Goal: Information Seeking & Learning: Check status

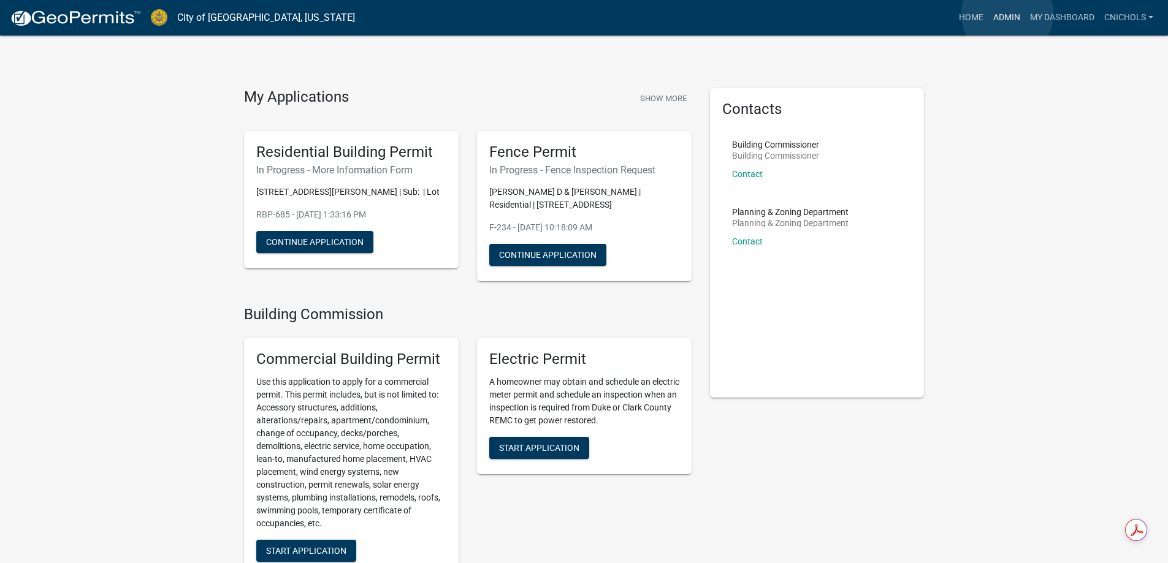
click at [1007, 14] on link "Admin" at bounding box center [1006, 17] width 37 height 23
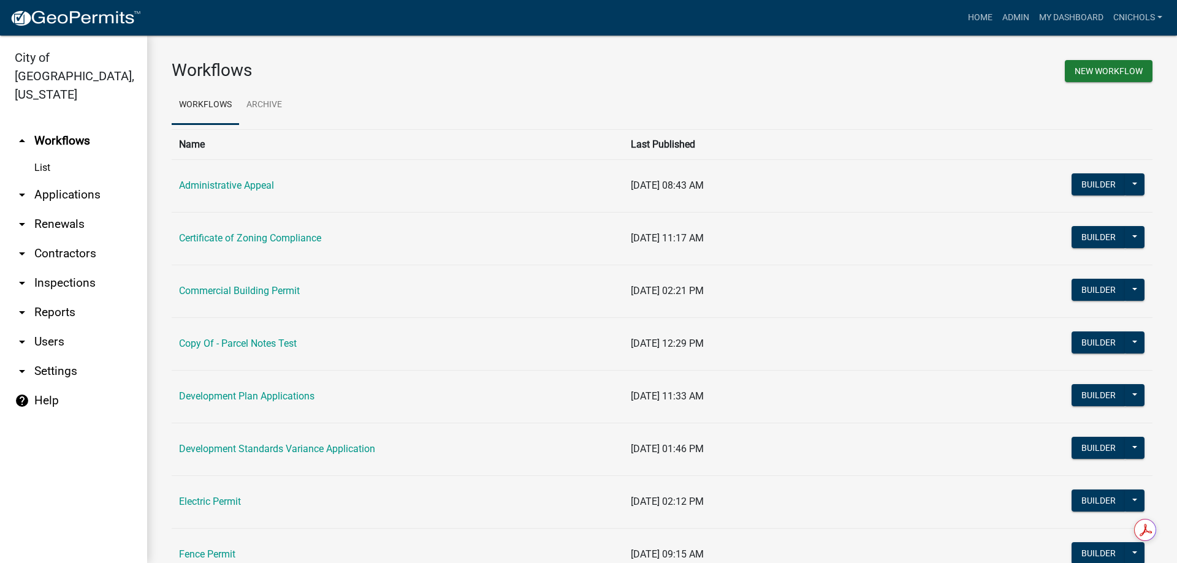
click at [57, 180] on link "arrow_drop_down Applications" at bounding box center [73, 194] width 147 height 29
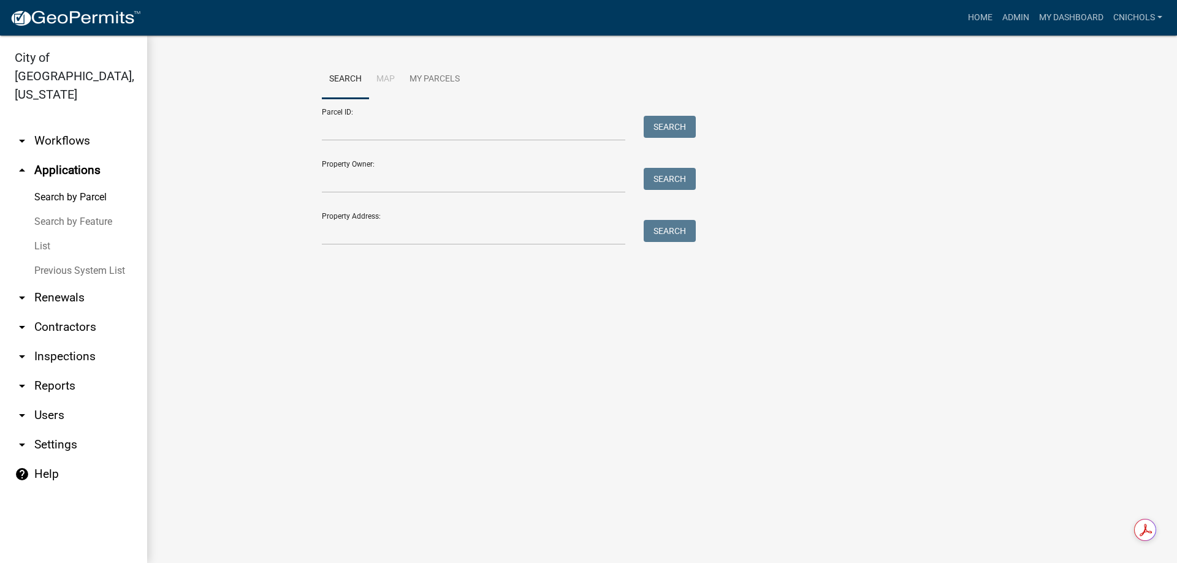
click at [45, 234] on link "List" at bounding box center [73, 246] width 147 height 25
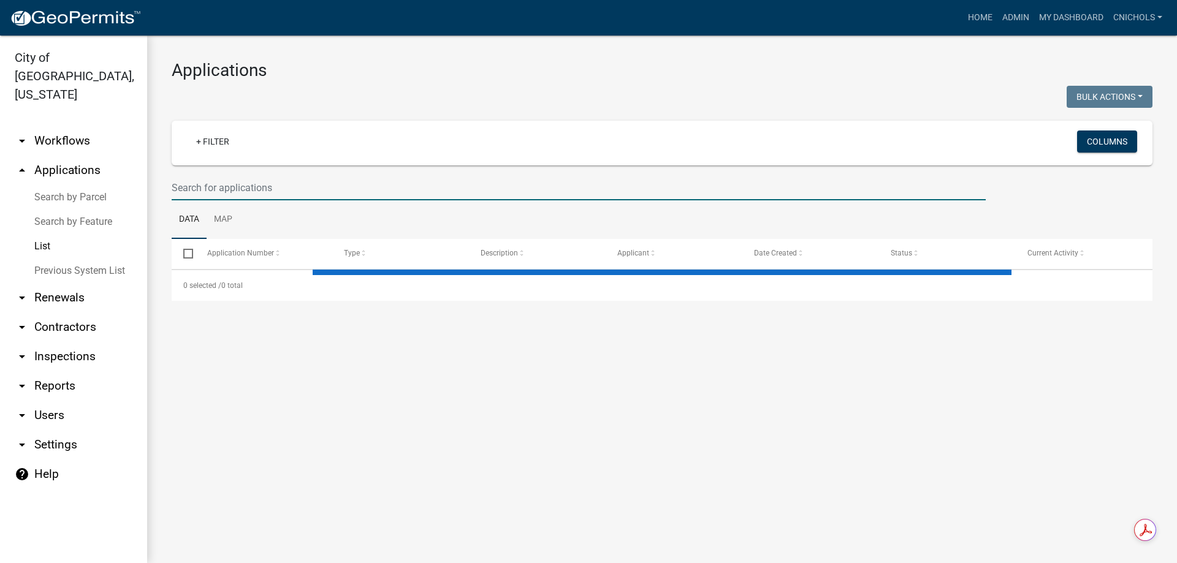
click at [245, 179] on input "text" at bounding box center [579, 187] width 814 height 25
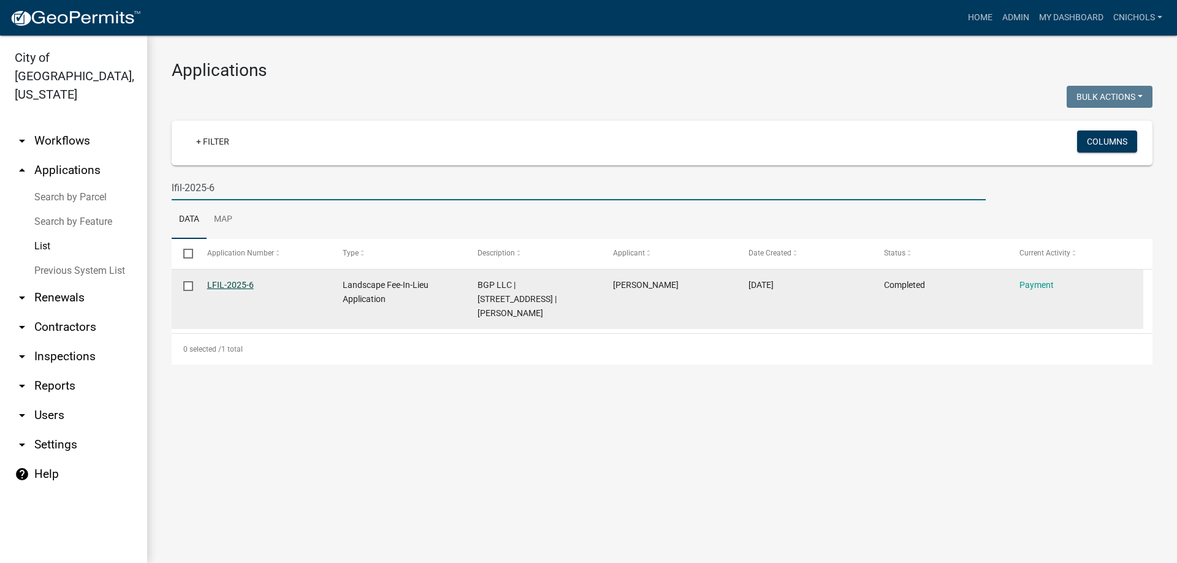
type input "lfil-2025-6"
click at [242, 280] on link "LFIL-2025-6" at bounding box center [230, 285] width 47 height 10
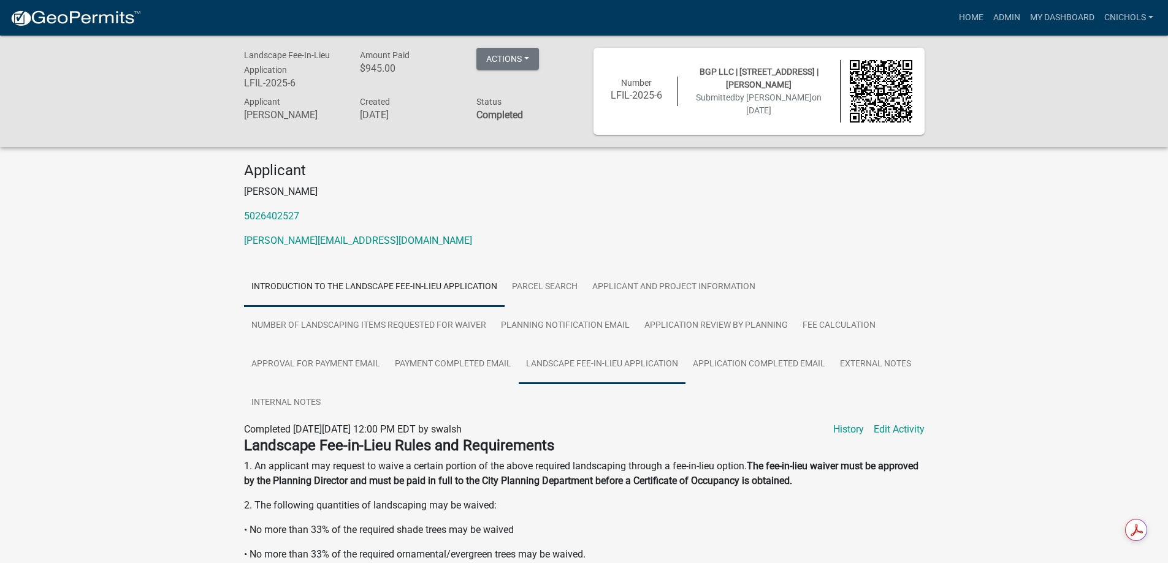
click at [619, 359] on link "Landscape Fee-in-Lieu Application" at bounding box center [601, 364] width 167 height 39
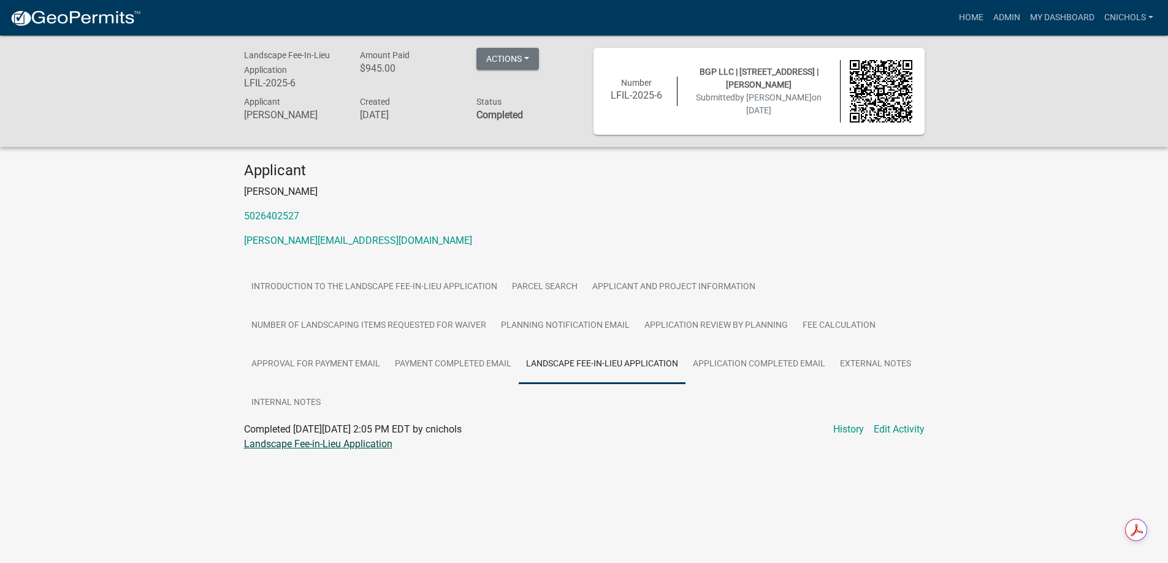
click at [289, 443] on link "Landscape Fee-in-Lieu Application" at bounding box center [318, 444] width 148 height 12
click at [360, 363] on link "Approval for Payment Email" at bounding box center [315, 364] width 143 height 39
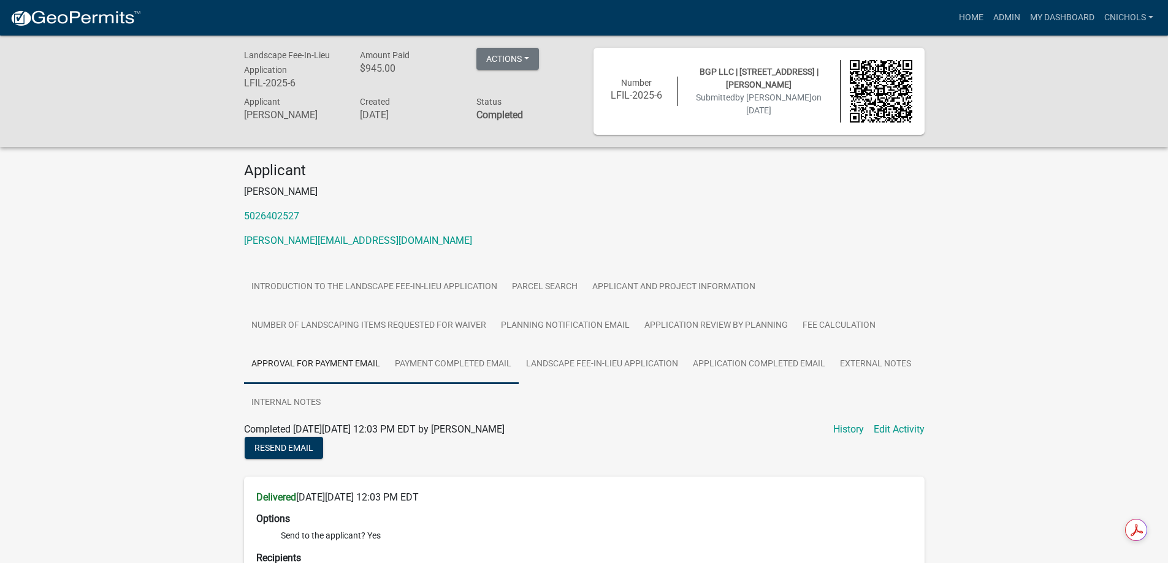
click at [455, 361] on link "Payment Completed Email" at bounding box center [452, 364] width 131 height 39
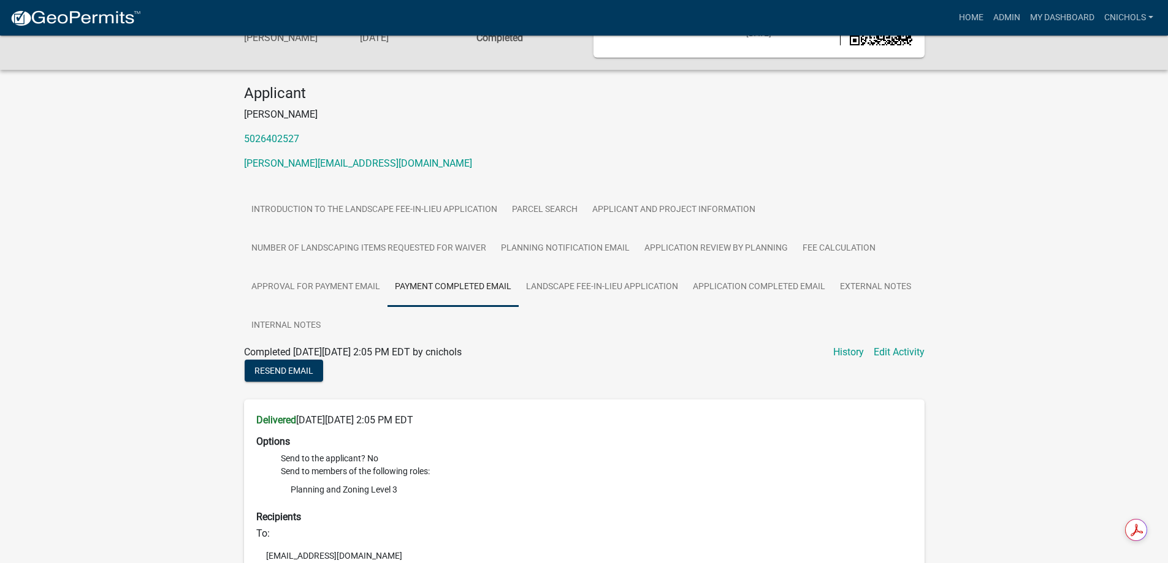
scroll to position [69, 0]
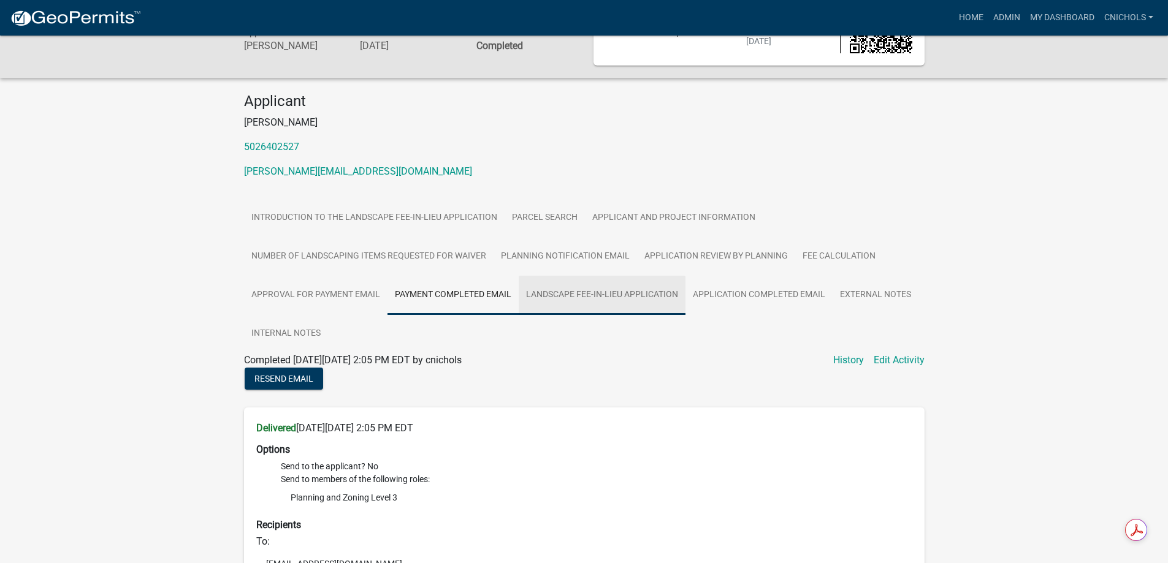
click at [597, 291] on link "Landscape Fee-in-Lieu Application" at bounding box center [601, 295] width 167 height 39
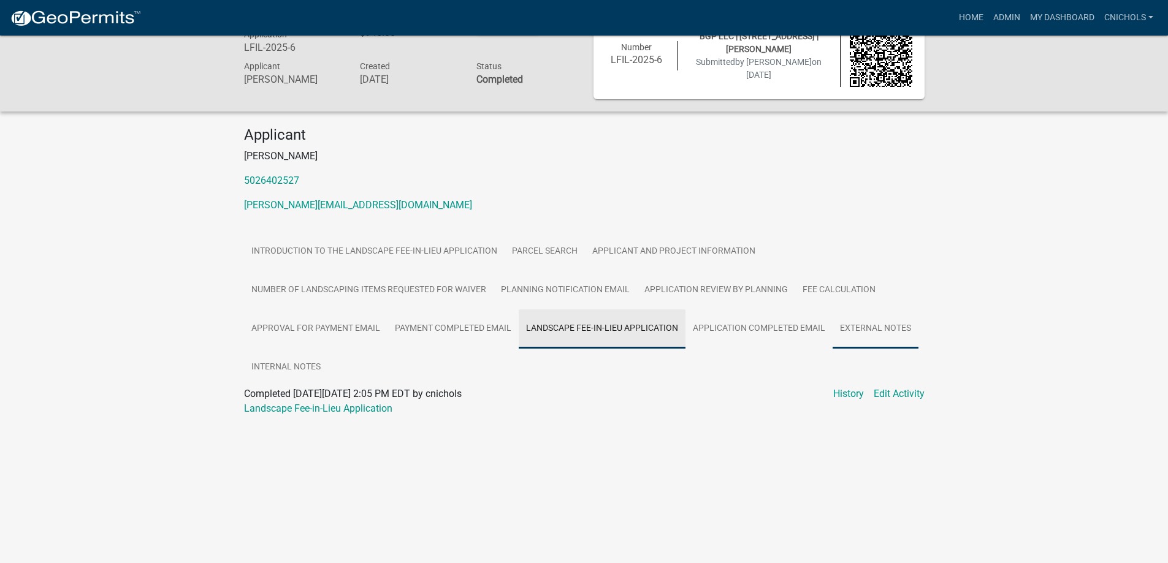
scroll to position [36, 0]
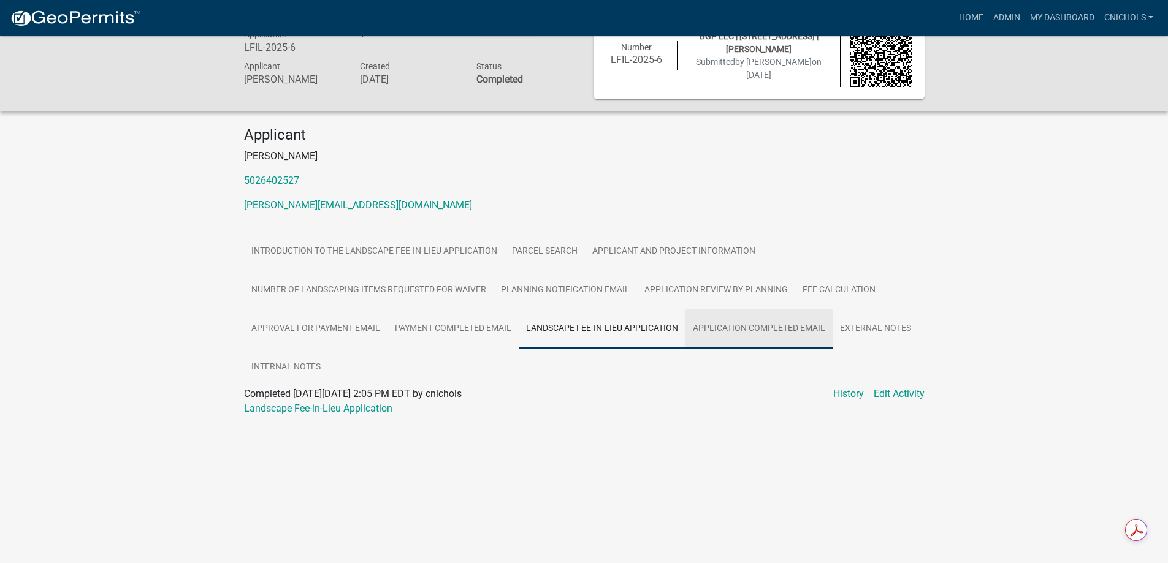
click at [750, 330] on link "Application Completed Email" at bounding box center [758, 328] width 147 height 39
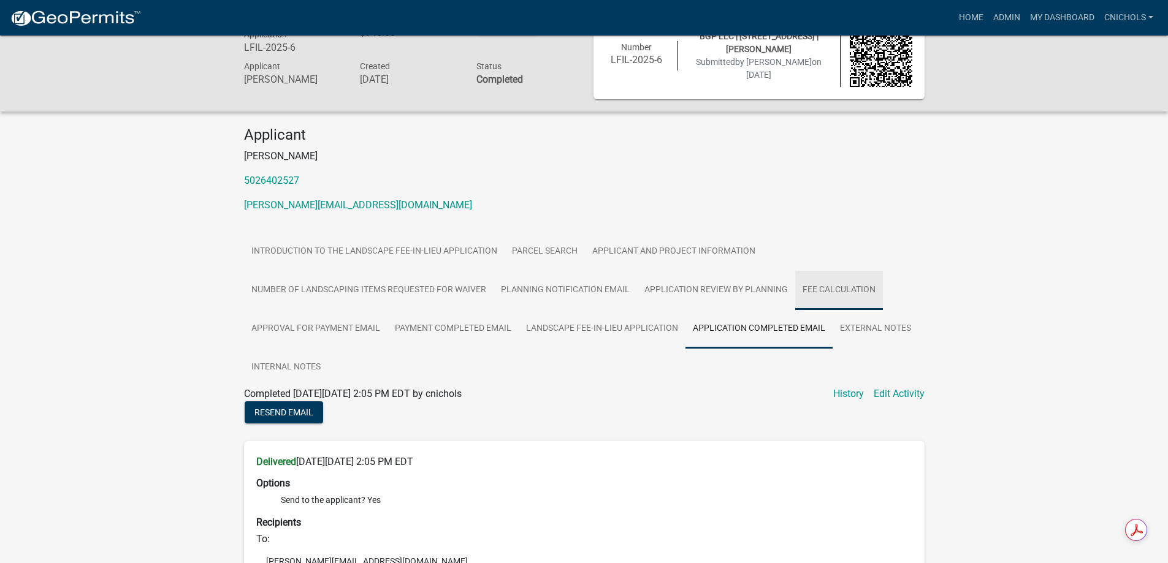
click at [843, 293] on link "Fee Calculation" at bounding box center [839, 290] width 88 height 39
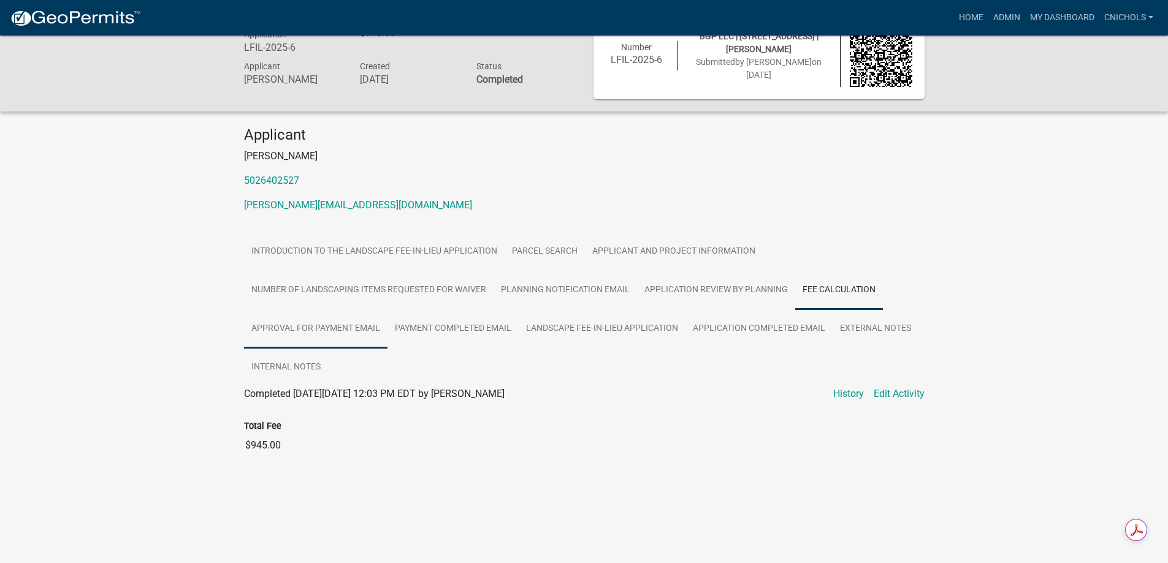
click at [311, 328] on link "Approval for Payment Email" at bounding box center [315, 328] width 143 height 39
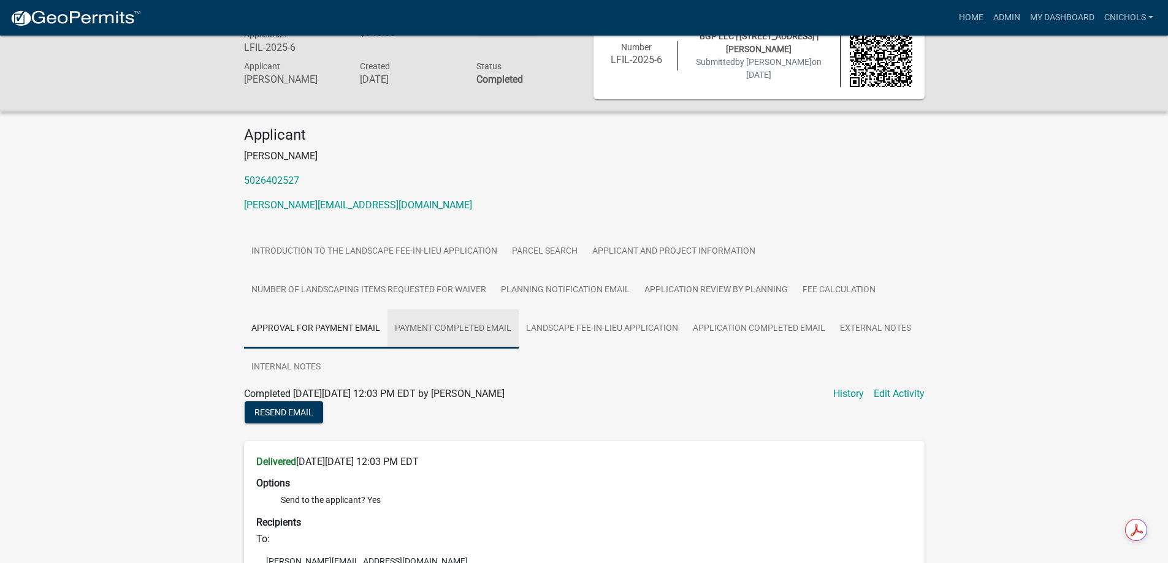
click at [450, 327] on link "Payment Completed Email" at bounding box center [452, 328] width 131 height 39
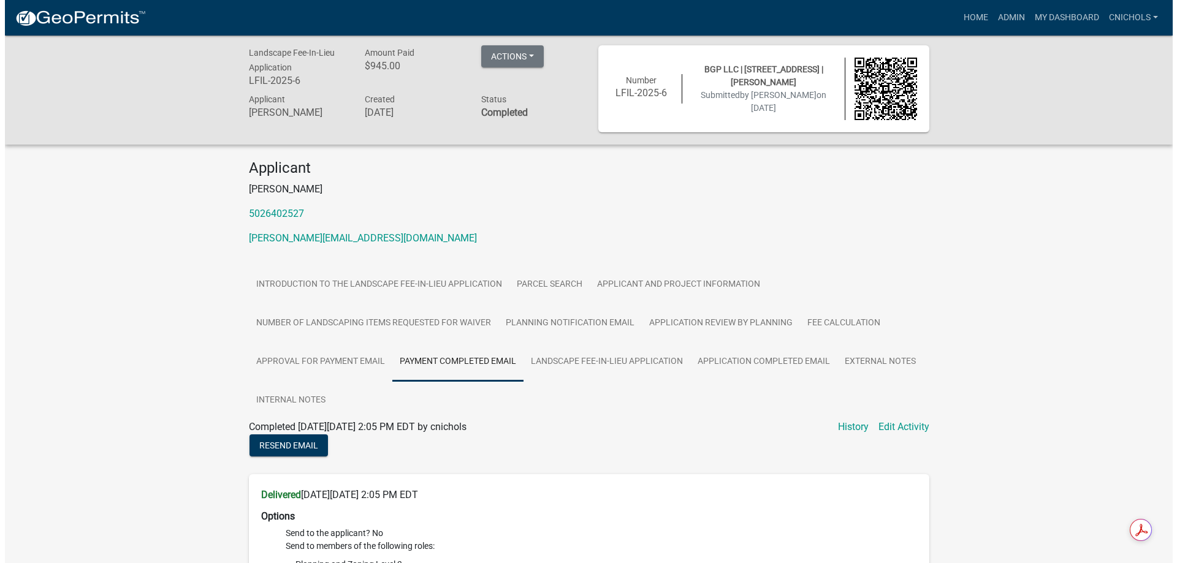
scroll to position [0, 0]
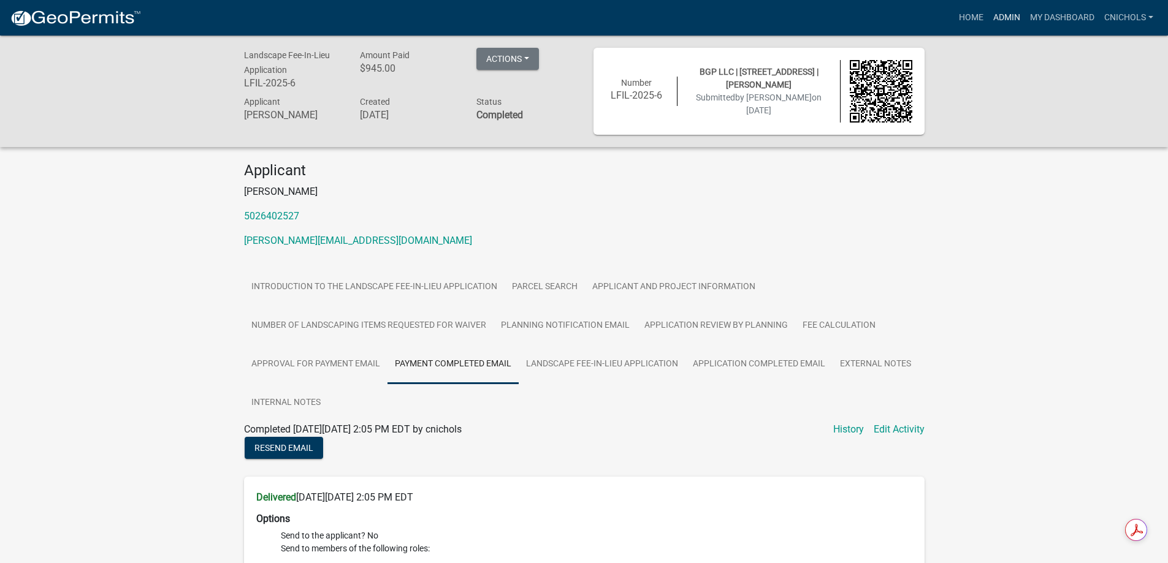
click at [1009, 16] on link "Admin" at bounding box center [1006, 17] width 37 height 23
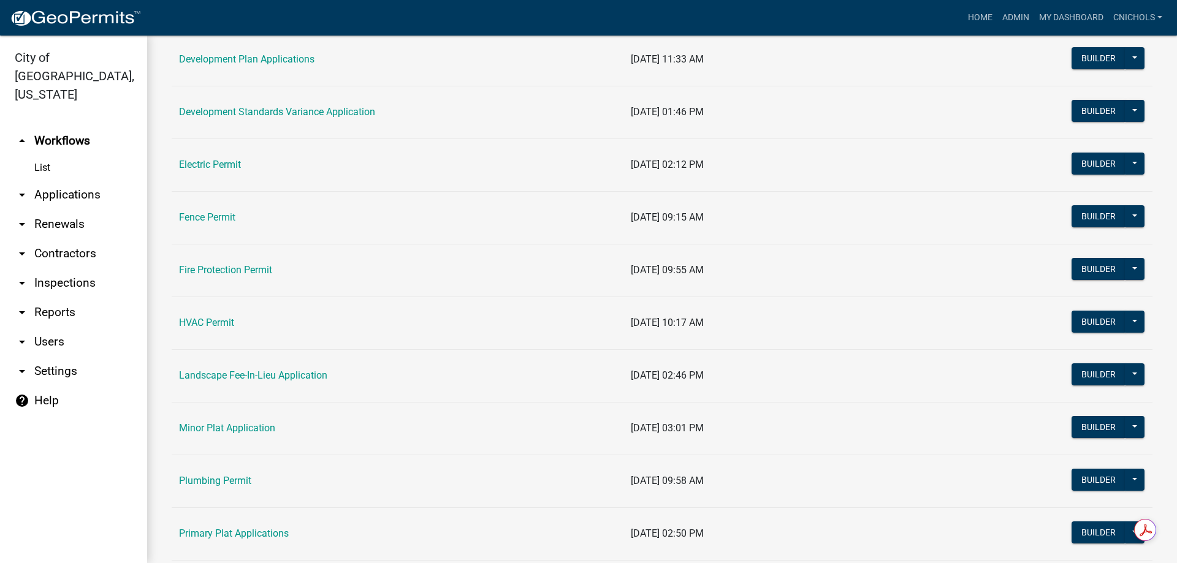
scroll to position [429, 0]
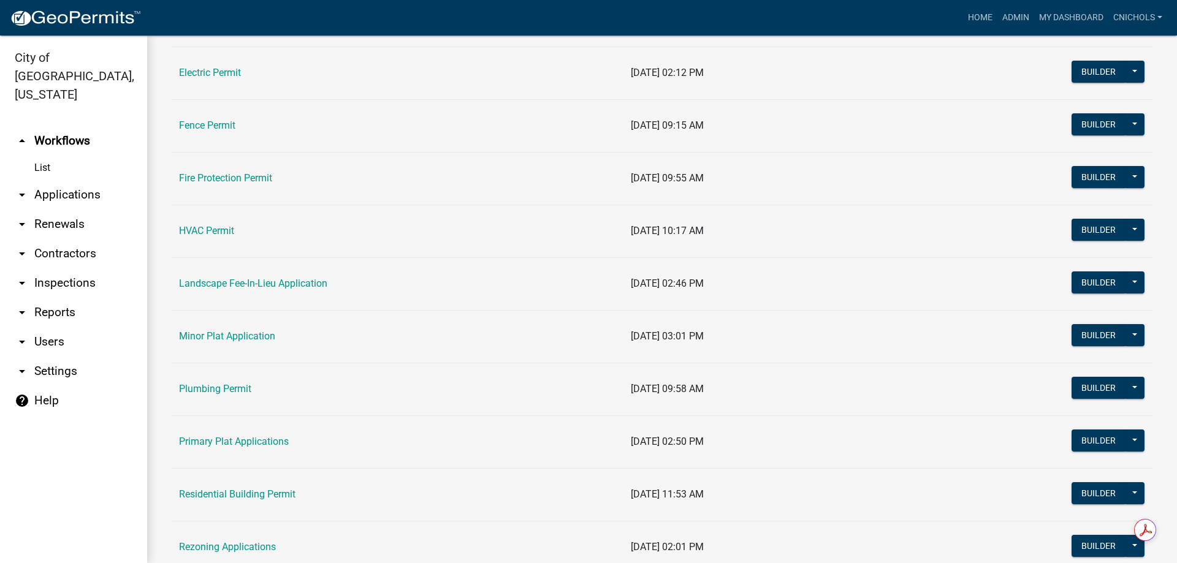
click at [291, 284] on link "Landscape Fee-In-Lieu Application" at bounding box center [253, 284] width 148 height 12
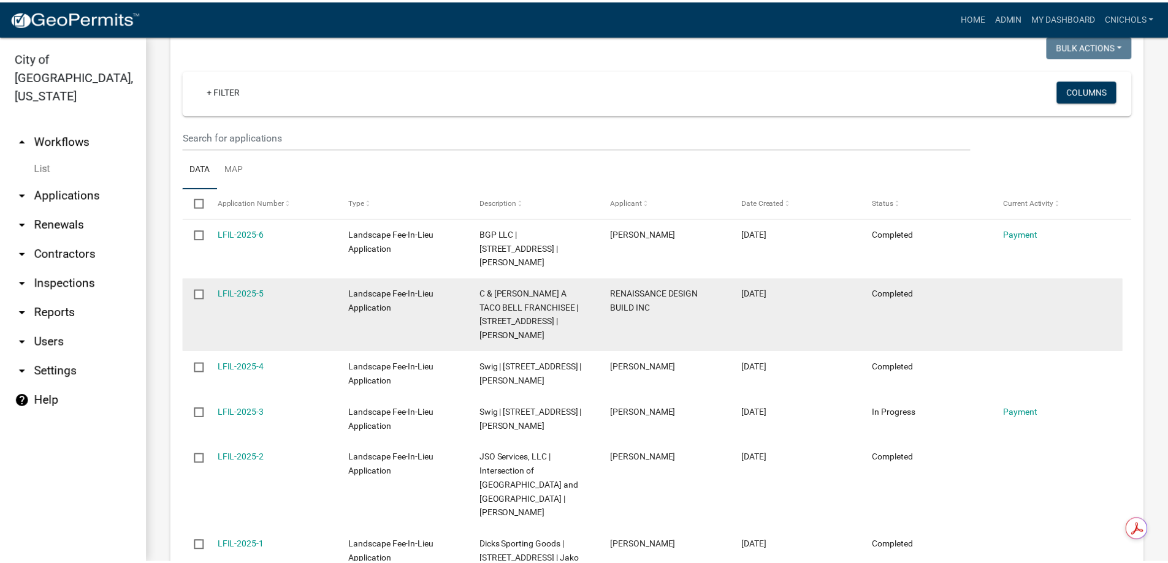
scroll to position [490, 0]
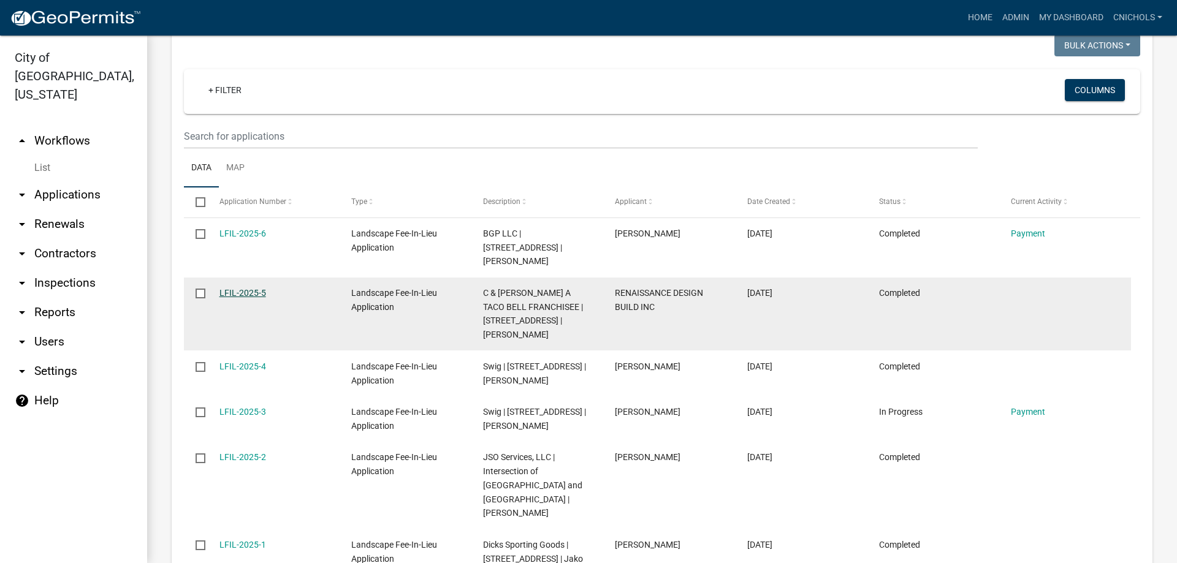
click at [241, 288] on link "LFIL-2025-5" at bounding box center [242, 293] width 47 height 10
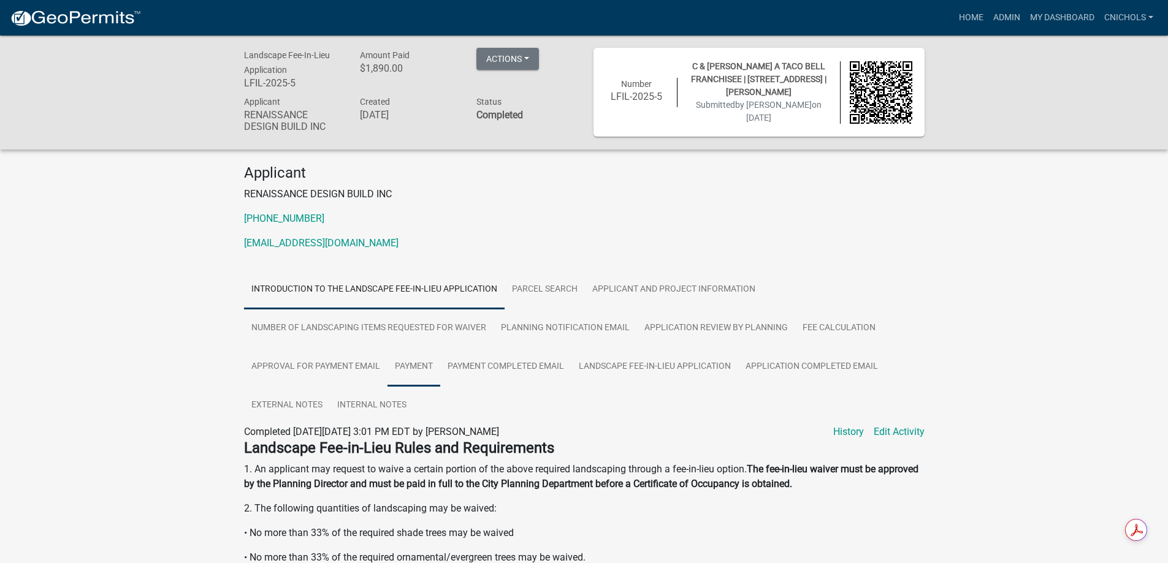
click at [414, 362] on link "Payment" at bounding box center [413, 366] width 53 height 39
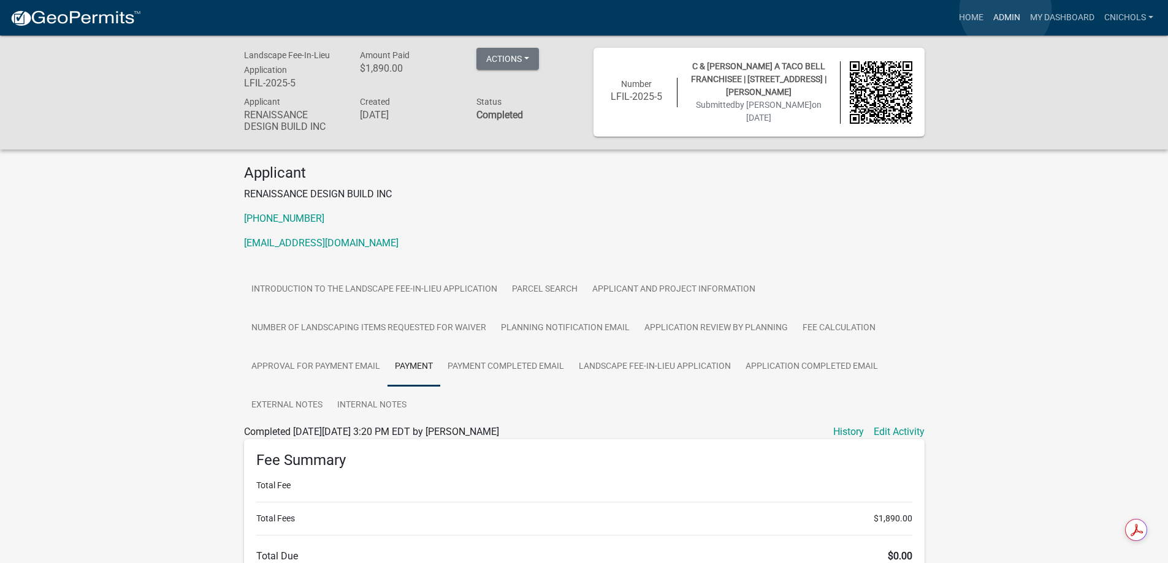
click at [1005, 10] on link "Admin" at bounding box center [1006, 17] width 37 height 23
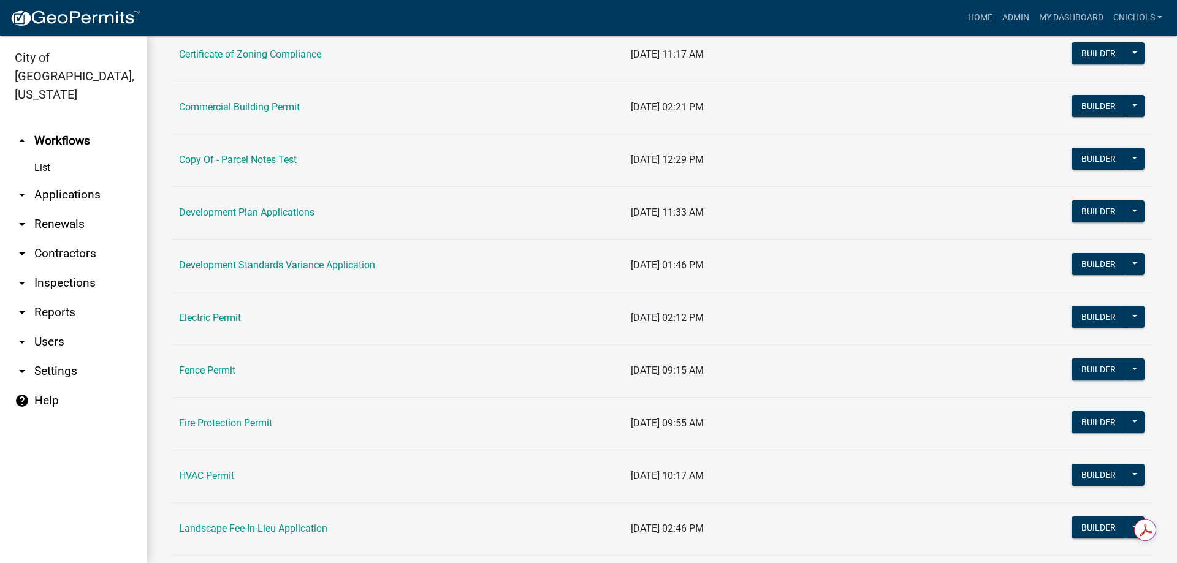
scroll to position [368, 0]
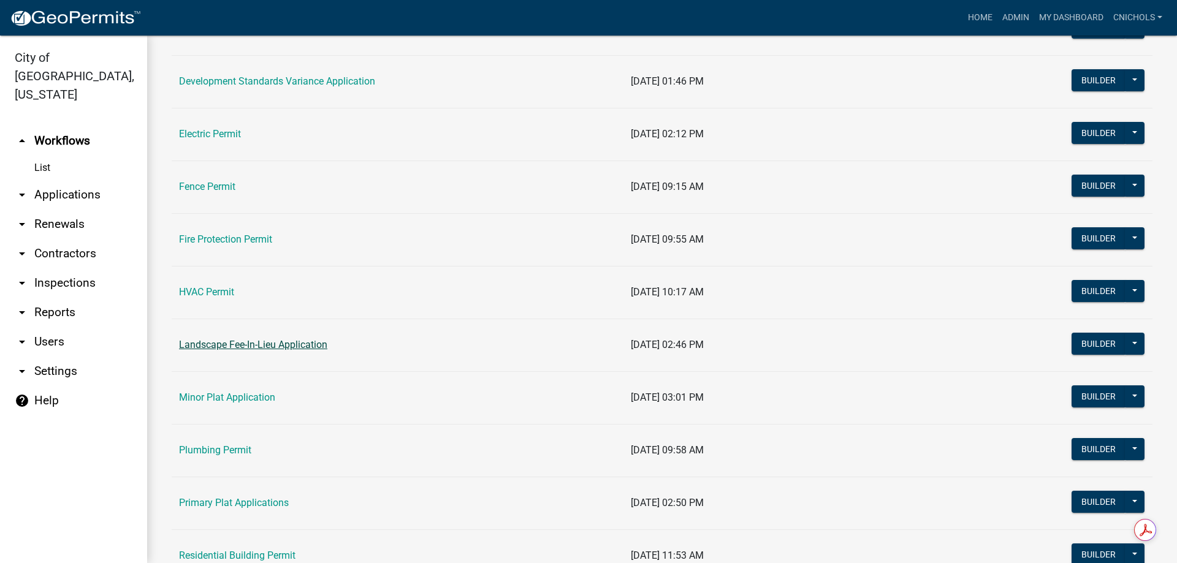
click at [264, 341] on link "Landscape Fee-In-Lieu Application" at bounding box center [253, 345] width 148 height 12
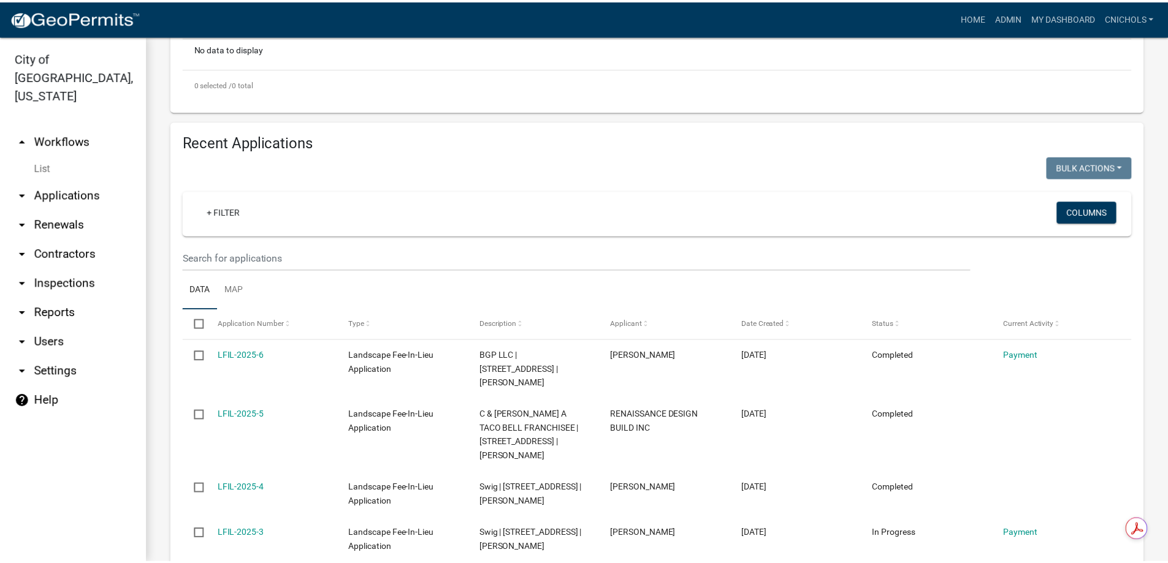
scroll to position [490, 0]
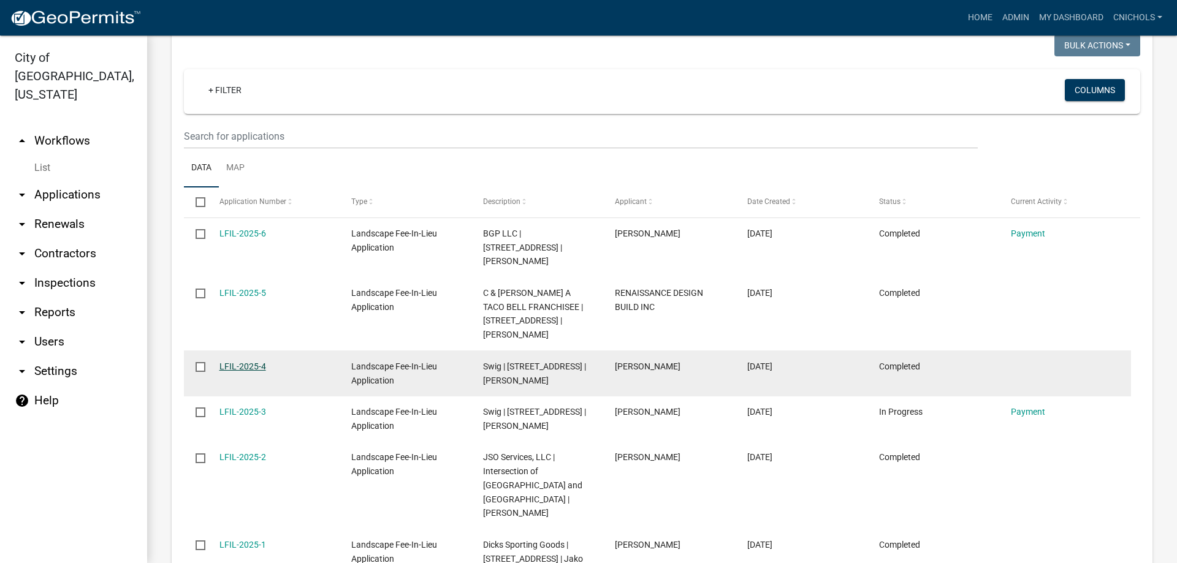
click at [248, 362] on link "LFIL-2025-4" at bounding box center [242, 367] width 47 height 10
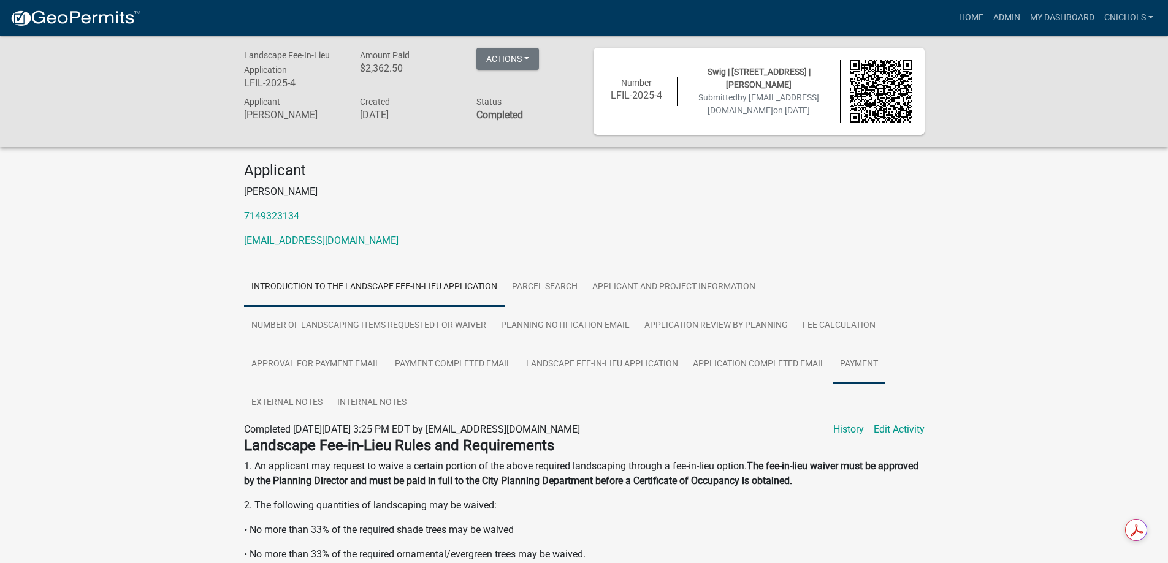
click at [856, 361] on link "Payment" at bounding box center [858, 364] width 53 height 39
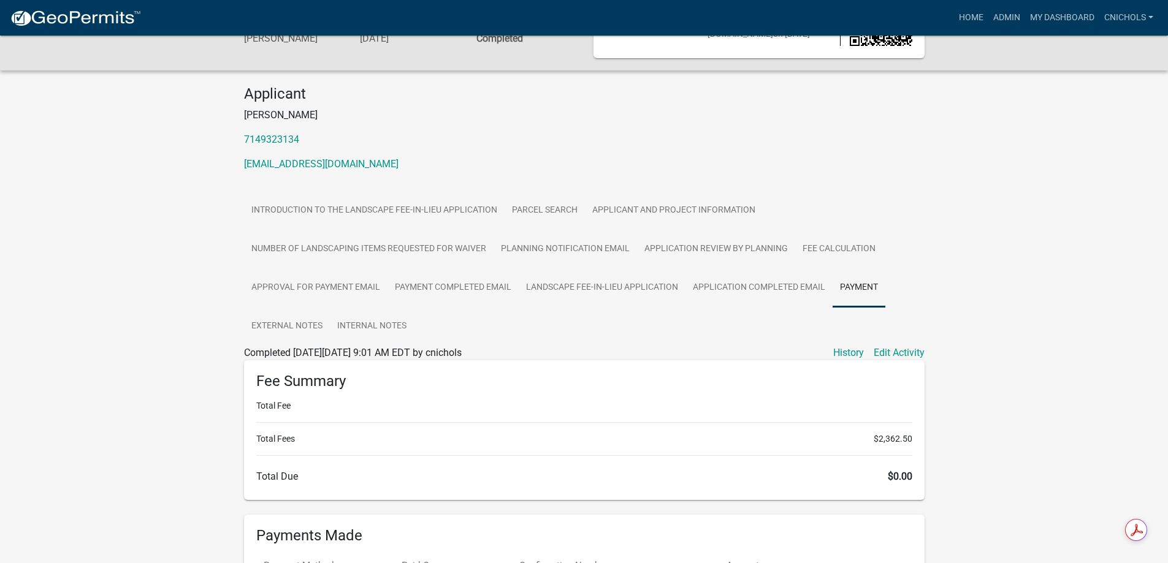
scroll to position [238, 0]
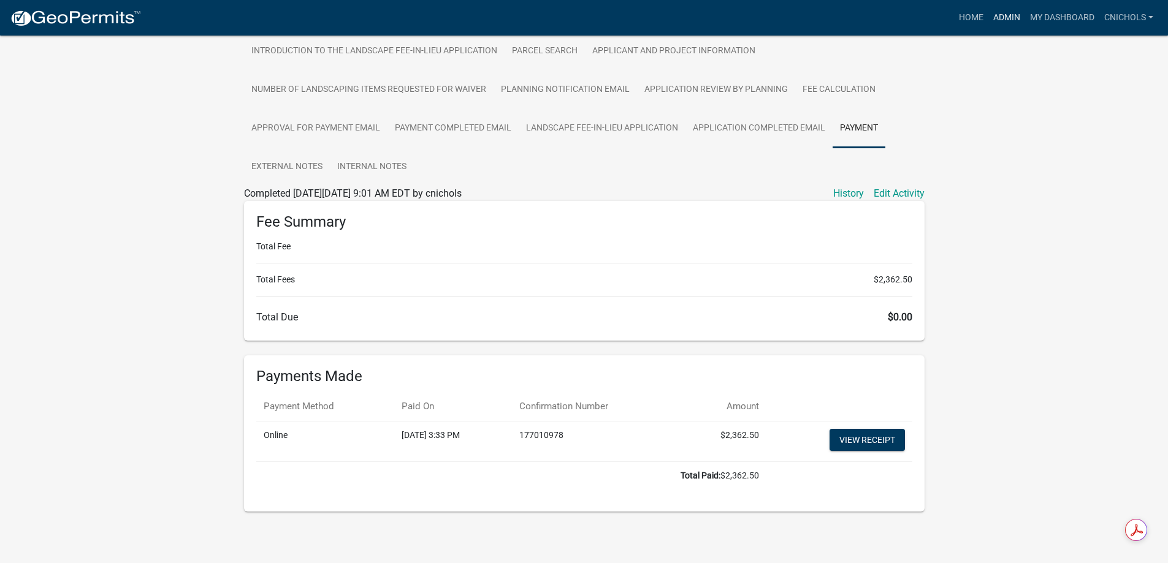
drag, startPoint x: 1003, startPoint y: 7, endPoint x: 998, endPoint y: 39, distance: 32.2
click at [1003, 8] on link "Admin" at bounding box center [1006, 17] width 37 height 23
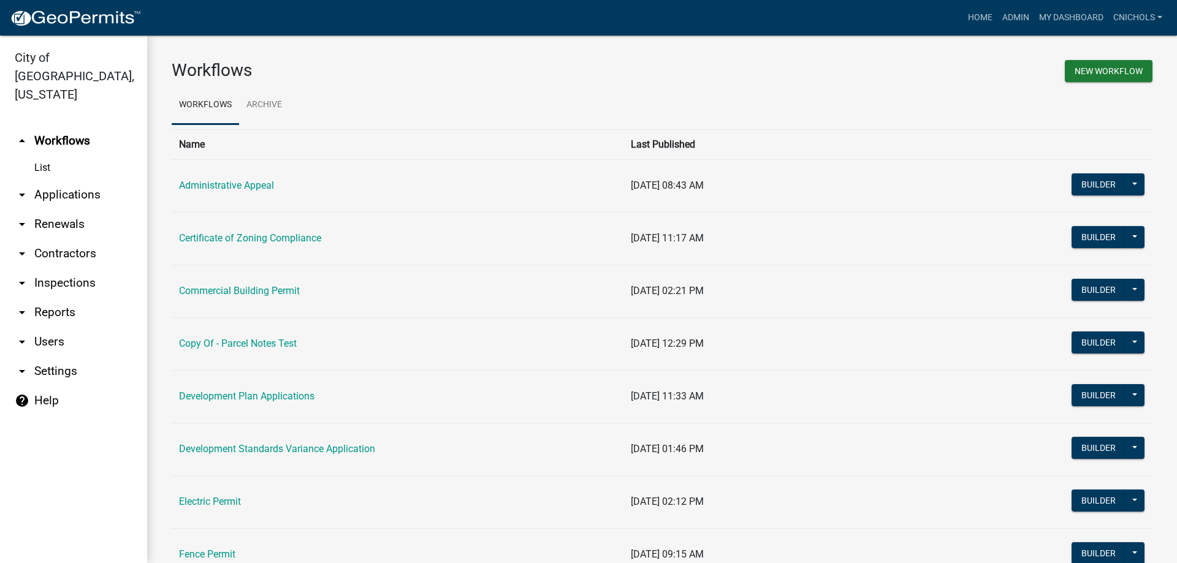
scroll to position [245, 0]
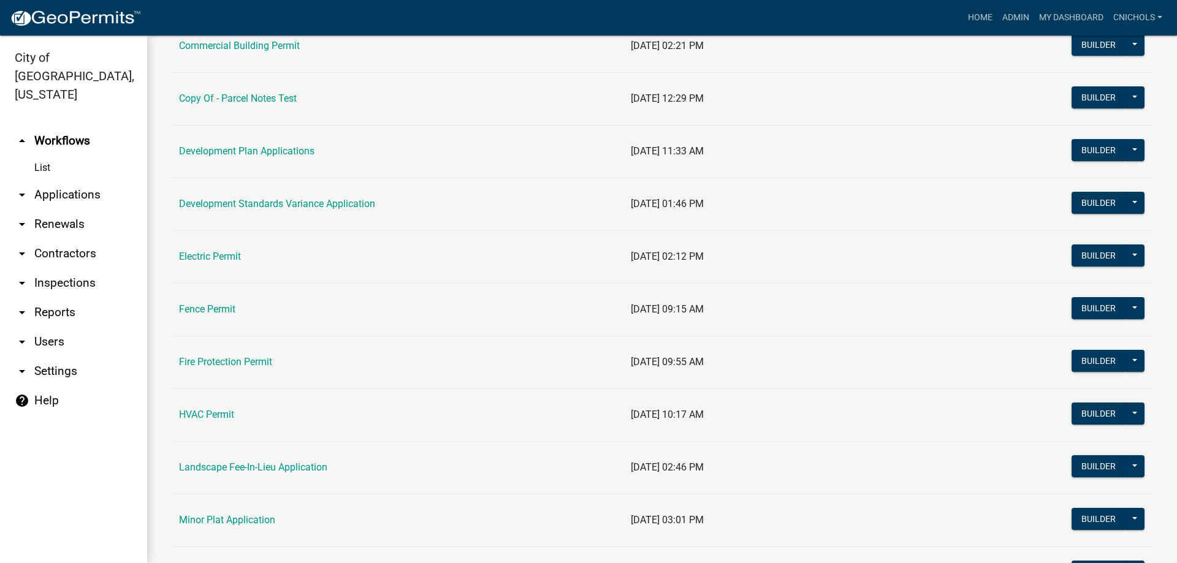
drag, startPoint x: 283, startPoint y: 467, endPoint x: 492, endPoint y: 417, distance: 214.9
click at [284, 468] on link "Landscape Fee-In-Lieu Application" at bounding box center [253, 467] width 148 height 12
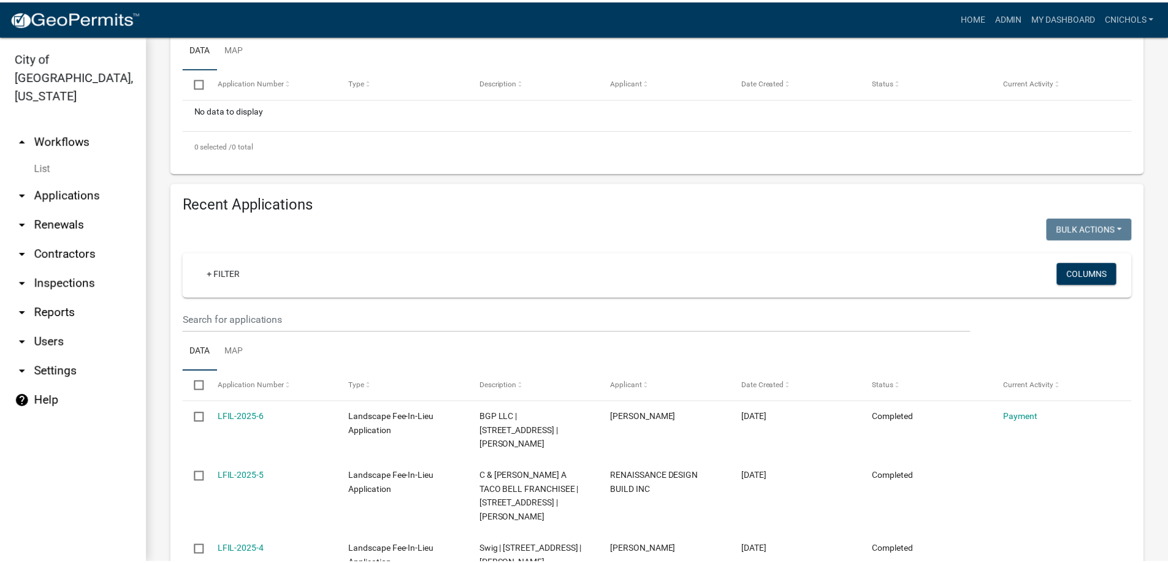
scroll to position [552, 0]
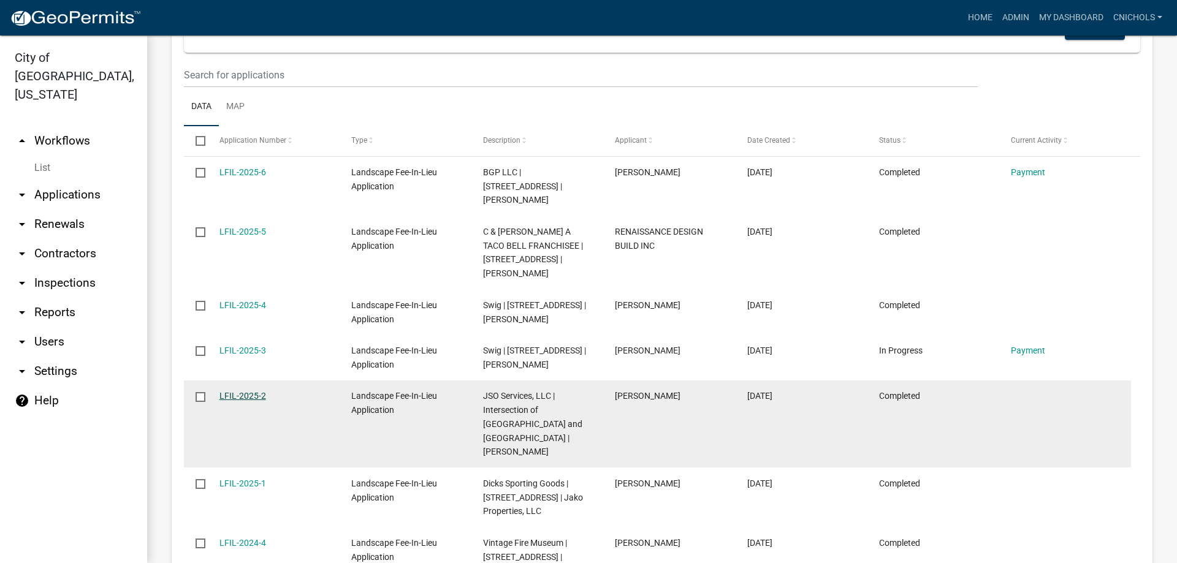
click at [247, 391] on link "LFIL-2025-2" at bounding box center [242, 396] width 47 height 10
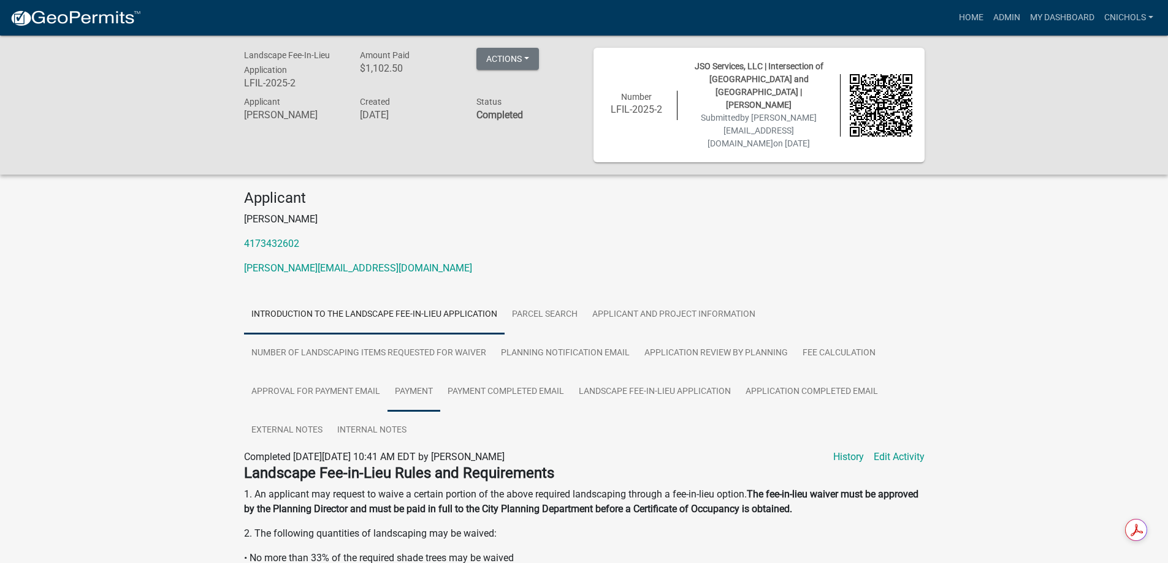
click at [428, 373] on link "Payment" at bounding box center [413, 392] width 53 height 39
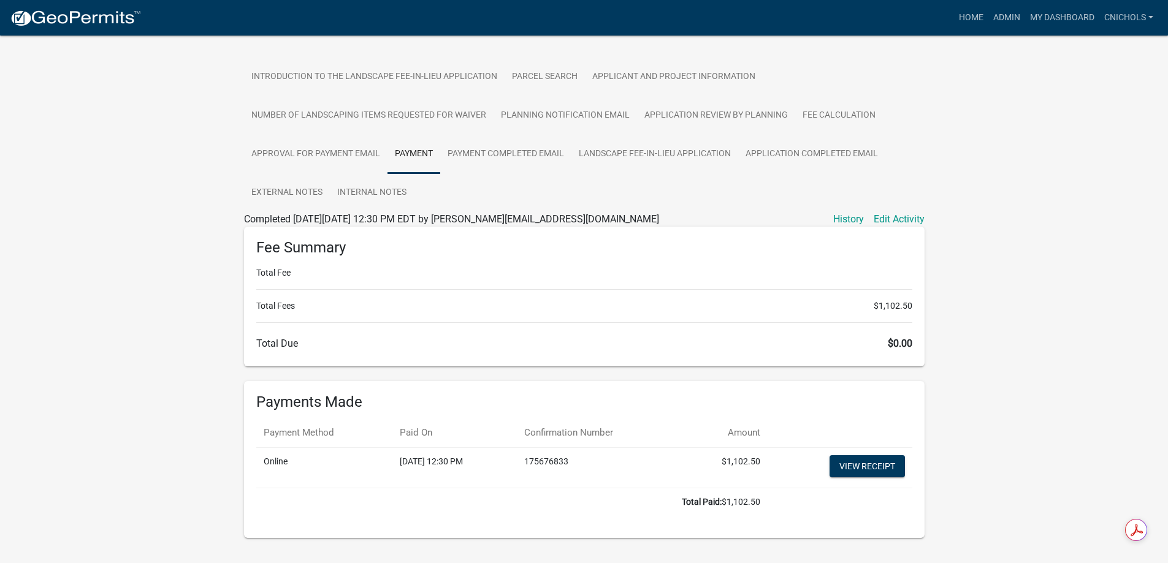
scroll to position [238, 0]
click at [1004, 17] on link "Admin" at bounding box center [1006, 17] width 37 height 23
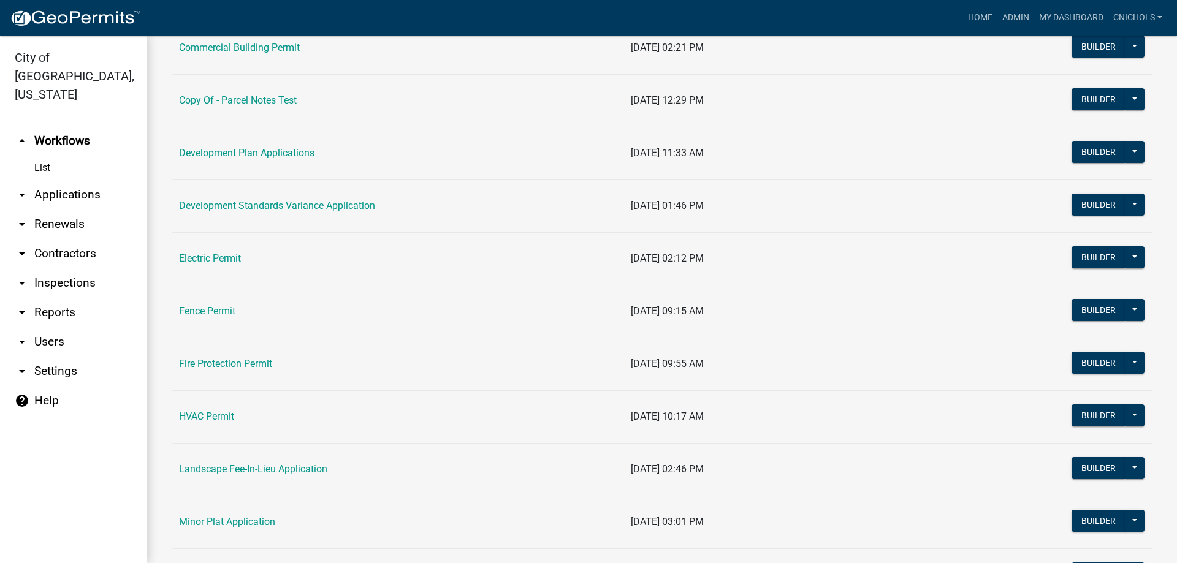
scroll to position [245, 0]
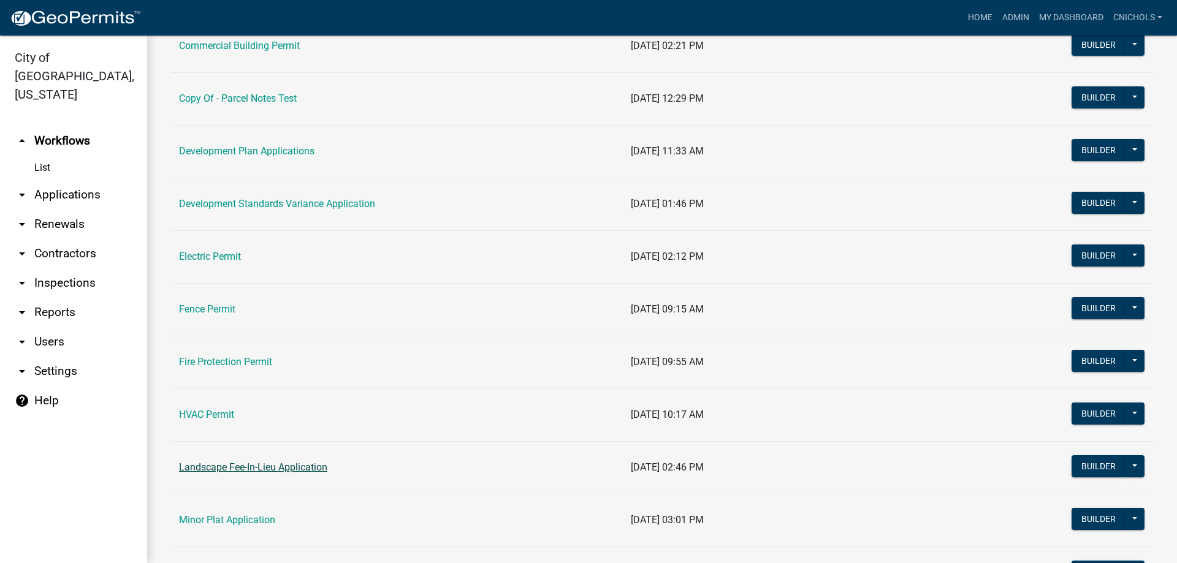
click at [276, 464] on link "Landscape Fee-In-Lieu Application" at bounding box center [253, 467] width 148 height 12
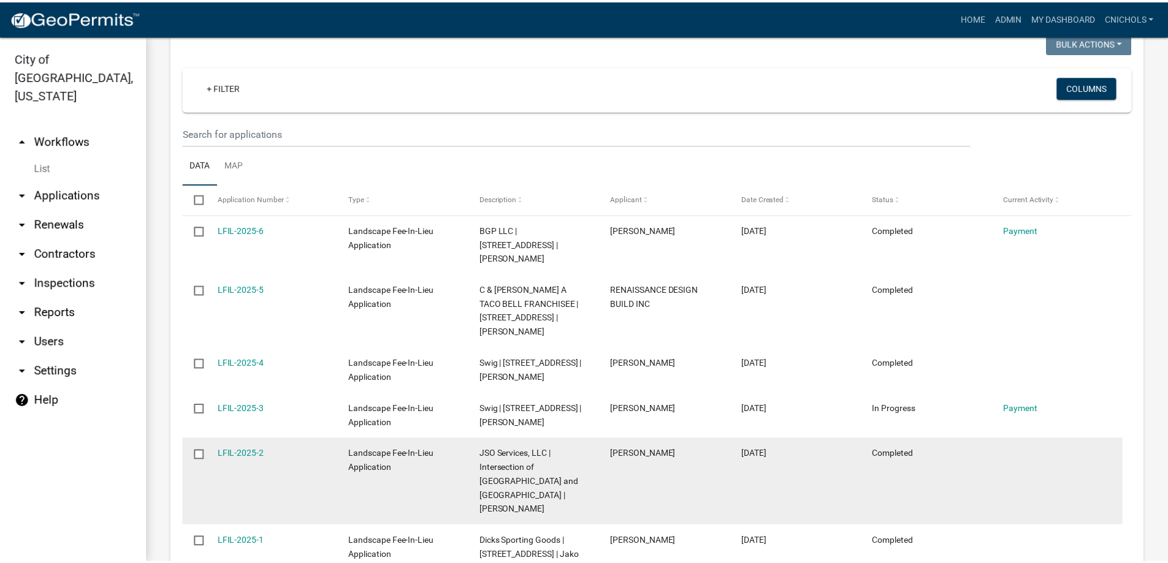
scroll to position [613, 0]
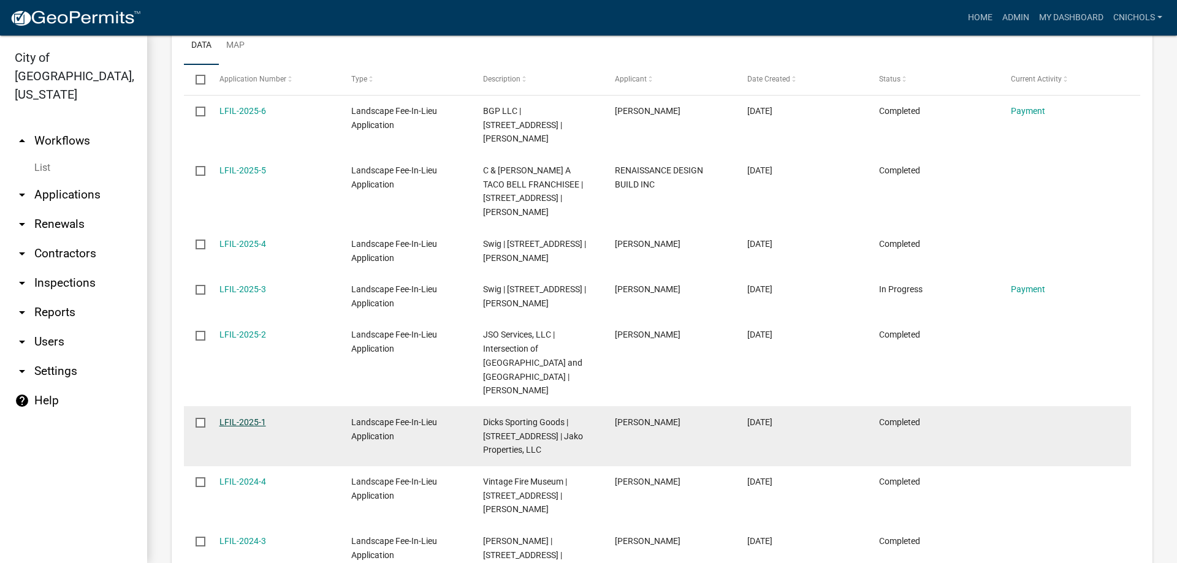
click at [240, 417] on link "LFIL-2025-1" at bounding box center [242, 422] width 47 height 10
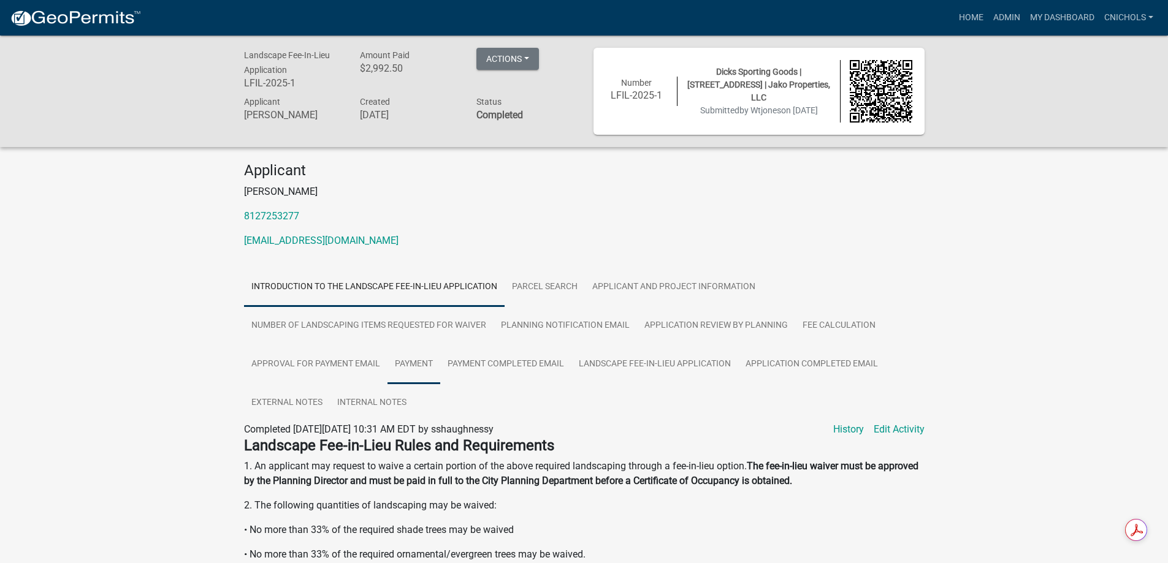
click at [419, 366] on link "Payment" at bounding box center [413, 364] width 53 height 39
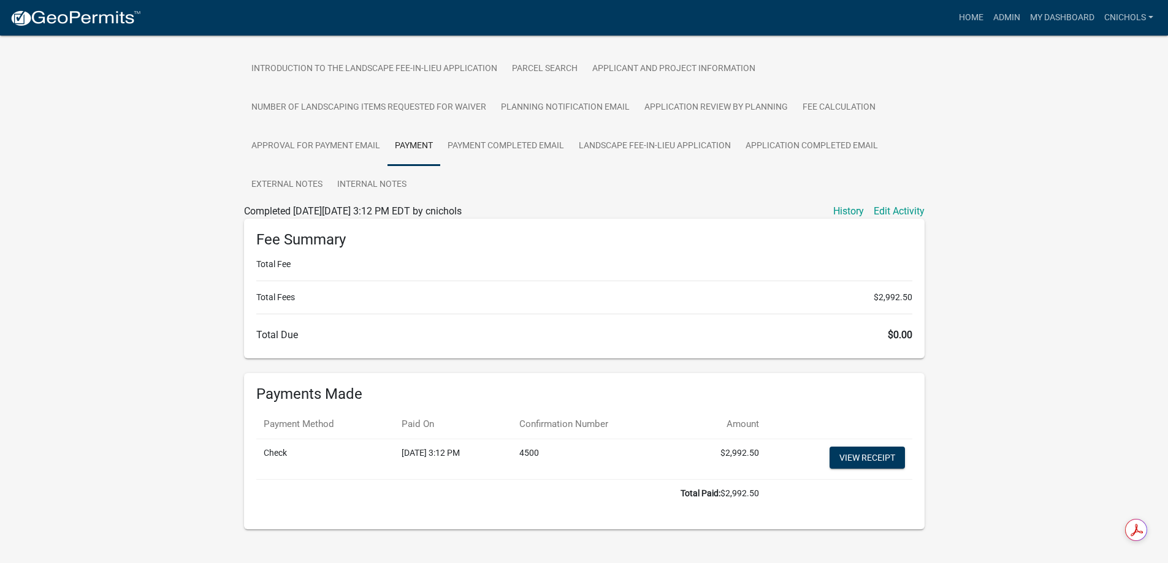
scroll to position [236, 0]
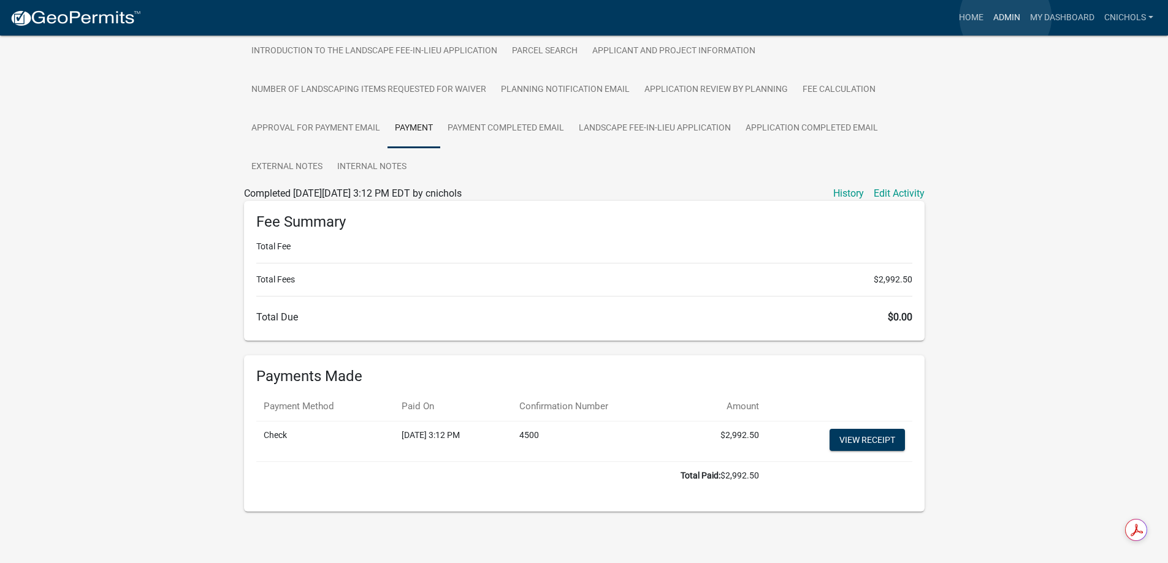
click at [1004, 17] on link "Admin" at bounding box center [1006, 17] width 37 height 23
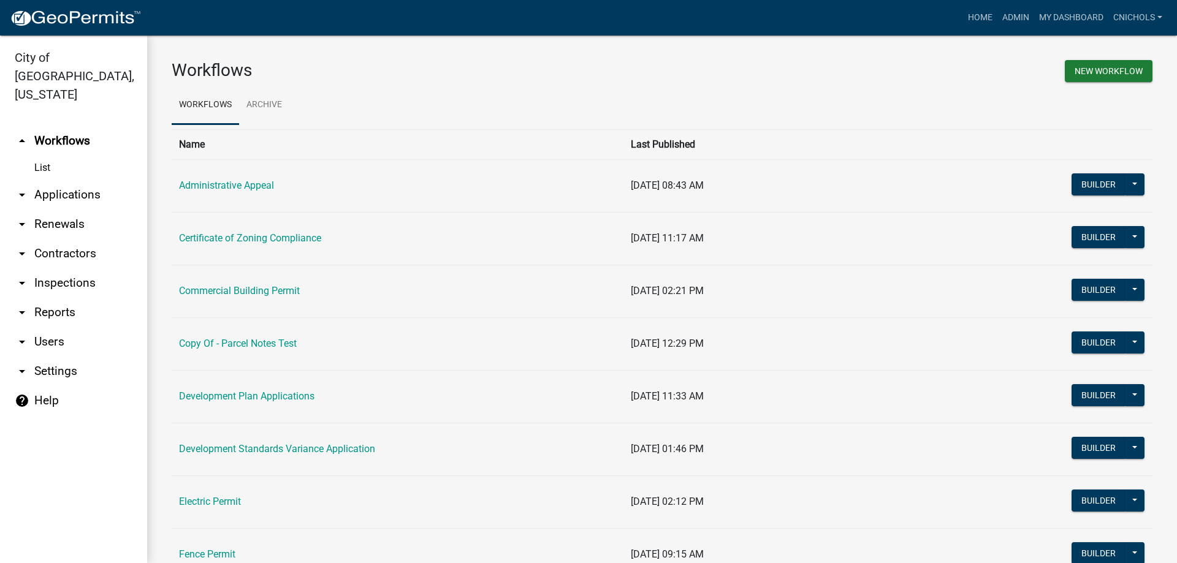
click at [51, 298] on link "arrow_drop_down Reports" at bounding box center [73, 312] width 147 height 29
select select "0: null"
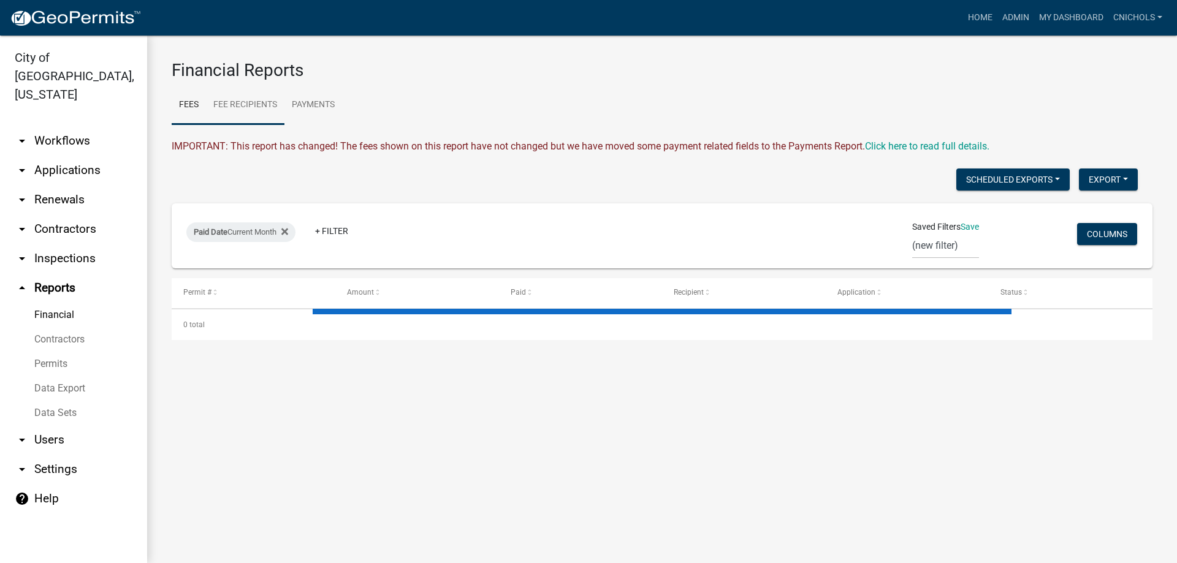
click at [245, 105] on link "Fee Recipients" at bounding box center [245, 105] width 78 height 39
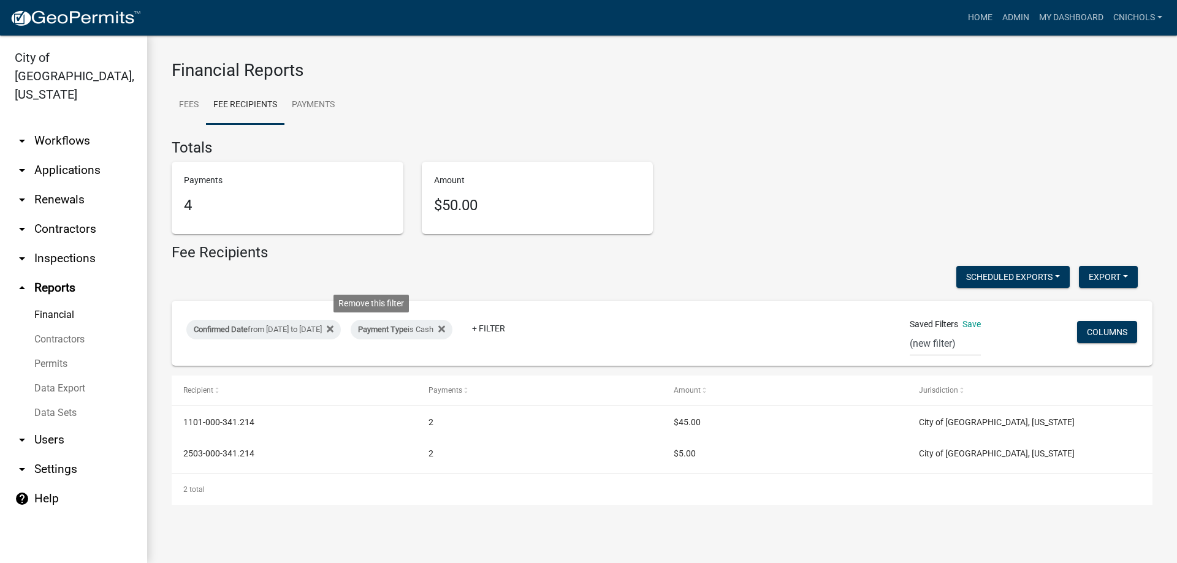
click at [333, 327] on icon at bounding box center [330, 329] width 7 height 10
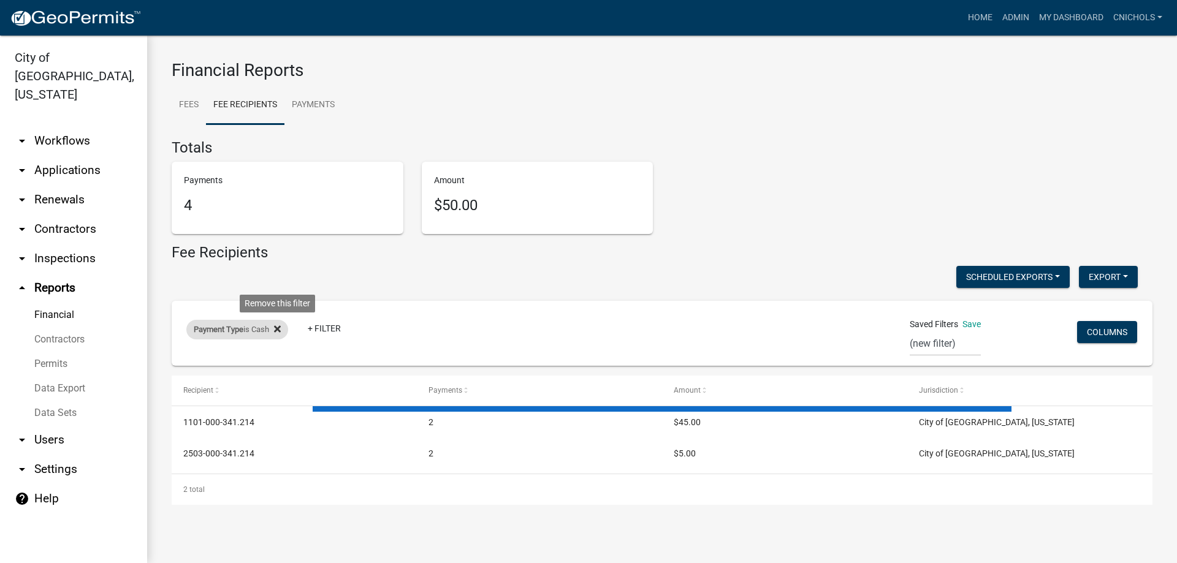
click at [281, 328] on icon at bounding box center [277, 329] width 7 height 7
click at [219, 330] on link "+ Filter" at bounding box center [212, 332] width 53 height 22
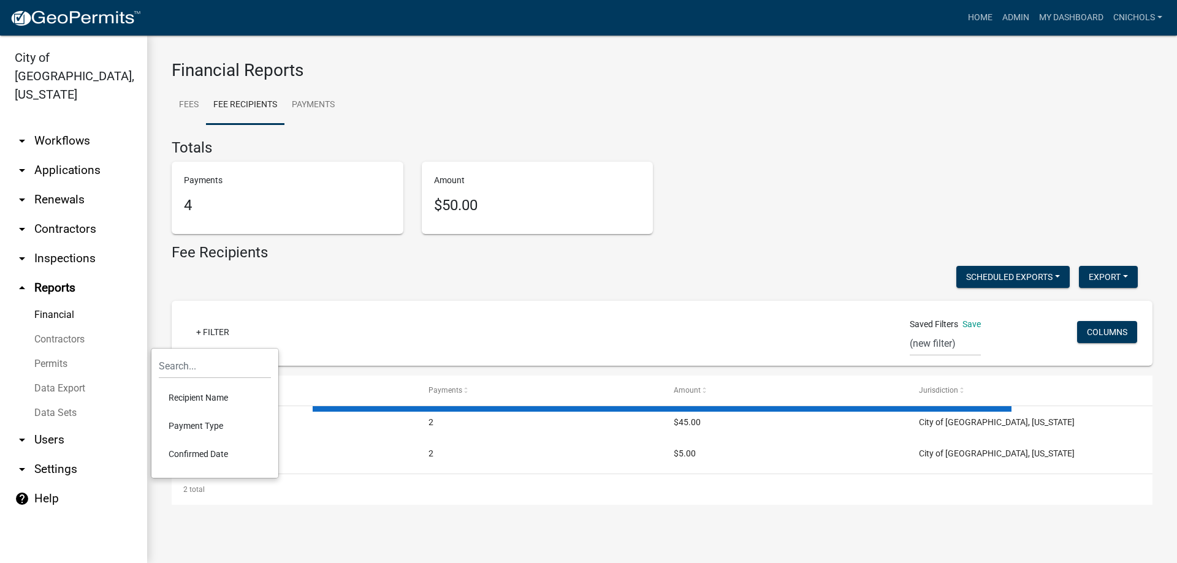
click at [208, 453] on li "Confirmed Date" at bounding box center [215, 454] width 112 height 28
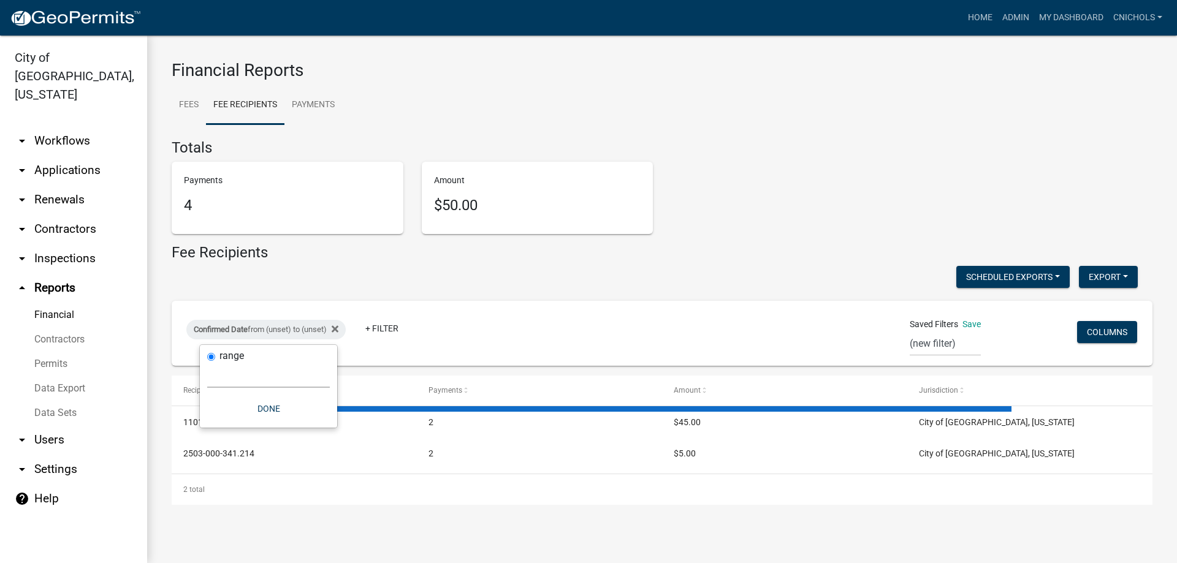
click at [231, 376] on select "[DATE] [DATE] Current Week Previous Week Current Month Last Month Current Calen…" at bounding box center [268, 375] width 123 height 25
select select "custom"
click at [207, 363] on select "[DATE] [DATE] Current Week Previous Week Current Month Last Month Current Calen…" at bounding box center [268, 375] width 123 height 25
click at [322, 425] on input "date" at bounding box center [268, 427] width 123 height 25
type input "[DATE]"
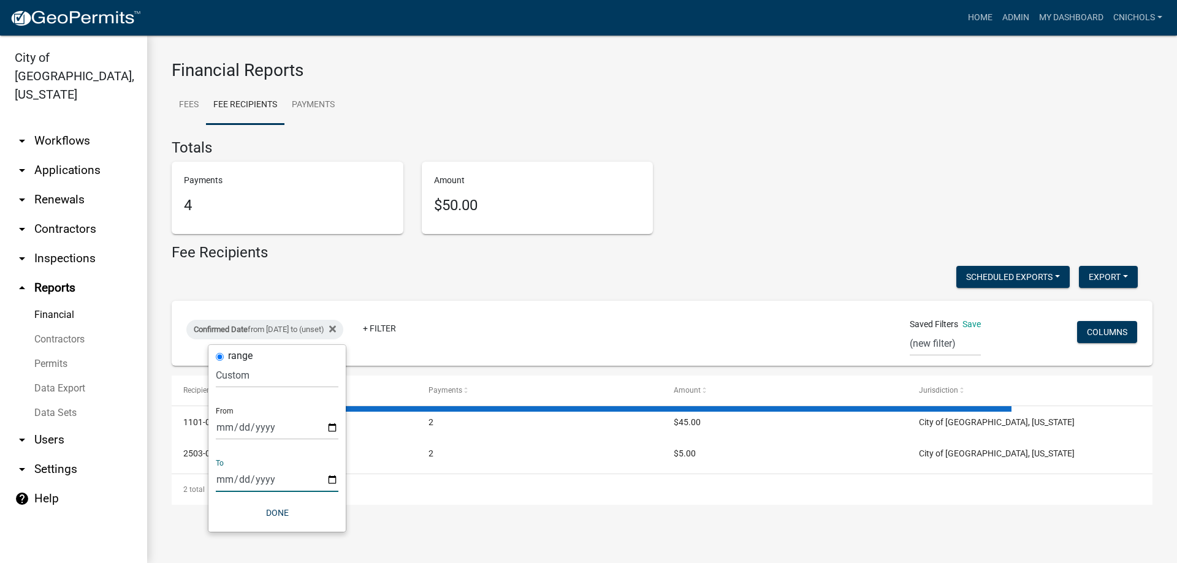
click at [335, 479] on input "date" at bounding box center [277, 479] width 123 height 25
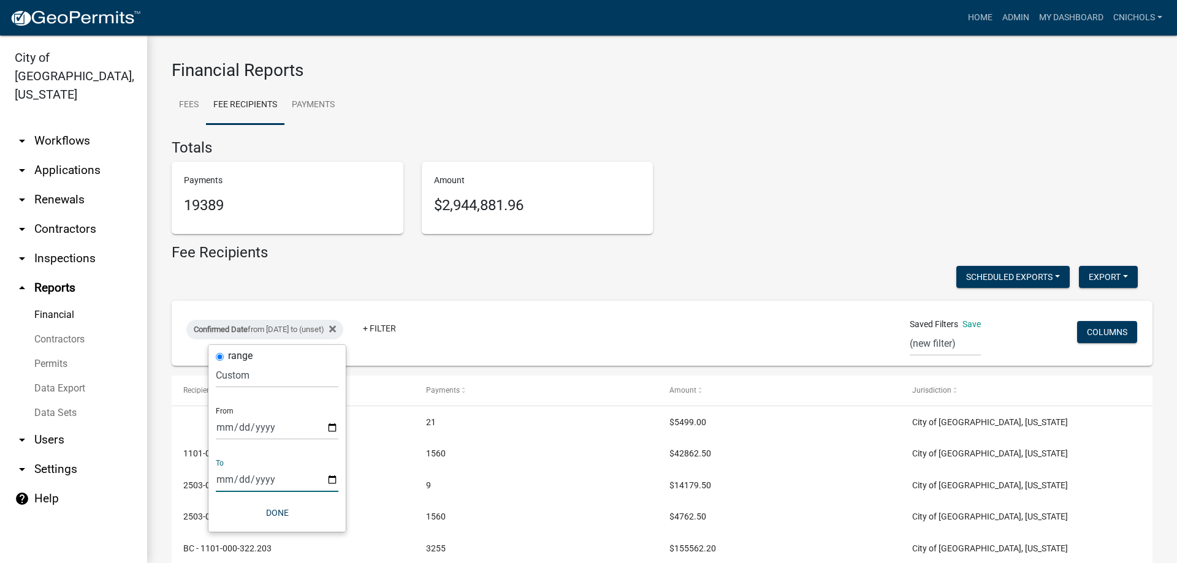
type input "[DATE]"
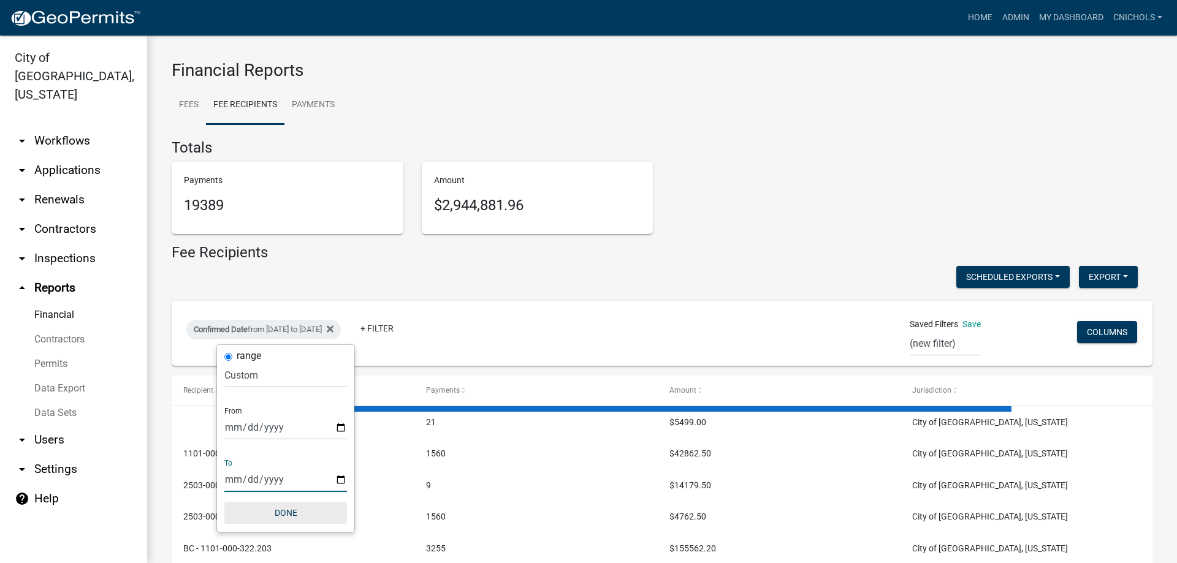
drag, startPoint x: 286, startPoint y: 510, endPoint x: 343, endPoint y: 469, distance: 69.9
click at [286, 510] on button "Done" at bounding box center [285, 513] width 123 height 22
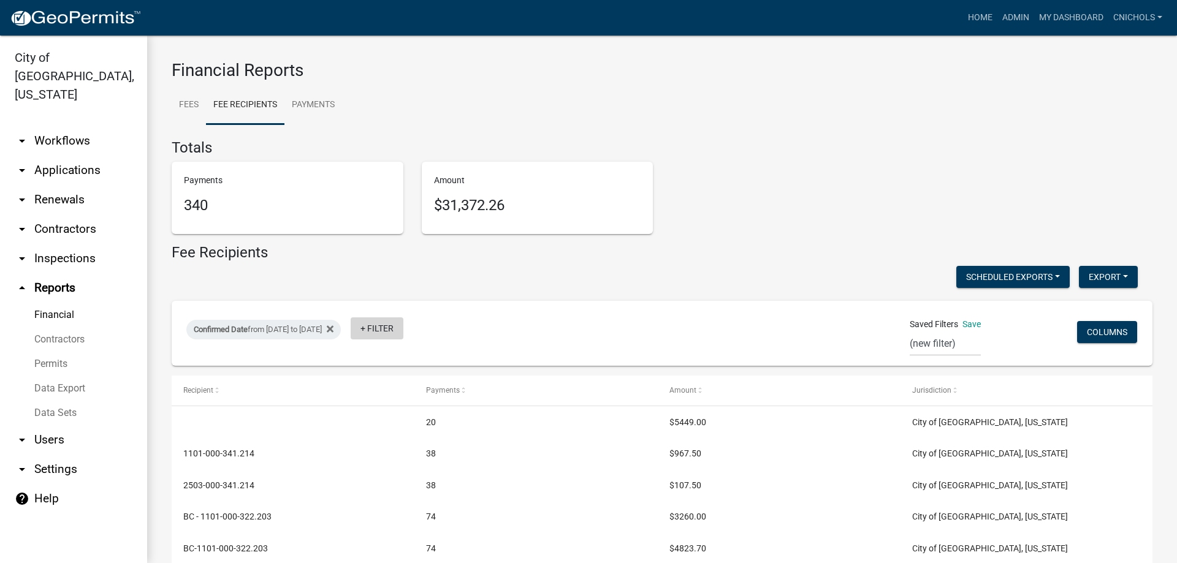
click at [403, 330] on link "+ Filter" at bounding box center [377, 328] width 53 height 22
click at [398, 419] on li "Payment Type" at bounding box center [423, 422] width 112 height 28
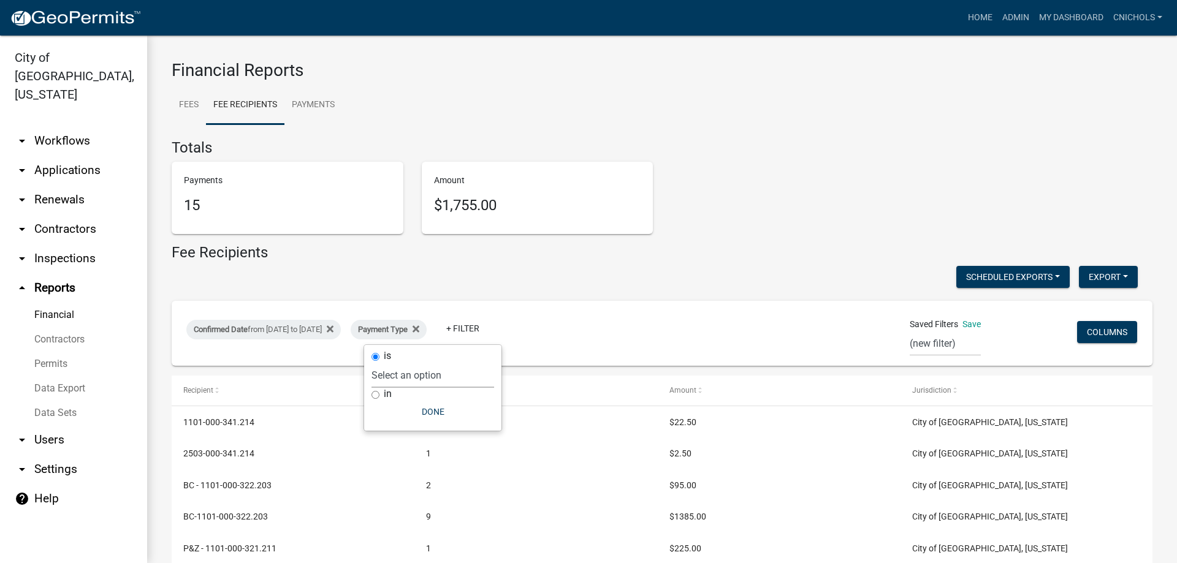
click at [408, 381] on select "Select an option Online CreditCardPOS Check Cash" at bounding box center [432, 375] width 123 height 25
select select "Check"
click at [387, 363] on select "Select an option Online CreditCardPOS Check Cash" at bounding box center [432, 375] width 123 height 25
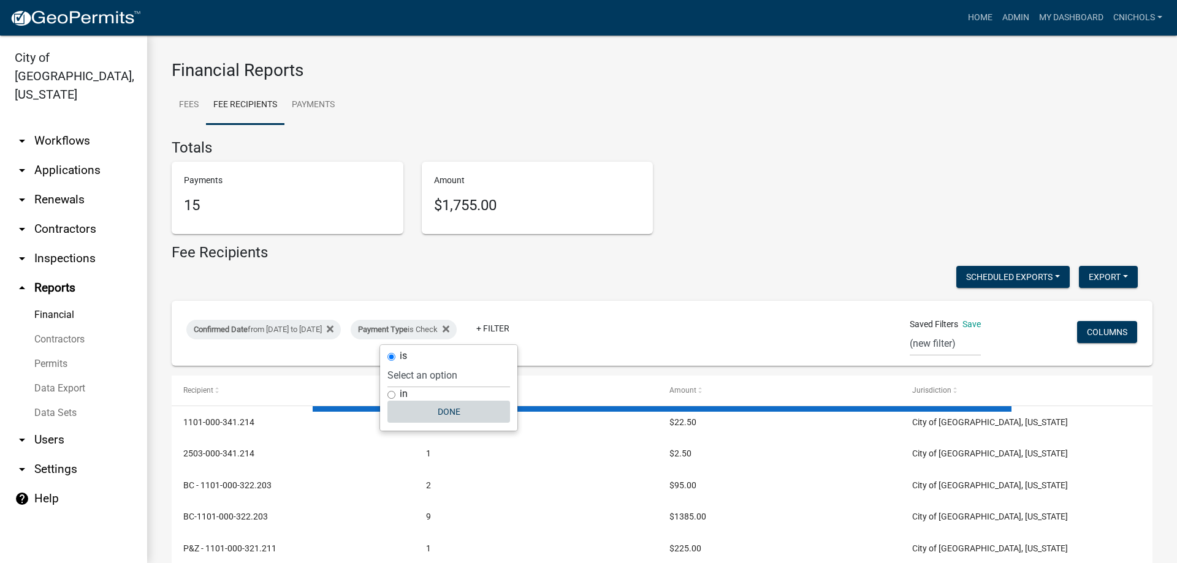
drag, startPoint x: 438, startPoint y: 407, endPoint x: 454, endPoint y: 410, distance: 16.2
click at [438, 407] on button "Done" at bounding box center [448, 412] width 123 height 22
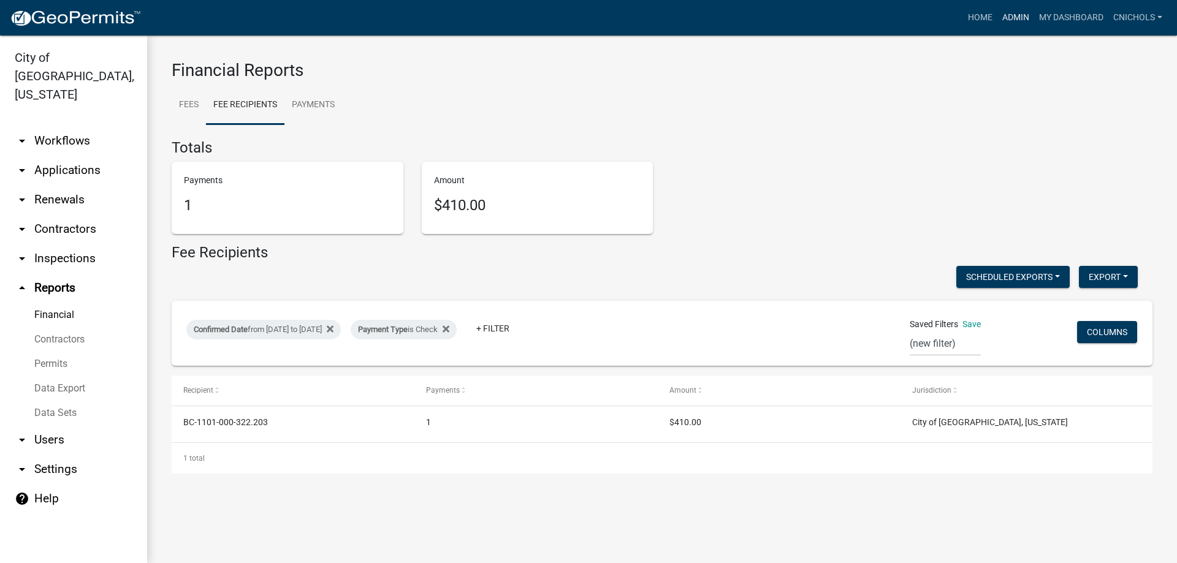
click at [1009, 14] on link "Admin" at bounding box center [1015, 17] width 37 height 23
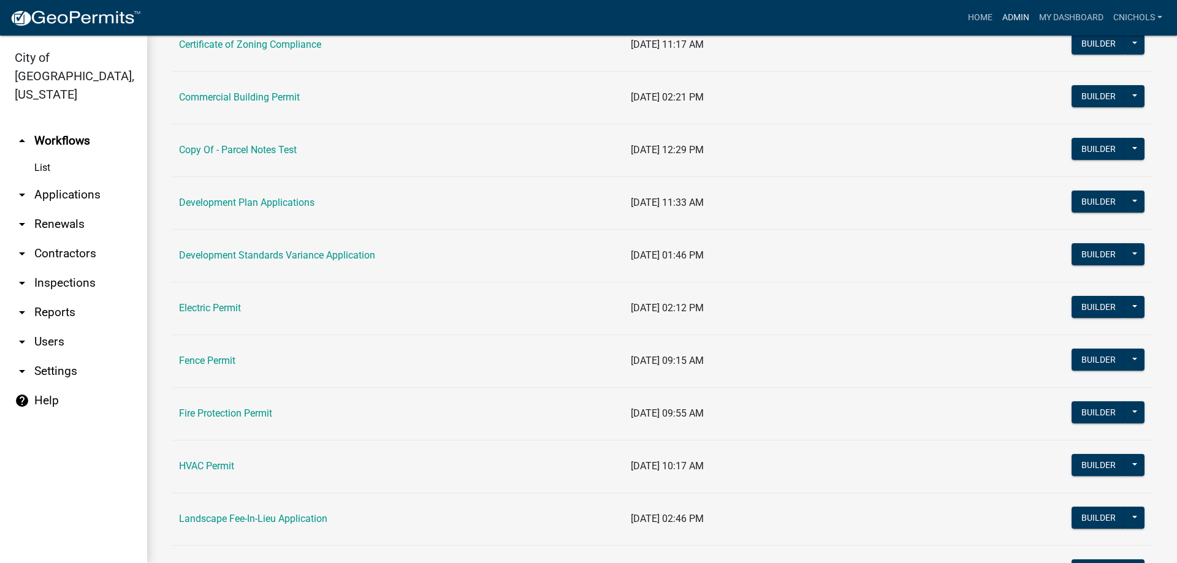
scroll to position [245, 0]
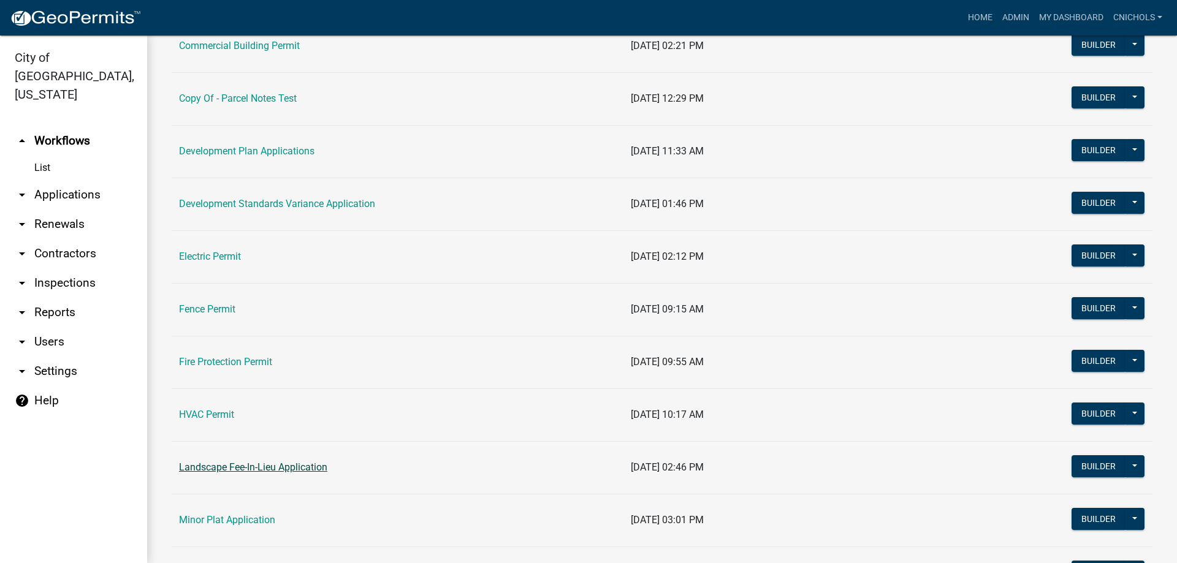
click at [247, 467] on link "Landscape Fee-In-Lieu Application" at bounding box center [253, 467] width 148 height 12
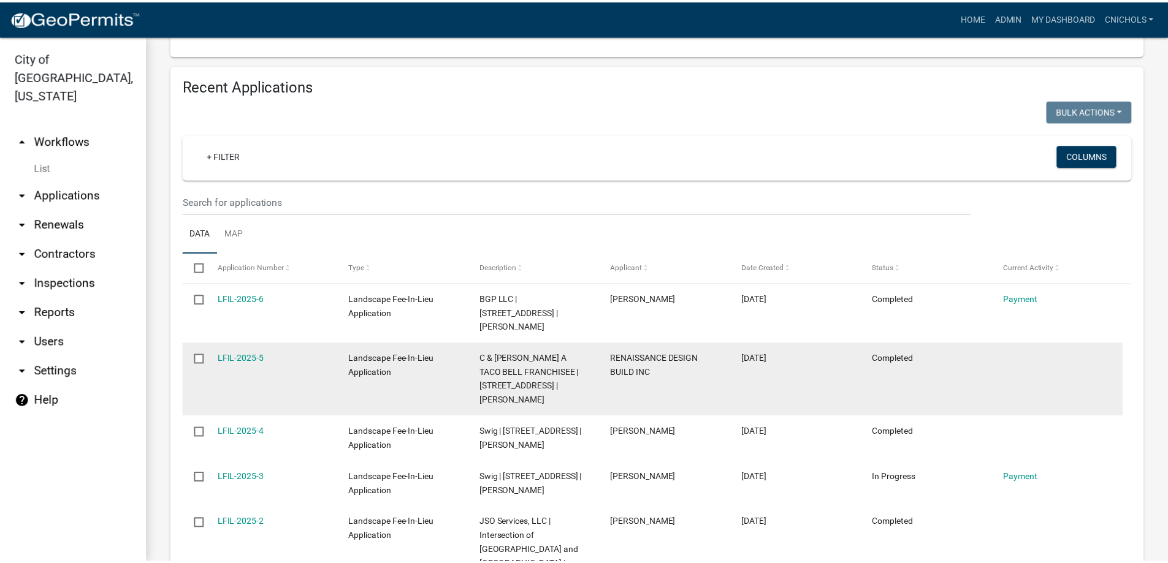
scroll to position [429, 0]
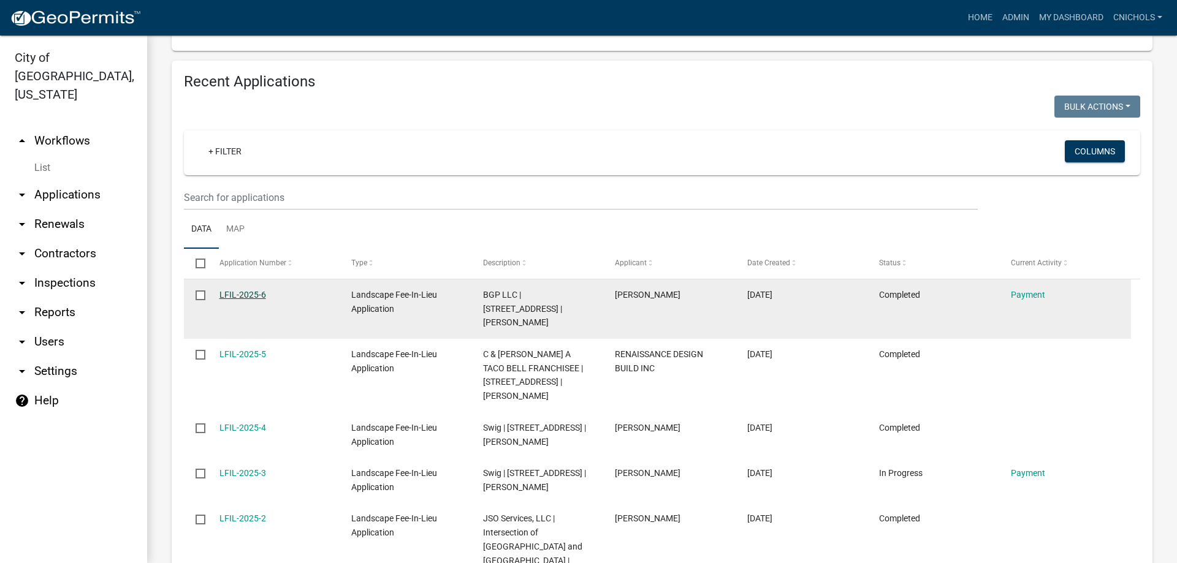
click at [243, 292] on link "LFIL-2025-6" at bounding box center [242, 295] width 47 height 10
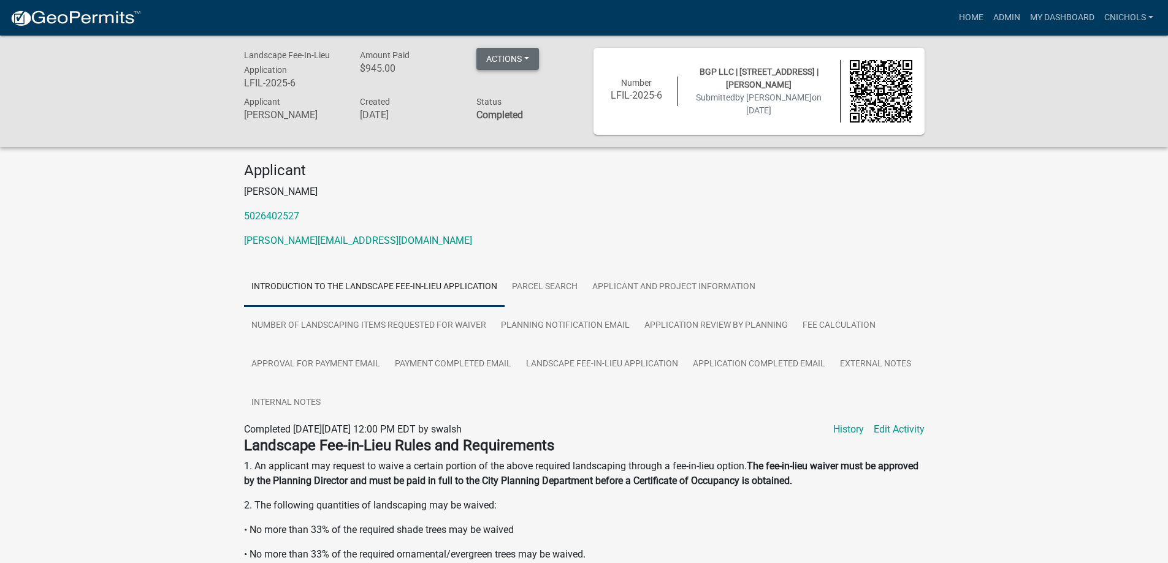
click at [530, 56] on button "Actions" at bounding box center [507, 59] width 63 height 22
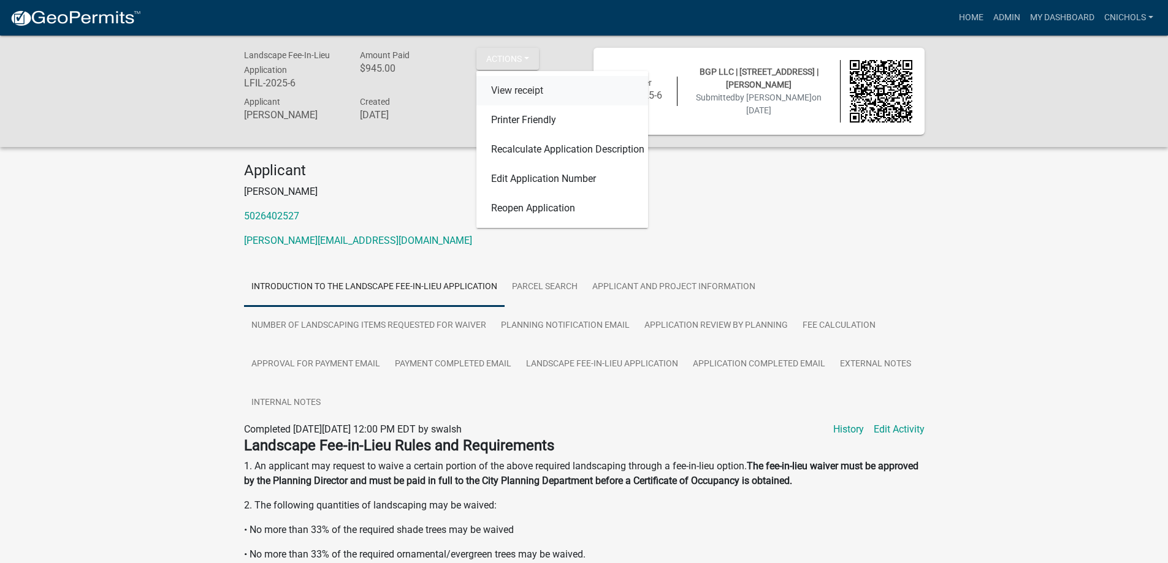
click at [520, 91] on link "View receipt" at bounding box center [562, 90] width 172 height 29
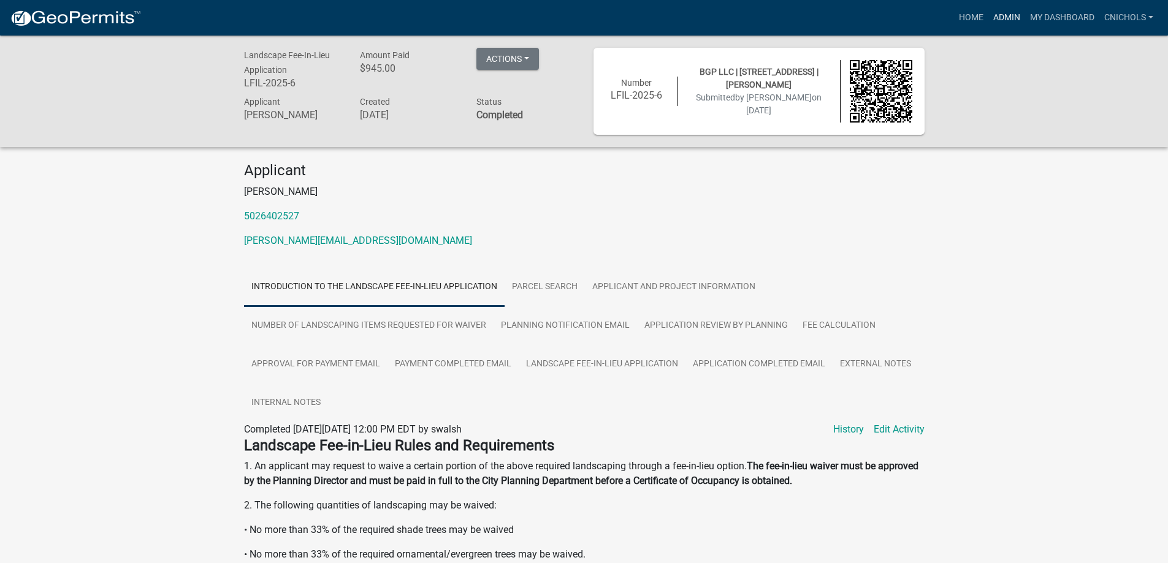
click at [1006, 11] on link "Admin" at bounding box center [1006, 17] width 37 height 23
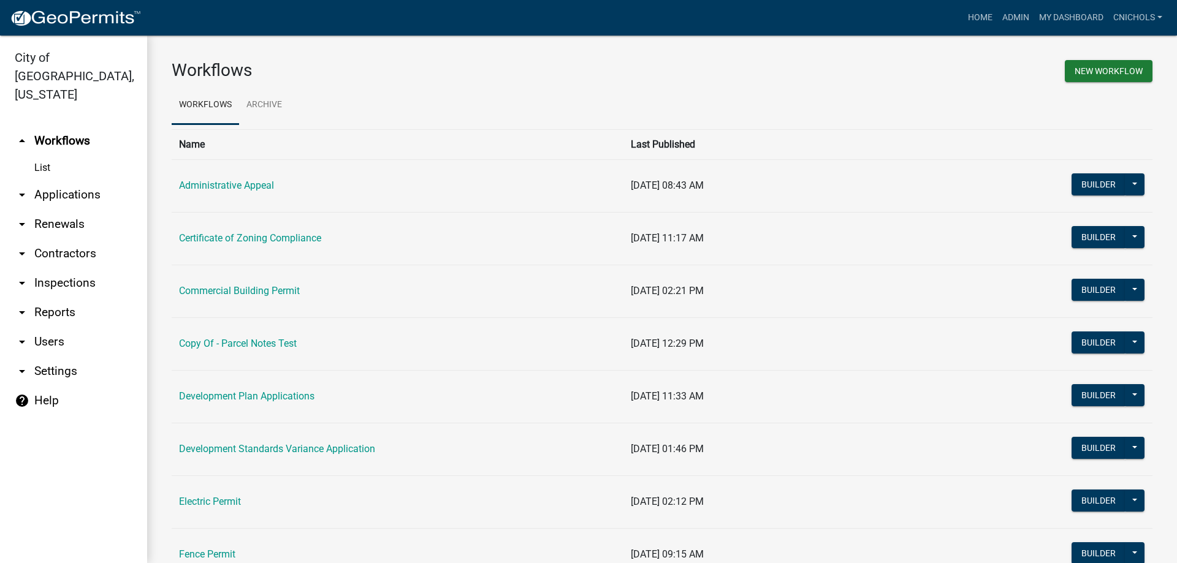
click at [54, 298] on link "arrow_drop_down Reports" at bounding box center [73, 312] width 147 height 29
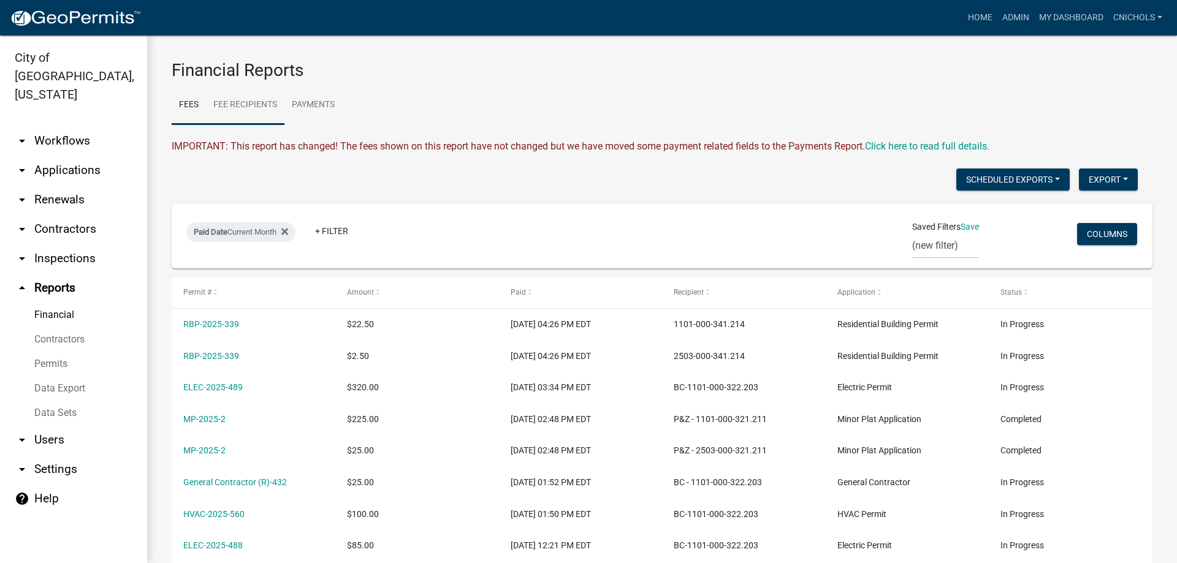
click at [244, 107] on link "Fee Recipients" at bounding box center [245, 105] width 78 height 39
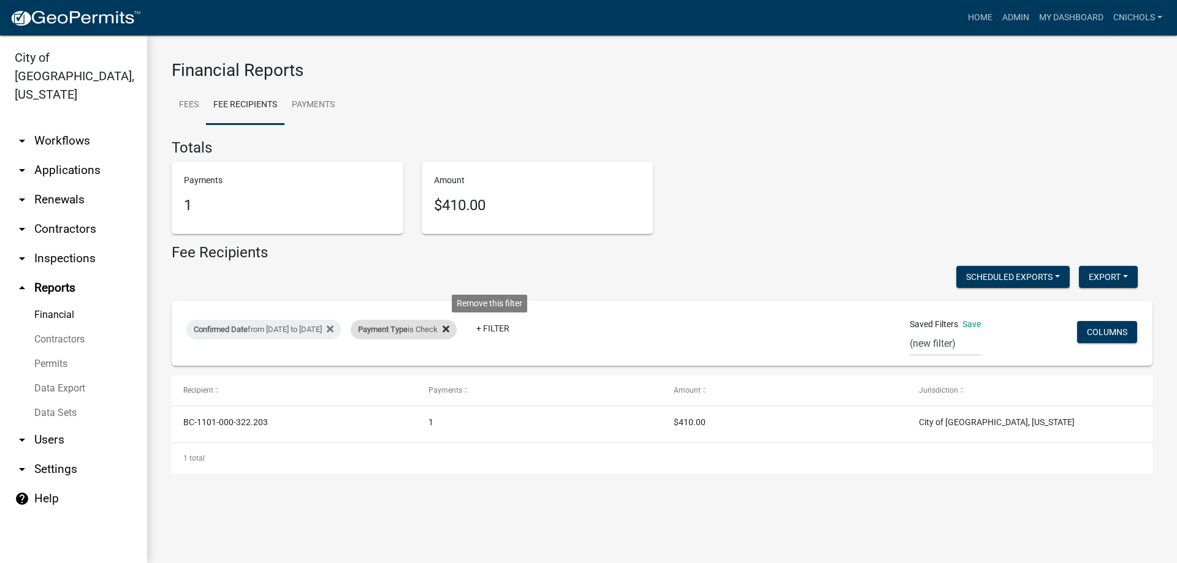
click at [449, 326] on icon at bounding box center [445, 329] width 7 height 10
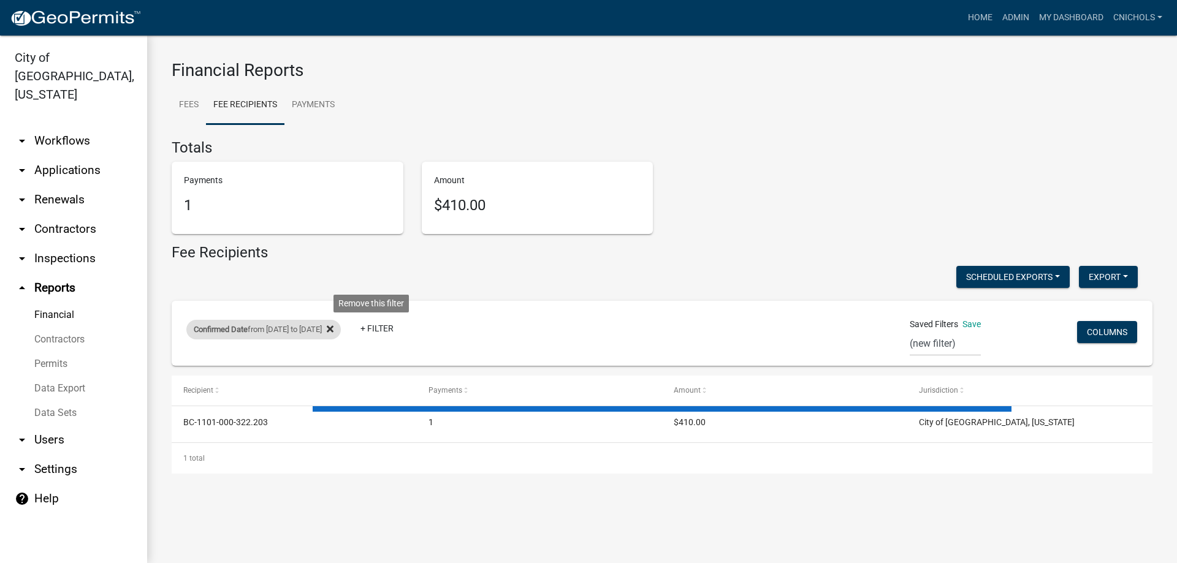
click at [333, 327] on icon at bounding box center [330, 329] width 7 height 7
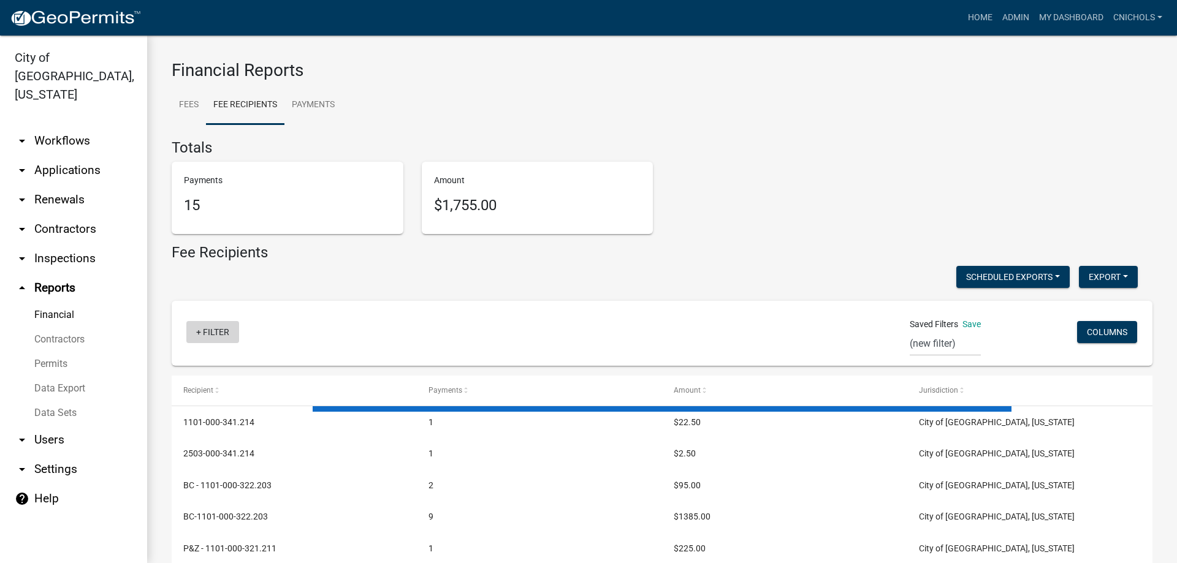
click at [210, 329] on link "+ Filter" at bounding box center [212, 332] width 53 height 22
click at [218, 451] on li "Confirmed Date" at bounding box center [215, 454] width 112 height 28
click at [248, 378] on select "[DATE] [DATE] Current Week Previous Week Current Month Last Month Current Calen…" at bounding box center [268, 375] width 123 height 25
select select "custom"
click at [207, 363] on select "[DATE] [DATE] Current Week Previous Week Current Month Last Month Current Calen…" at bounding box center [268, 375] width 123 height 25
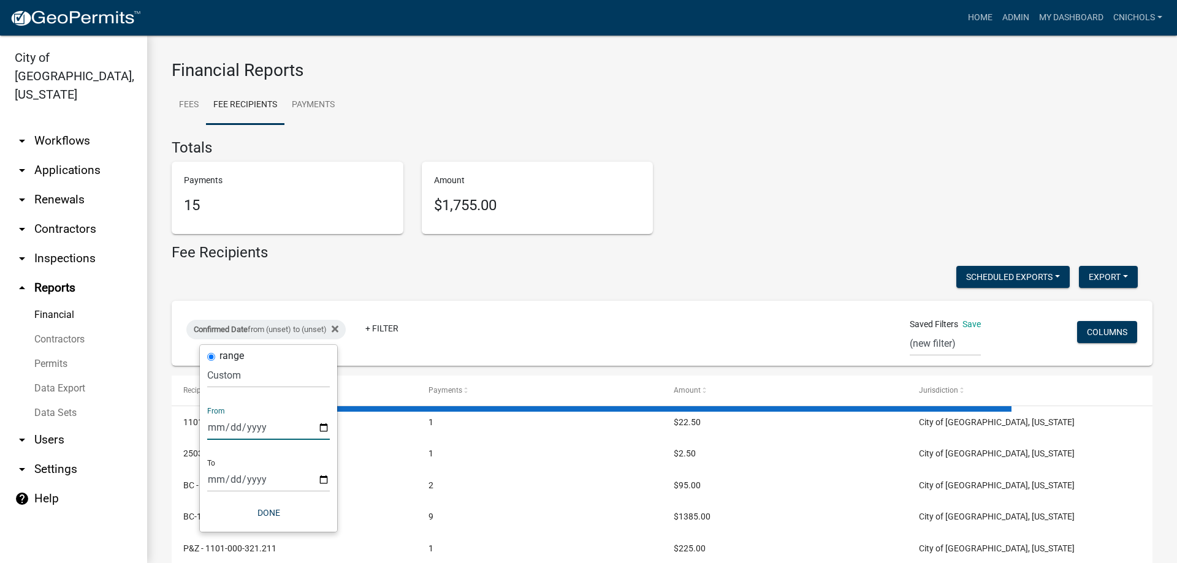
click at [319, 422] on input "date" at bounding box center [268, 427] width 123 height 25
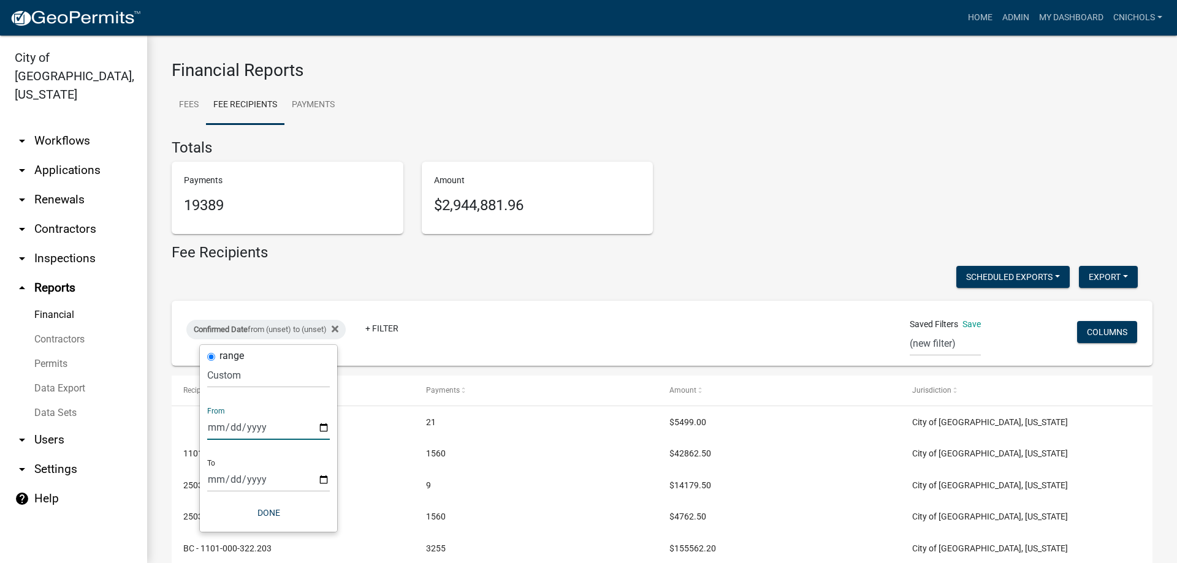
type input "[DATE]"
click at [332, 477] on input "date" at bounding box center [277, 479] width 123 height 25
type input "[DATE]"
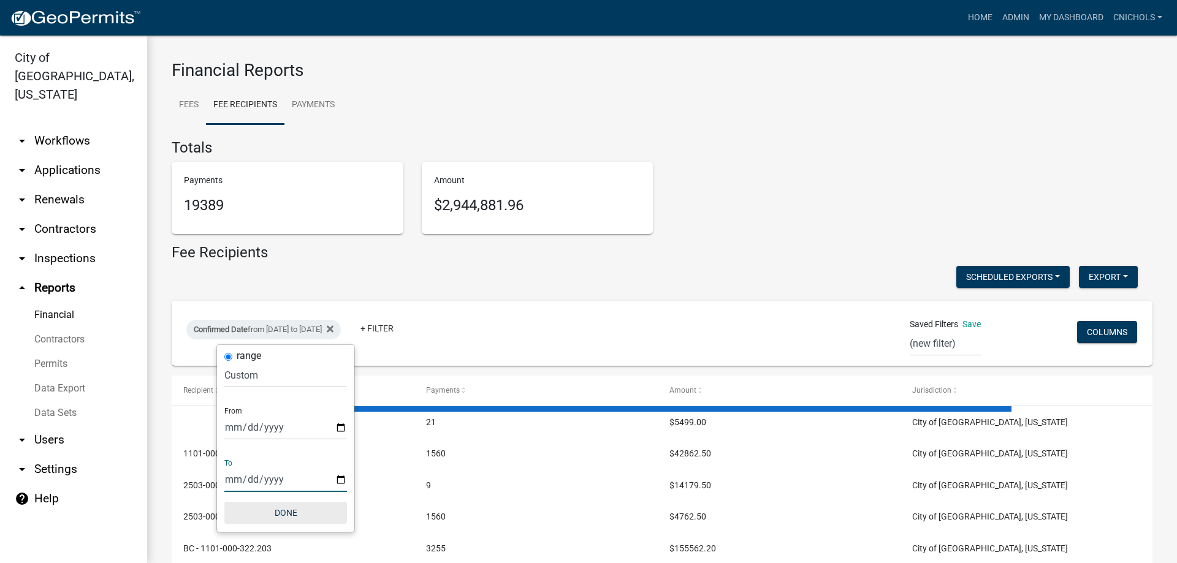
click at [273, 507] on button "Done" at bounding box center [285, 513] width 123 height 22
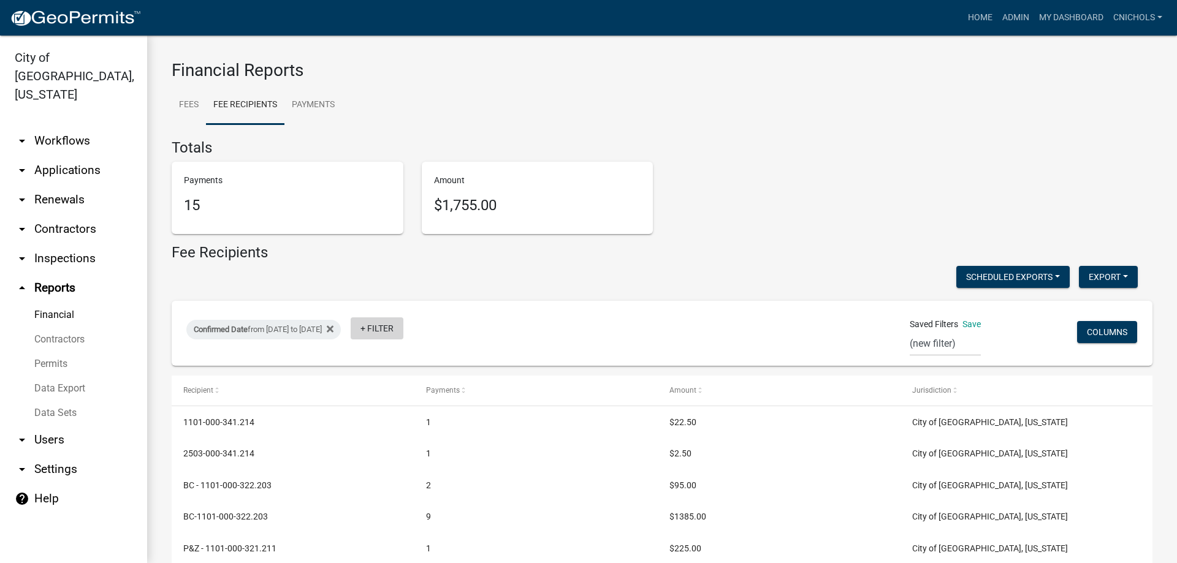
click at [403, 326] on link "+ Filter" at bounding box center [377, 328] width 53 height 22
click at [404, 420] on li "Payment Type" at bounding box center [423, 422] width 112 height 28
click at [409, 384] on select "Select an option Online CreditCardPOS Check Cash" at bounding box center [432, 375] width 123 height 25
select select "Check"
click at [387, 363] on select "Select an option Online CreditCardPOS Check Cash" at bounding box center [432, 375] width 123 height 25
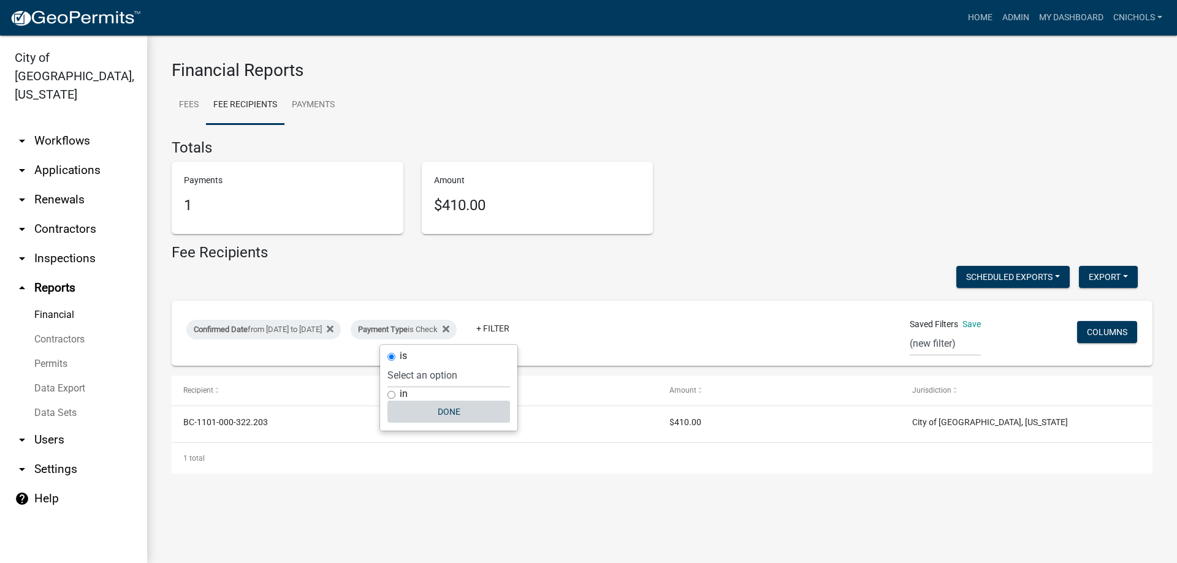
click at [467, 403] on button "Done" at bounding box center [448, 412] width 123 height 22
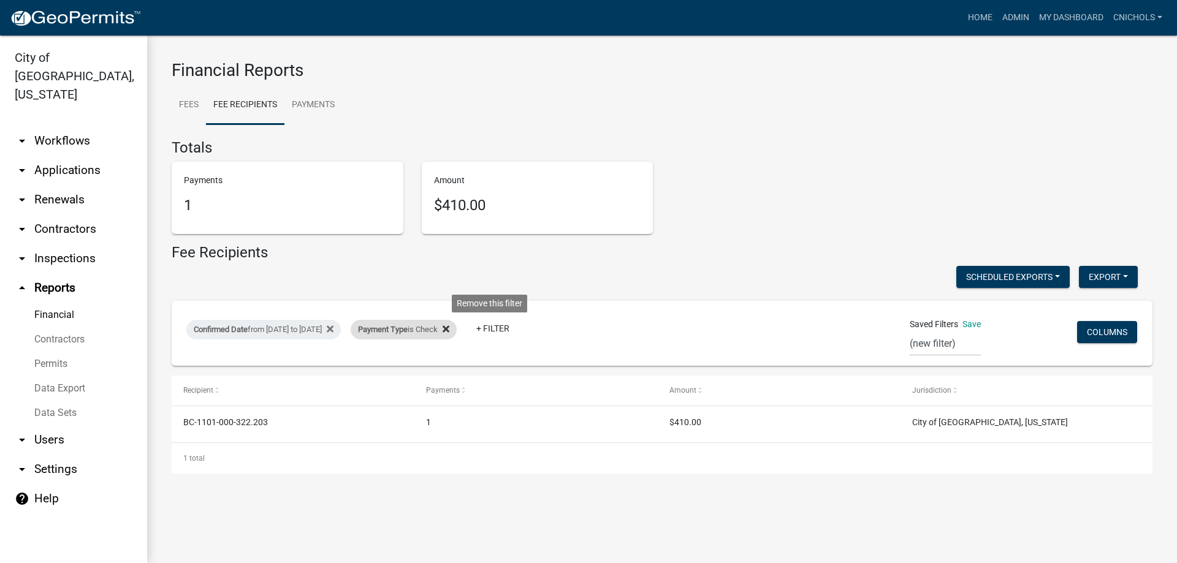
click at [449, 330] on icon at bounding box center [445, 329] width 7 height 7
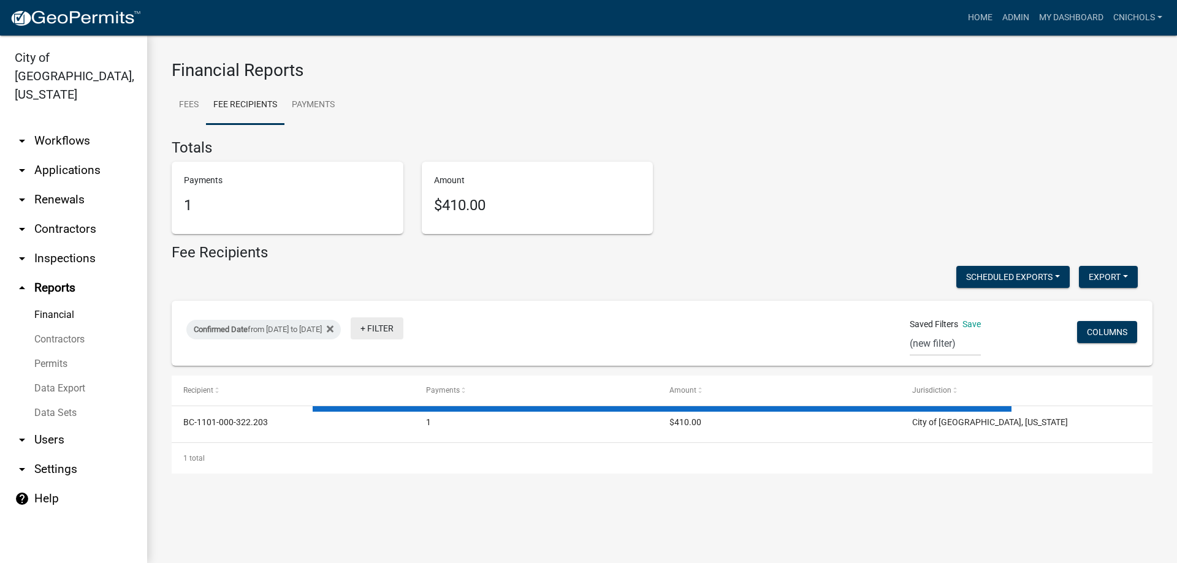
click at [403, 327] on link "+ Filter" at bounding box center [377, 328] width 53 height 22
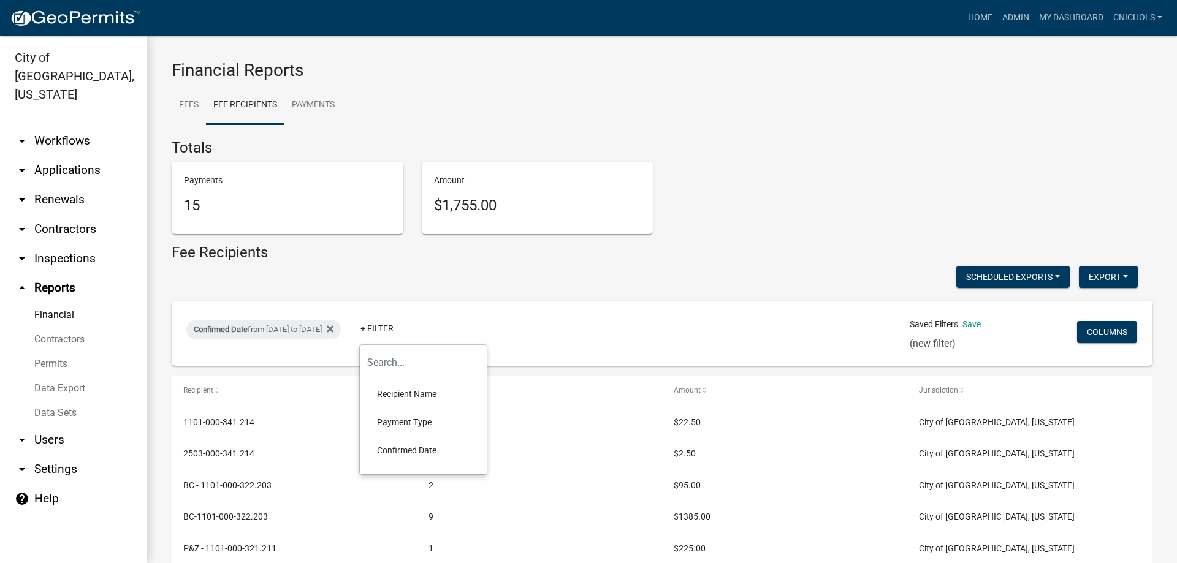
click at [412, 418] on li "Payment Type" at bounding box center [423, 422] width 112 height 28
click at [401, 377] on select "Select an option Online CreditCardPOS Check Cash" at bounding box center [432, 375] width 123 height 25
select select "Cash"
click at [385, 363] on select "Select an option Online CreditCardPOS Check Cash" at bounding box center [432, 375] width 123 height 25
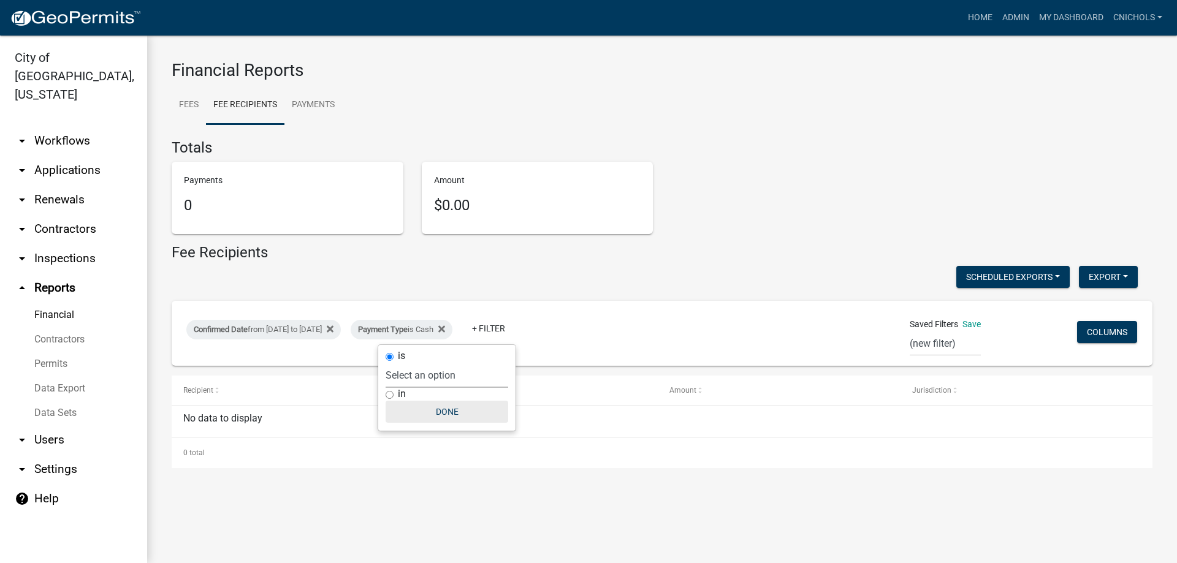
click at [457, 411] on button "Done" at bounding box center [446, 412] width 123 height 22
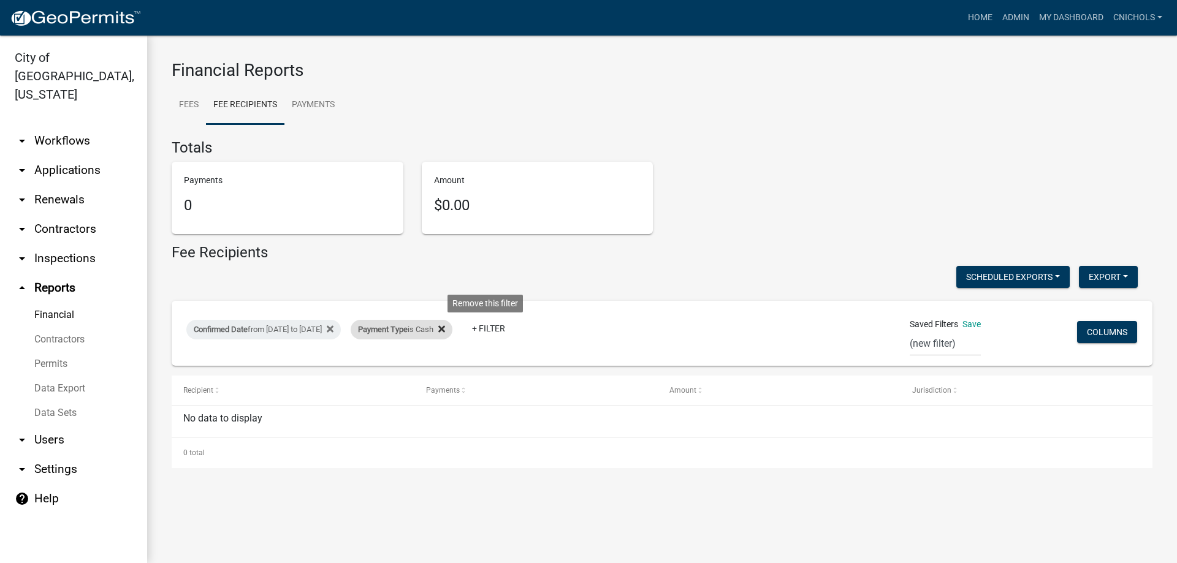
click at [445, 327] on icon at bounding box center [441, 329] width 7 height 7
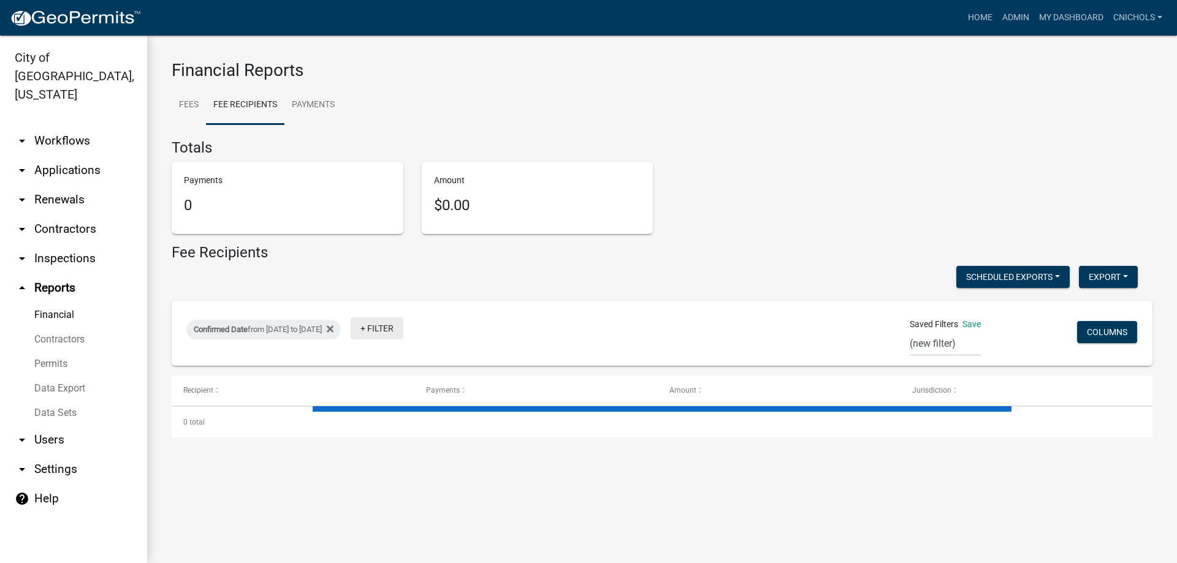
click at [403, 325] on link "+ Filter" at bounding box center [377, 328] width 53 height 22
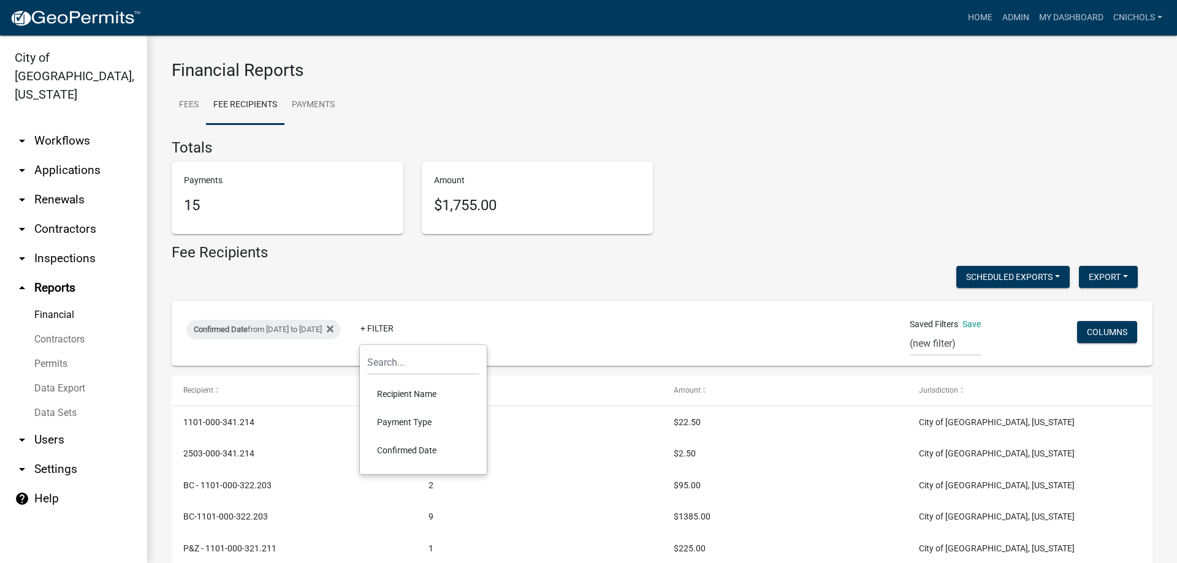
click at [406, 417] on li "Payment Type" at bounding box center [423, 422] width 112 height 28
click at [417, 382] on select "Select an option Online CreditCardPOS Check Cash" at bounding box center [432, 375] width 123 height 25
click at [640, 271] on div "Scheduled Exports + Create New Export Excel Format (.xlsx) CSV Format (.csv)" at bounding box center [654, 278] width 984 height 25
click at [1020, 14] on link "Admin" at bounding box center [1015, 17] width 37 height 23
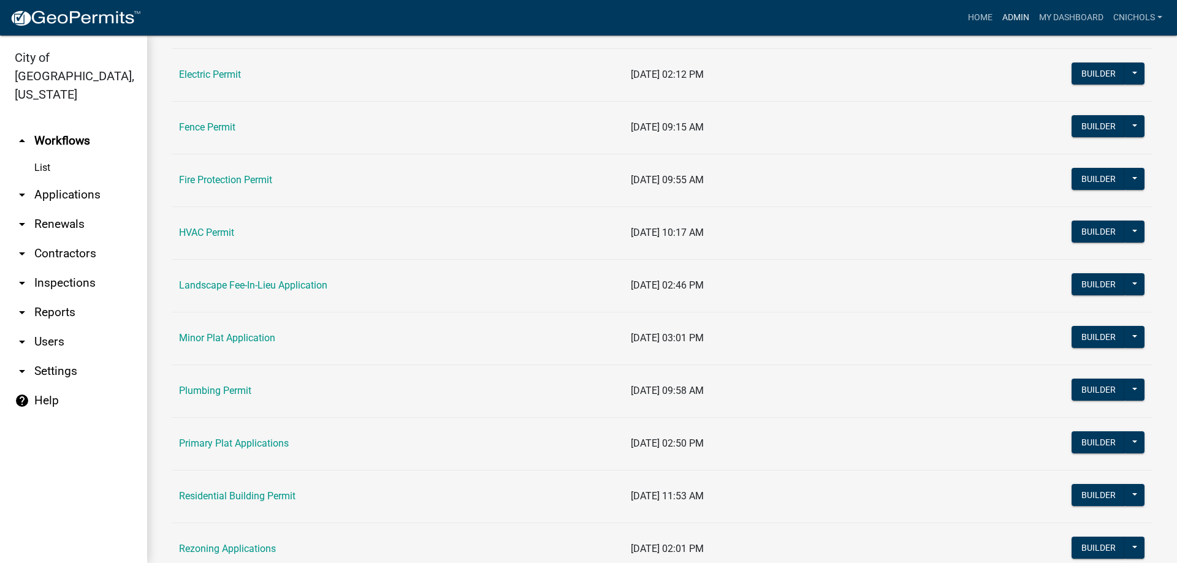
scroll to position [429, 0]
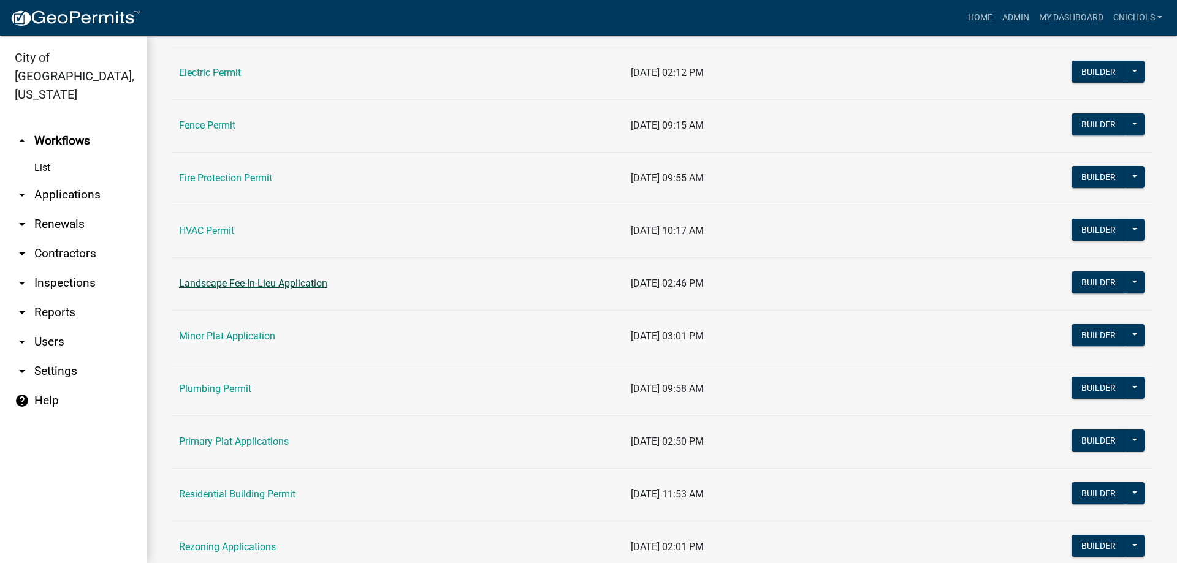
click at [254, 279] on link "Landscape Fee-In-Lieu Application" at bounding box center [253, 284] width 148 height 12
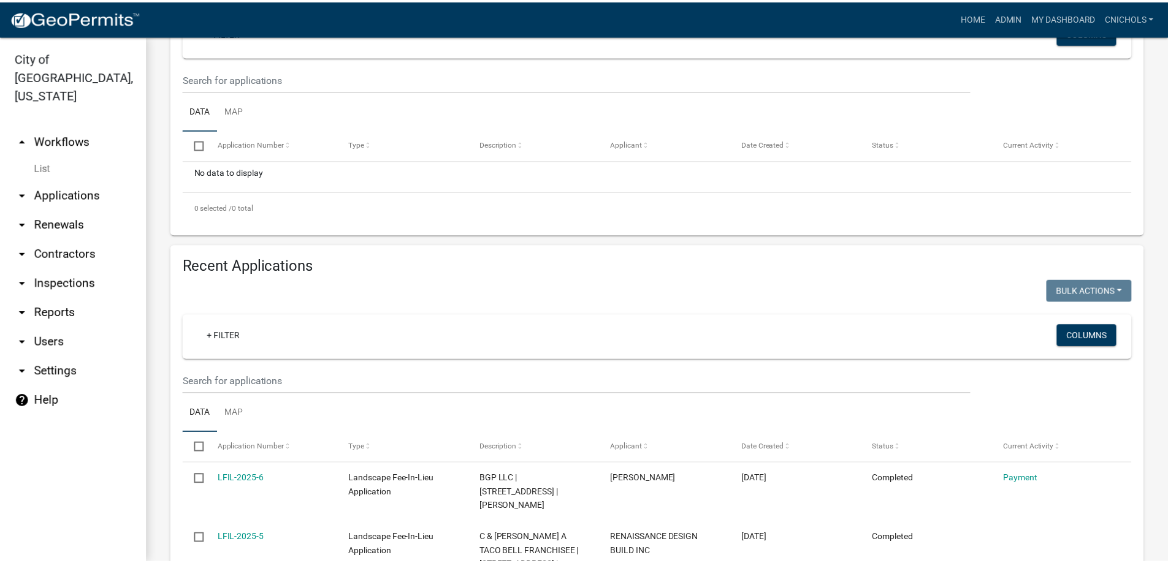
scroll to position [490, 0]
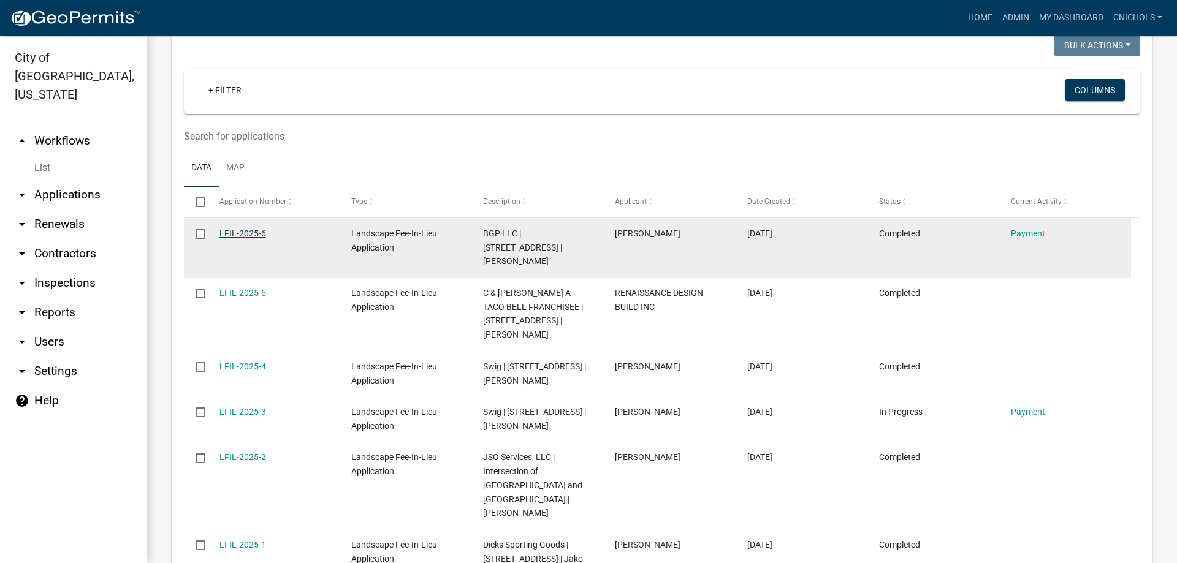
click at [253, 235] on link "LFIL-2025-6" at bounding box center [242, 234] width 47 height 10
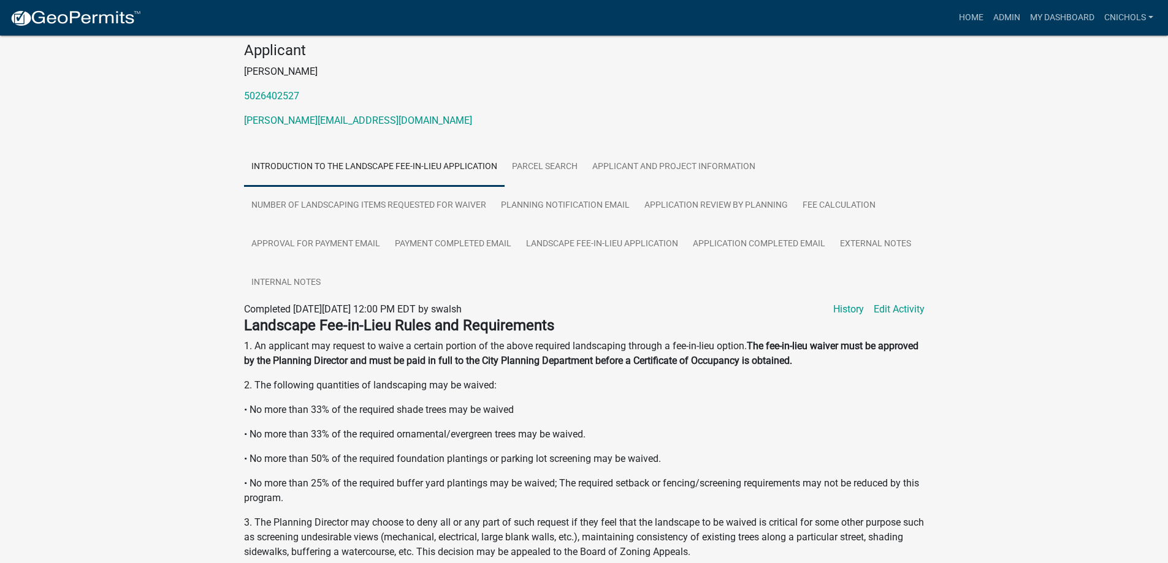
scroll to position [123, 0]
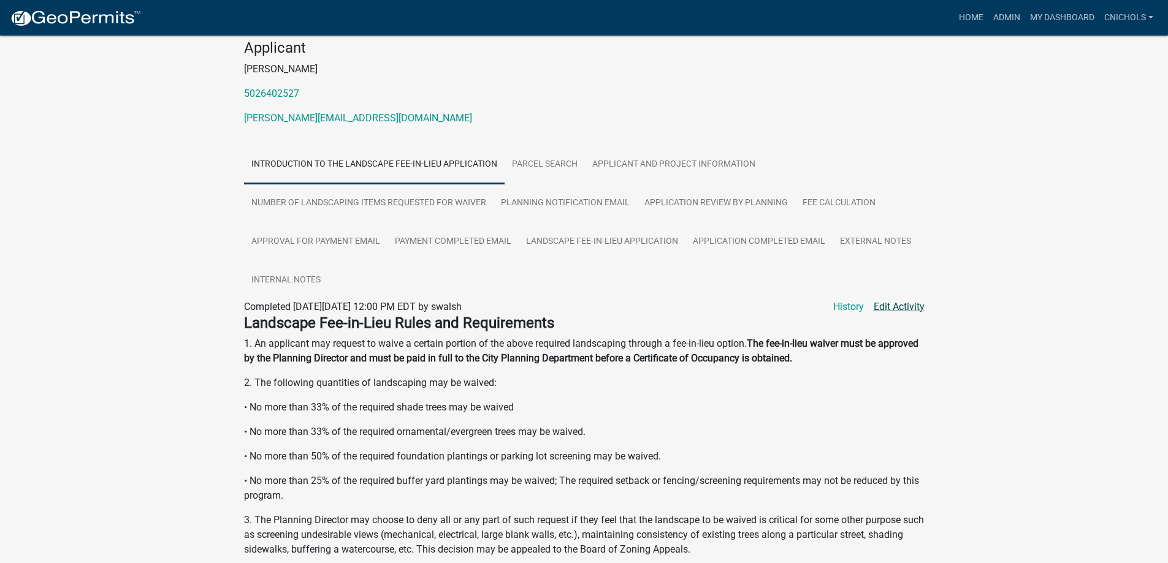
click at [904, 309] on link "Edit Activity" at bounding box center [898, 307] width 51 height 15
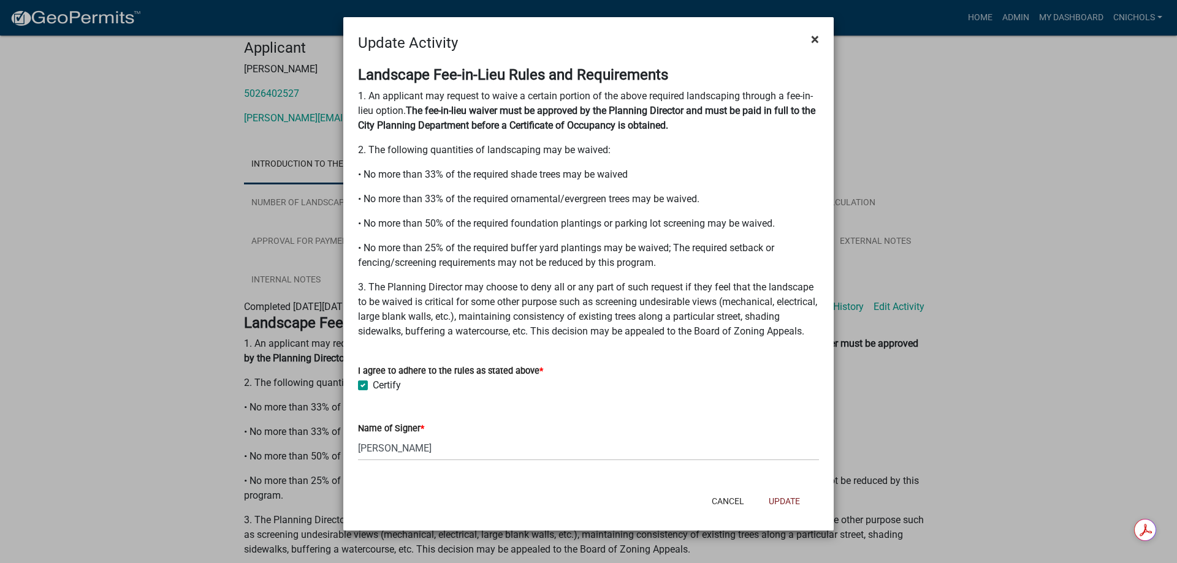
click at [813, 37] on span "×" at bounding box center [815, 39] width 8 height 17
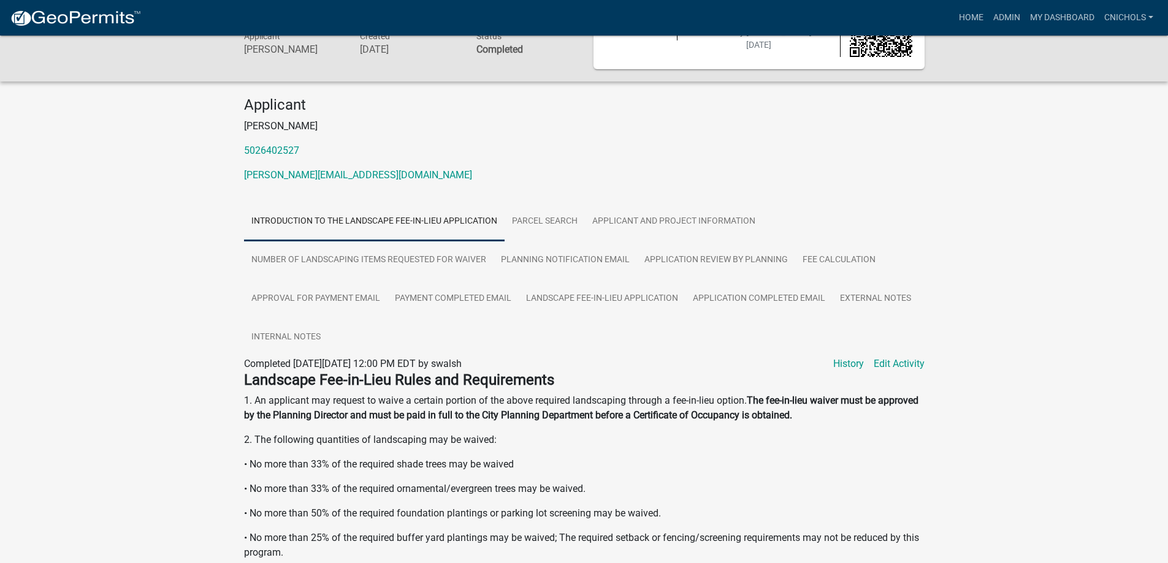
scroll to position [65, 0]
click at [474, 301] on link "Payment Completed Email" at bounding box center [452, 299] width 131 height 39
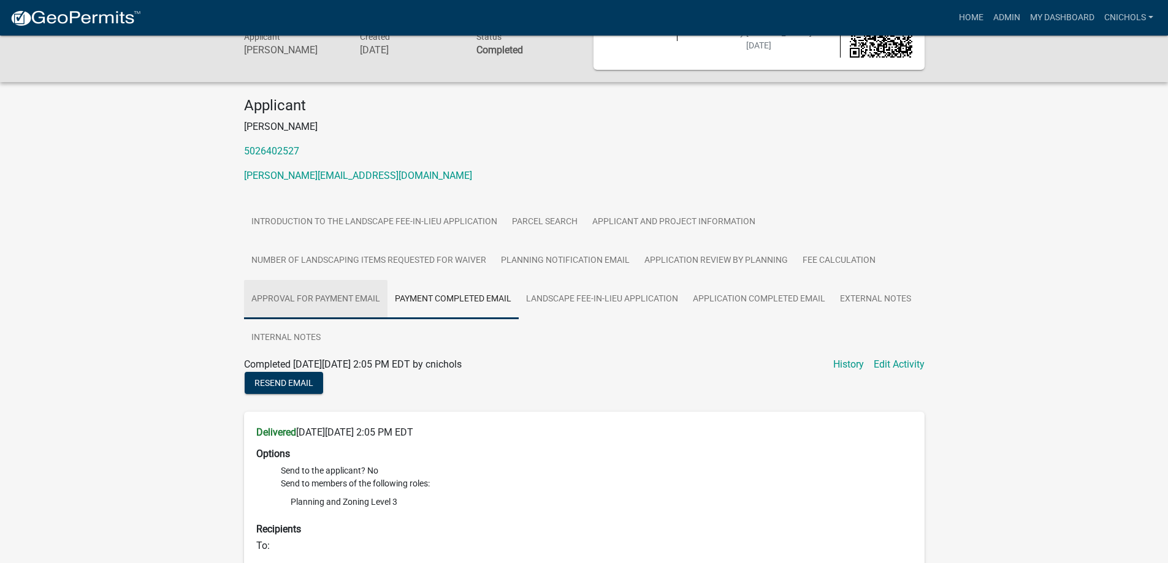
click at [346, 296] on link "Approval for Payment Email" at bounding box center [315, 299] width 143 height 39
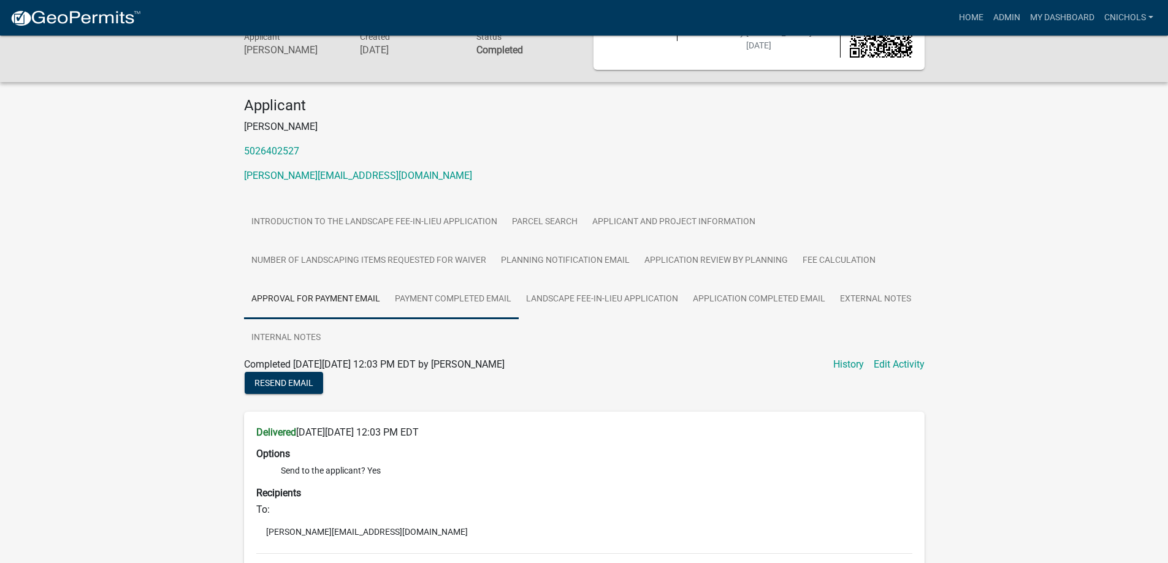
click at [433, 298] on link "Payment Completed Email" at bounding box center [452, 299] width 131 height 39
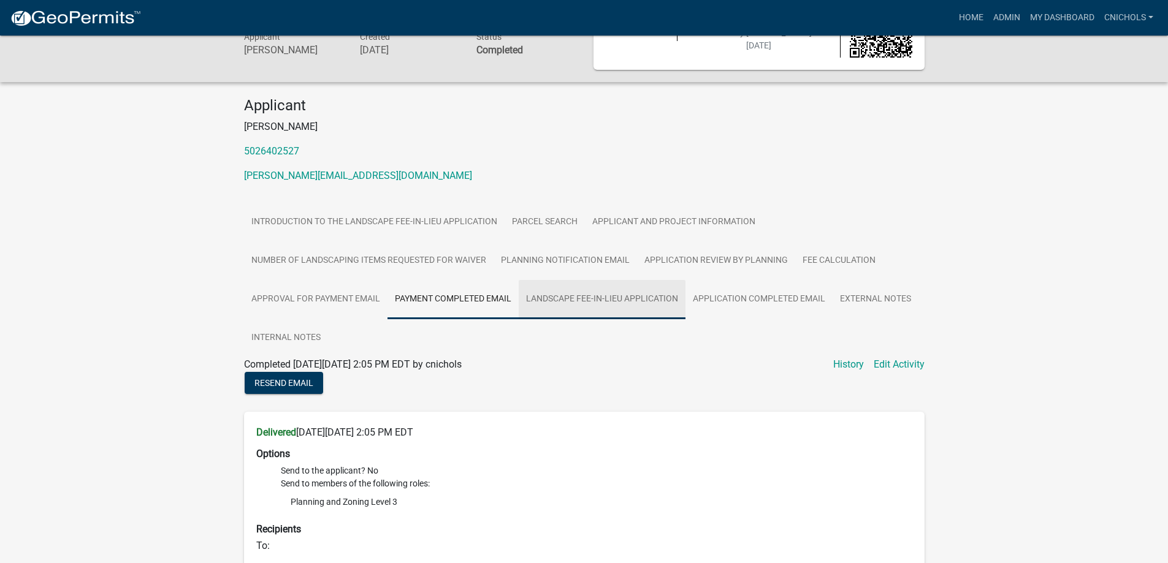
click at [610, 300] on link "Landscape Fee-in-Lieu Application" at bounding box center [601, 299] width 167 height 39
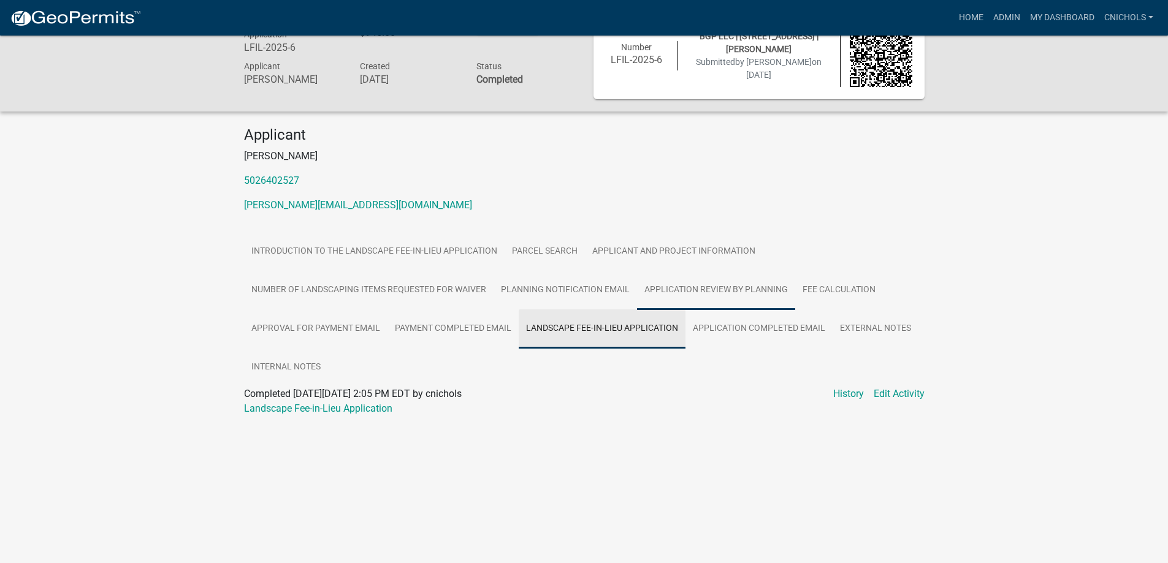
scroll to position [36, 0]
click at [734, 326] on link "Application Completed Email" at bounding box center [758, 328] width 147 height 39
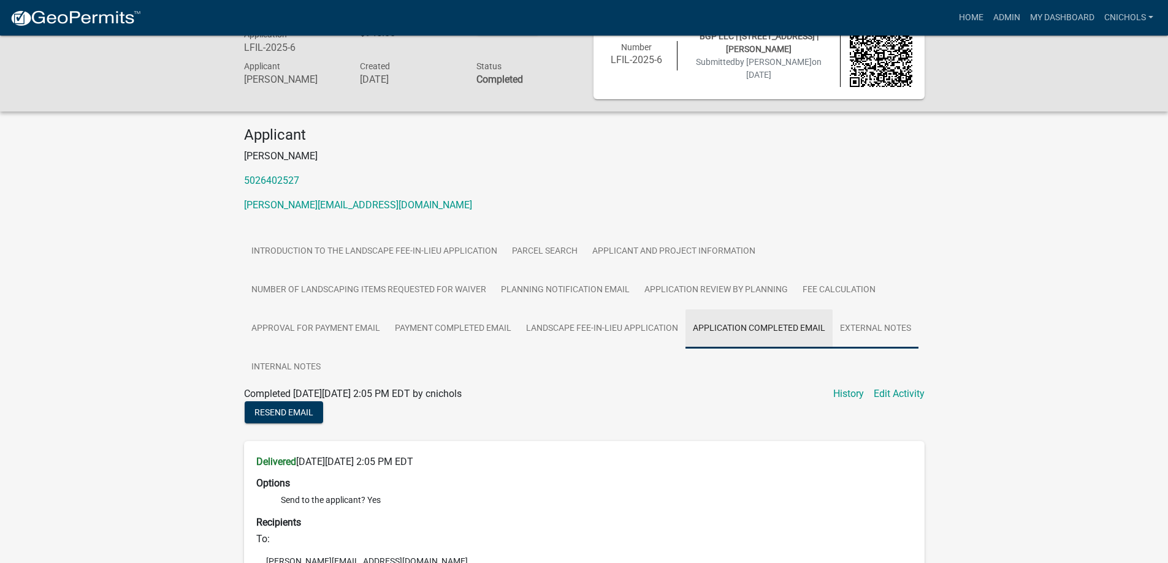
click at [897, 324] on link "External Notes" at bounding box center [875, 328] width 86 height 39
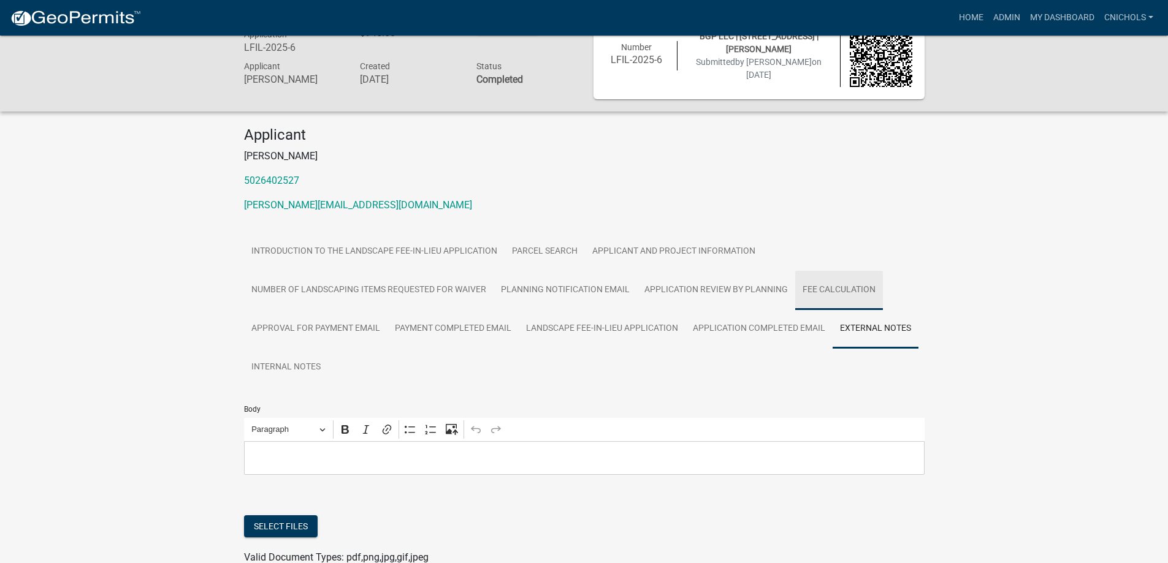
click at [817, 287] on link "Fee Calculation" at bounding box center [839, 290] width 88 height 39
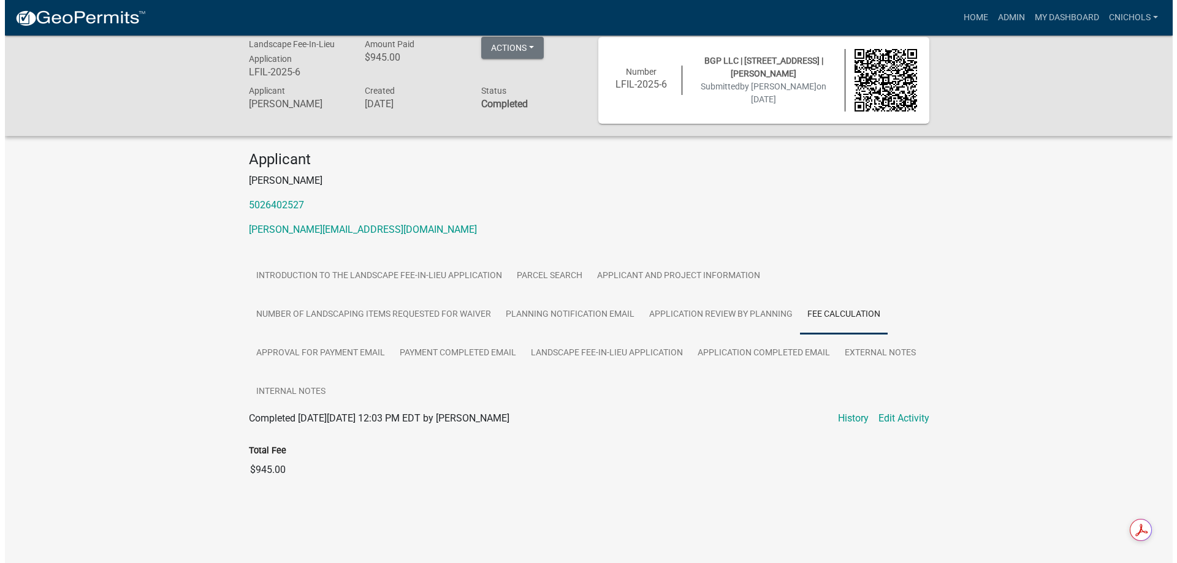
scroll to position [0, 0]
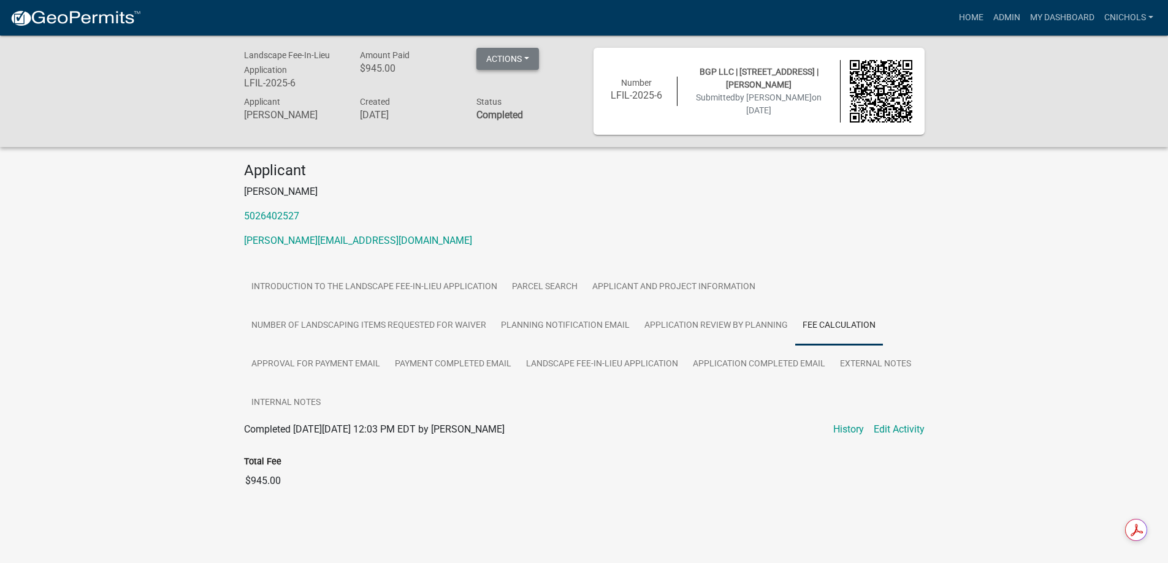
click at [526, 55] on button "Actions" at bounding box center [507, 59] width 63 height 22
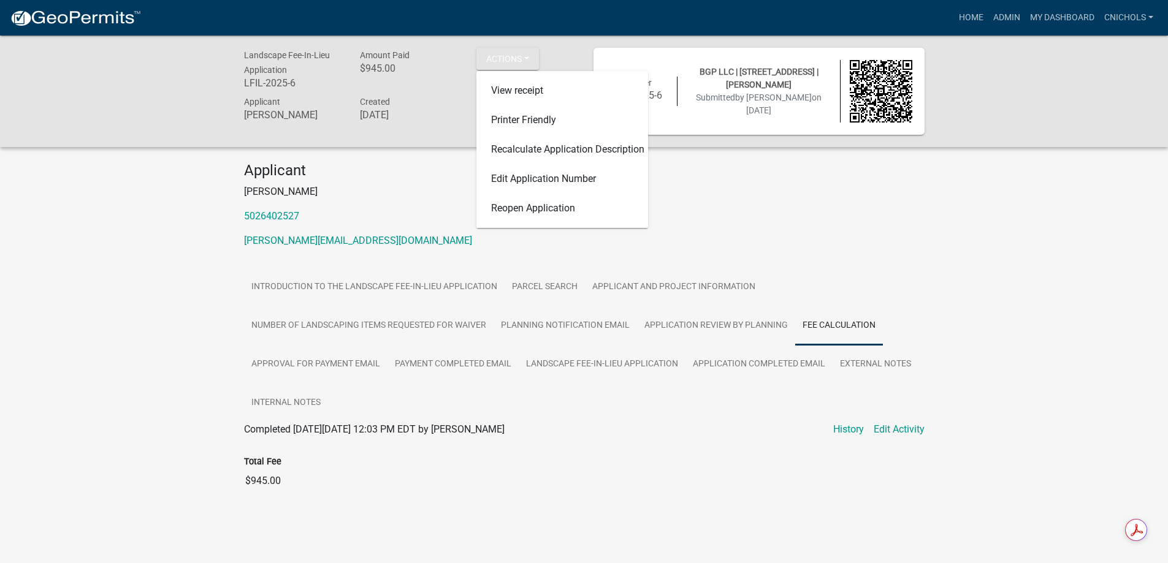
click at [436, 183] on div "Applicant [PERSON_NAME] 5026402527 [PERSON_NAME][EMAIL_ADDRESS][DOMAIN_NAME]" at bounding box center [584, 210] width 699 height 96
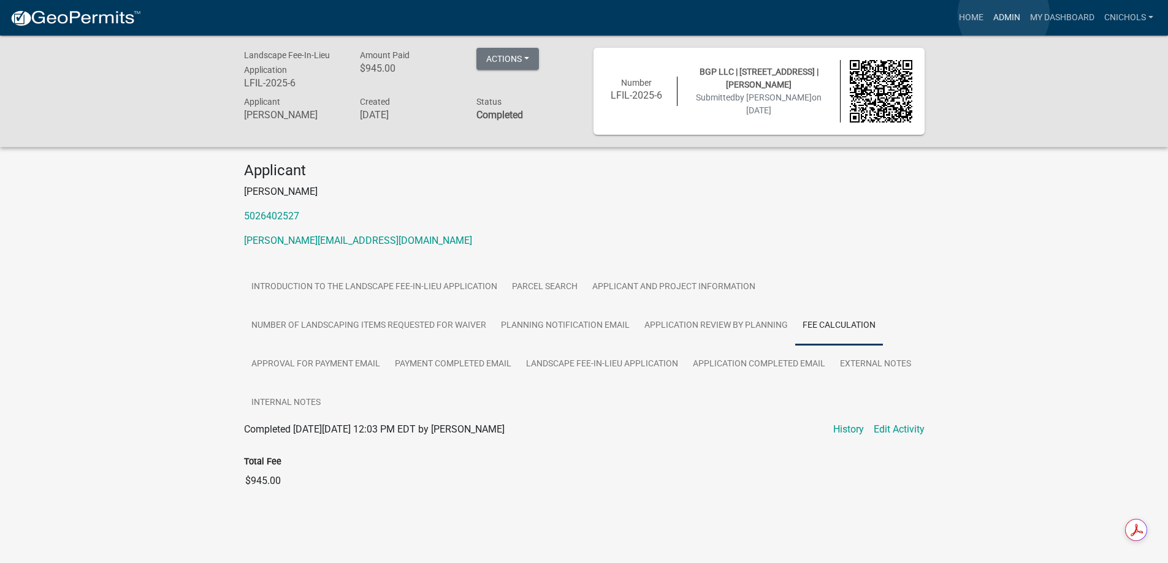
click at [1003, 15] on link "Admin" at bounding box center [1006, 17] width 37 height 23
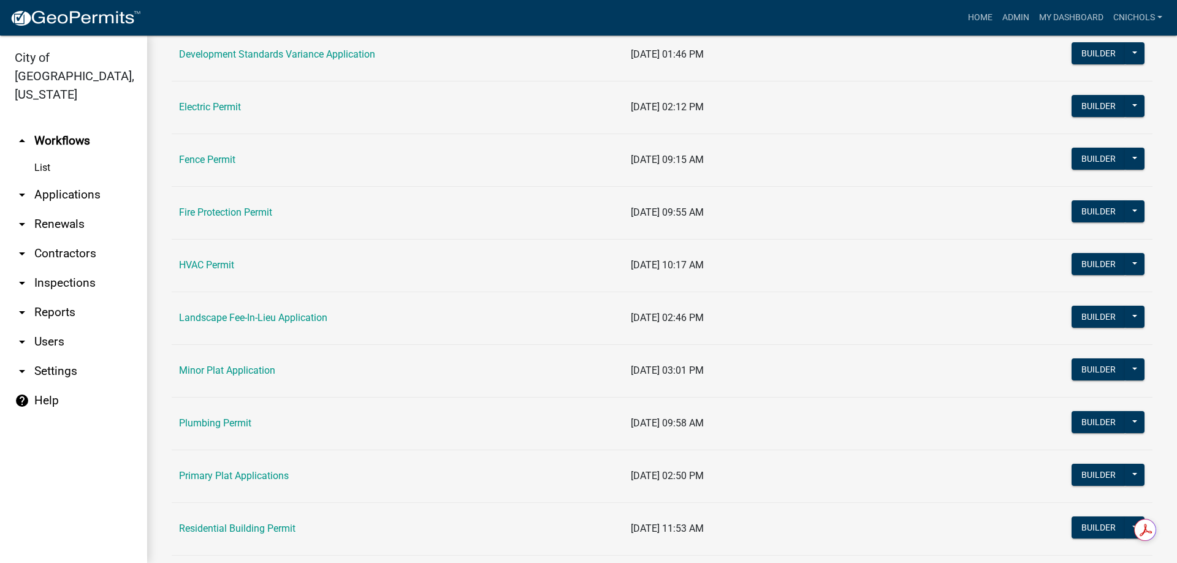
scroll to position [429, 0]
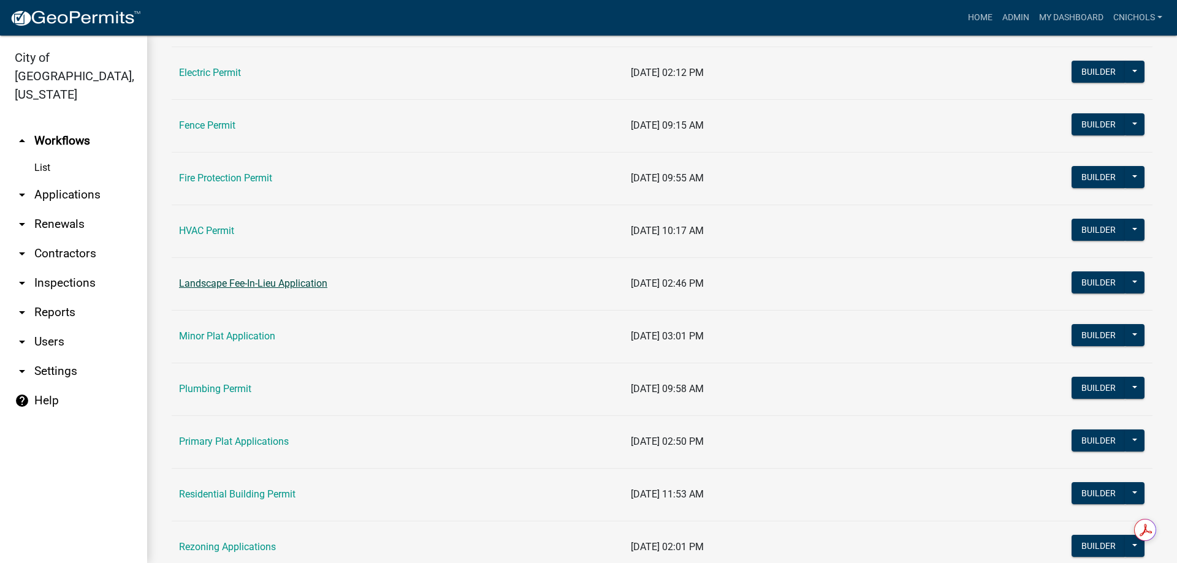
click at [265, 283] on link "Landscape Fee-In-Lieu Application" at bounding box center [253, 284] width 148 height 12
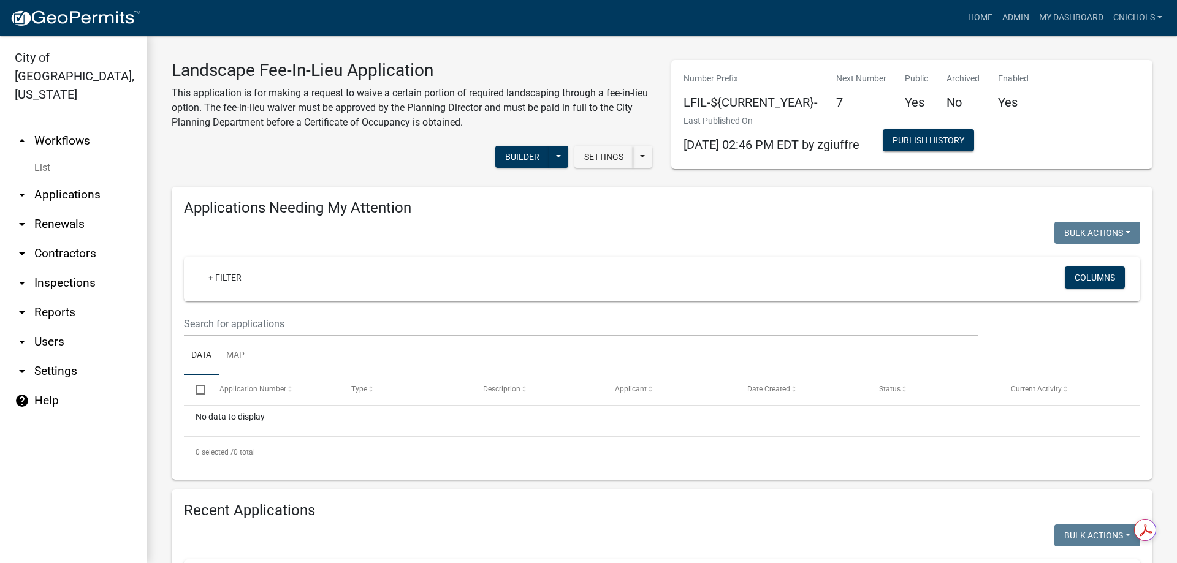
scroll to position [306, 0]
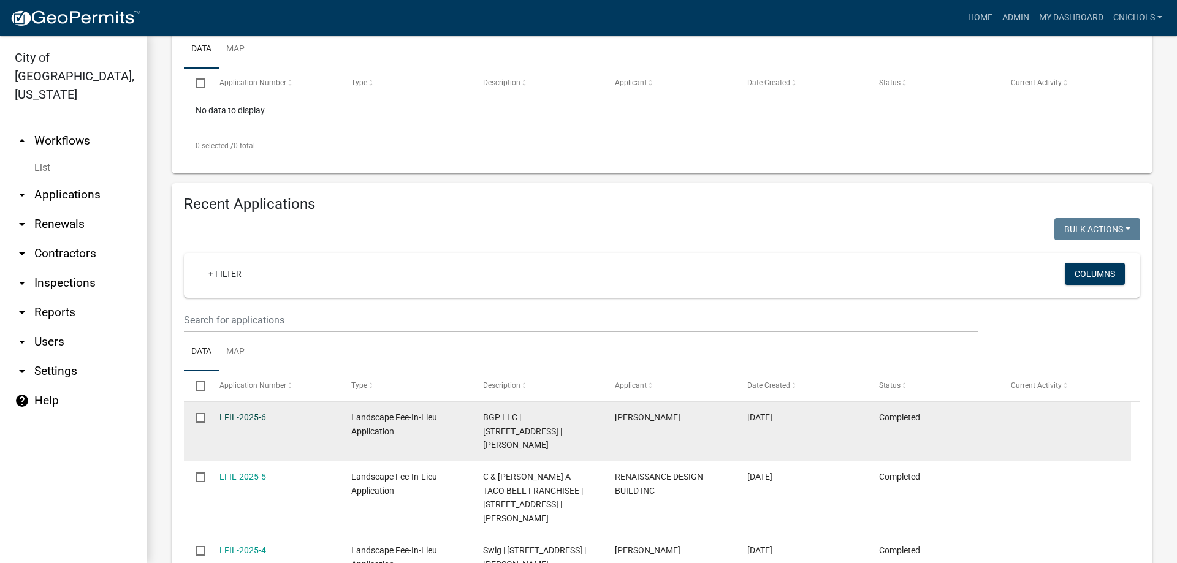
click at [245, 413] on link "LFIL-2025-6" at bounding box center [242, 417] width 47 height 10
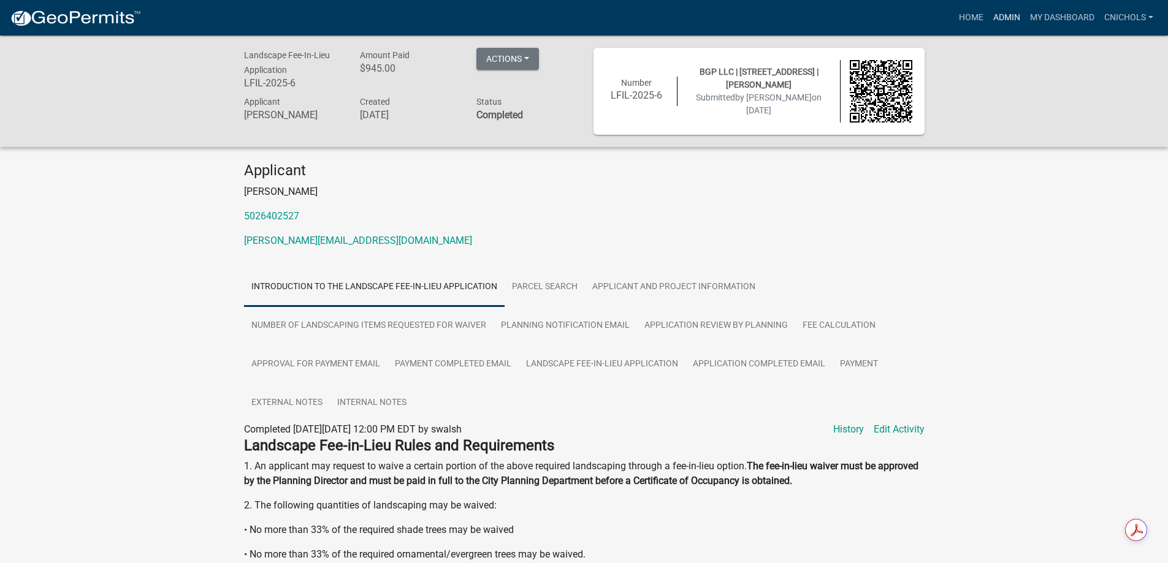
click at [998, 16] on link "Admin" at bounding box center [1006, 17] width 37 height 23
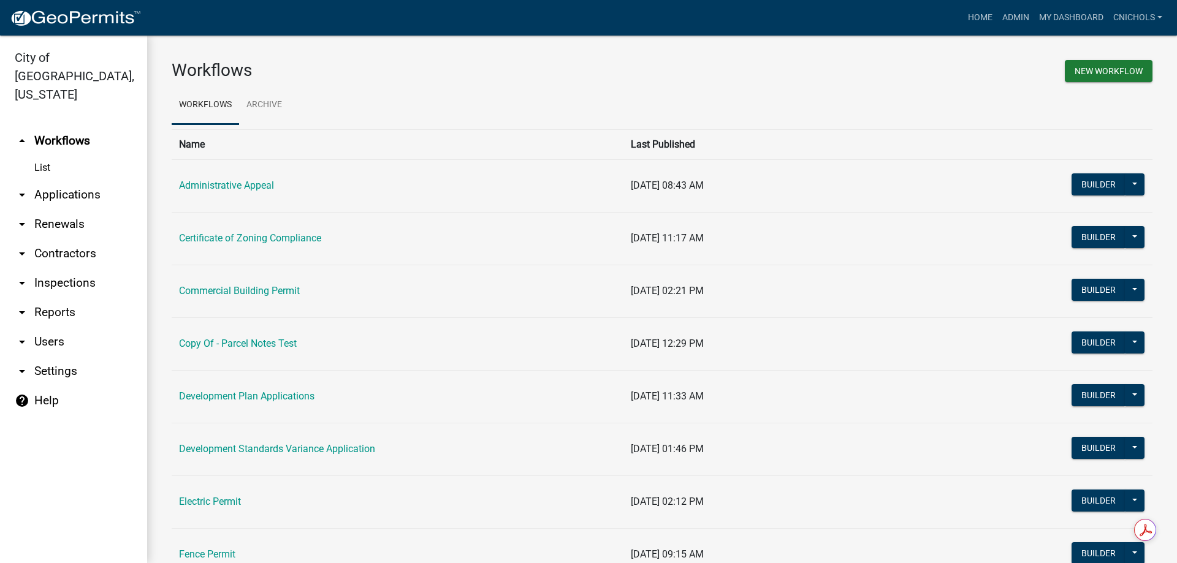
click at [47, 298] on link "arrow_drop_down Reports" at bounding box center [73, 312] width 147 height 29
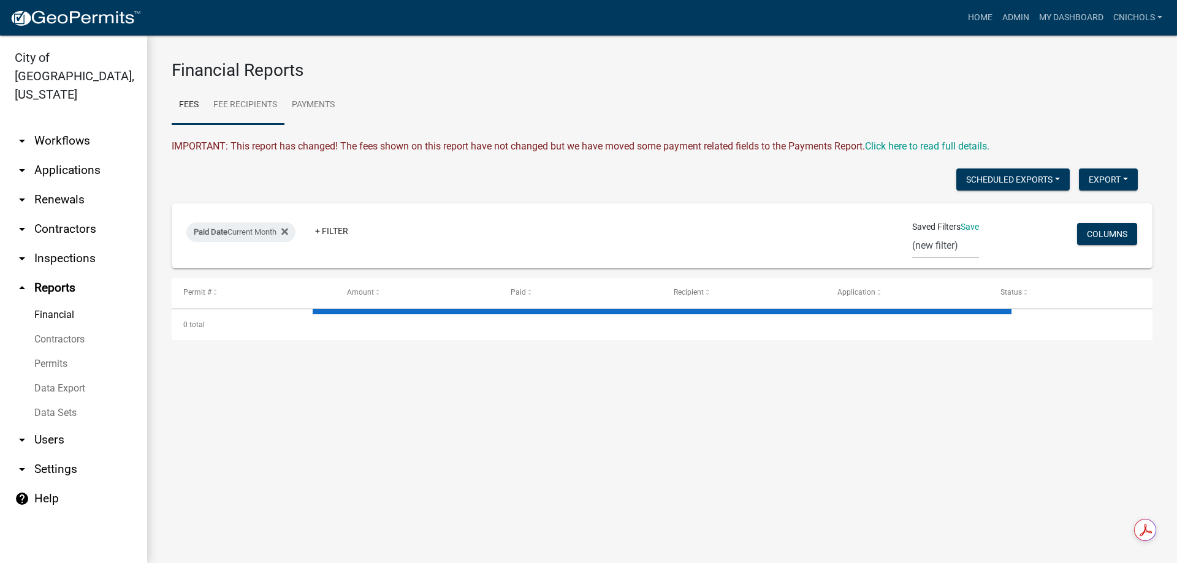
click at [256, 106] on link "Fee Recipients" at bounding box center [245, 105] width 78 height 39
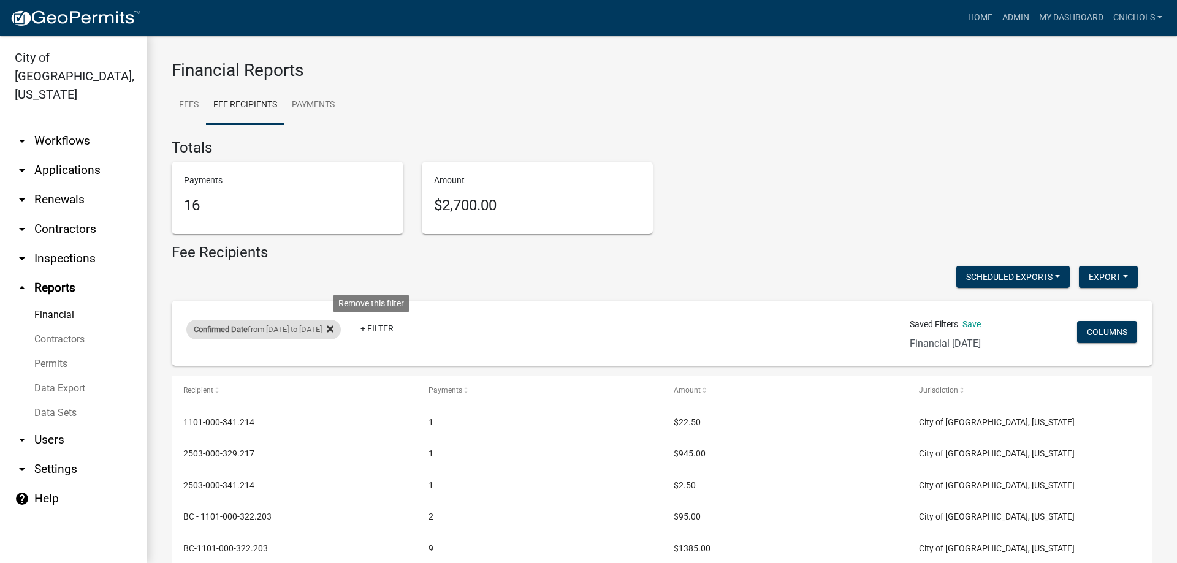
click at [333, 325] on icon at bounding box center [330, 329] width 7 height 10
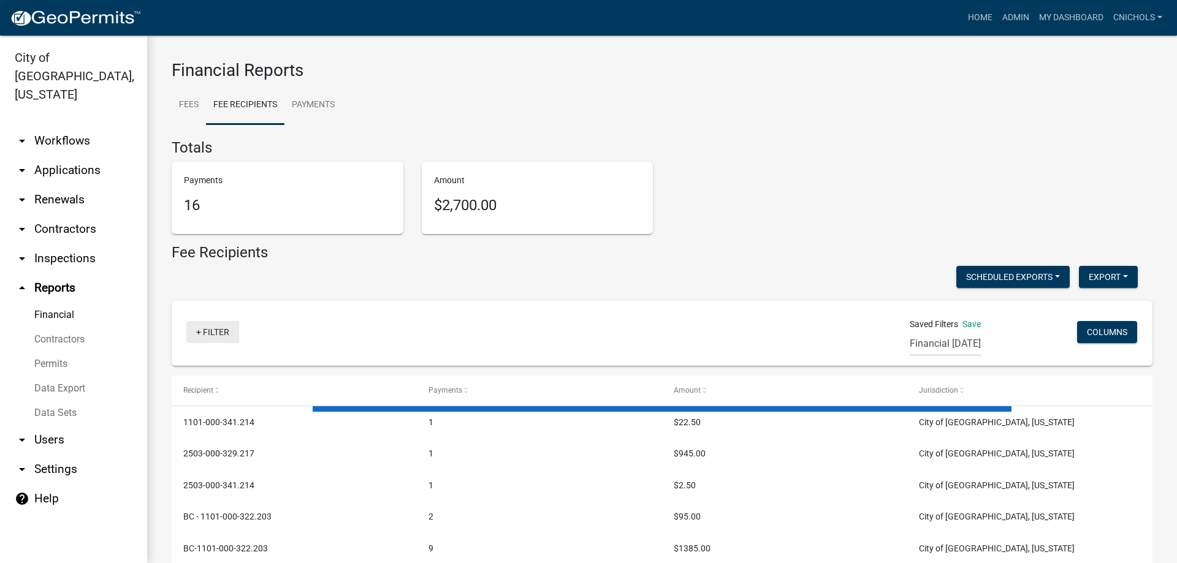
click at [208, 327] on link "+ Filter" at bounding box center [212, 332] width 53 height 22
click at [210, 452] on li "Confirmed Date" at bounding box center [215, 454] width 112 height 28
click at [232, 382] on select "[DATE] [DATE] Current Week Previous Week Current Month Last Month Current Calen…" at bounding box center [268, 375] width 123 height 25
select select "custom"
click at [207, 363] on select "[DATE] [DATE] Current Week Previous Week Current Month Last Month Current Calen…" at bounding box center [268, 375] width 123 height 25
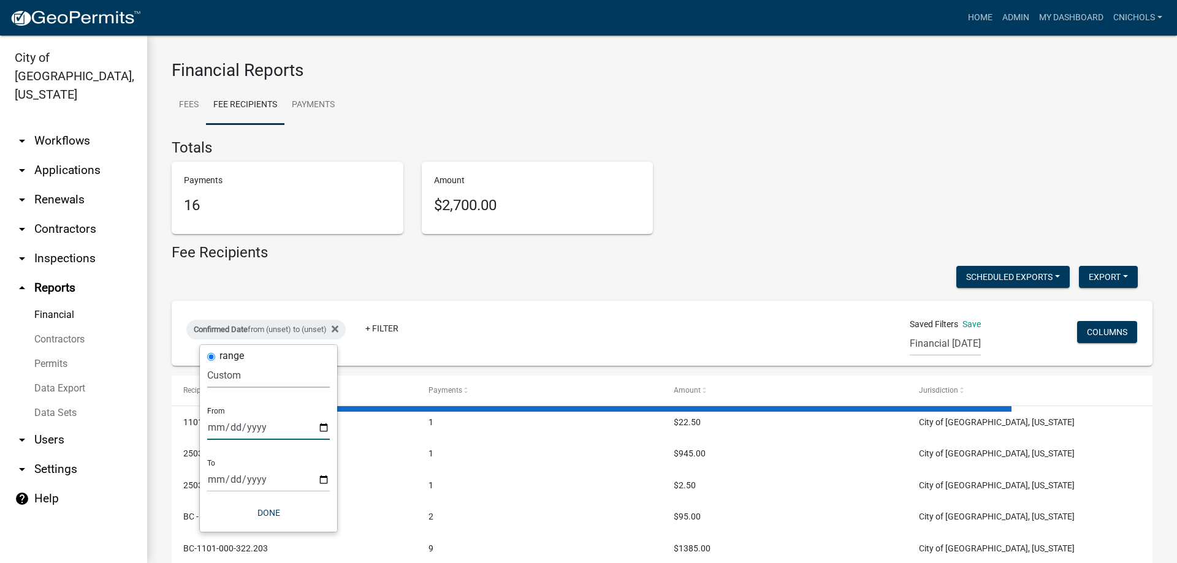
click at [328, 426] on input "date" at bounding box center [268, 427] width 123 height 25
type input "[DATE]"
click at [332, 477] on input "date" at bounding box center [277, 479] width 123 height 25
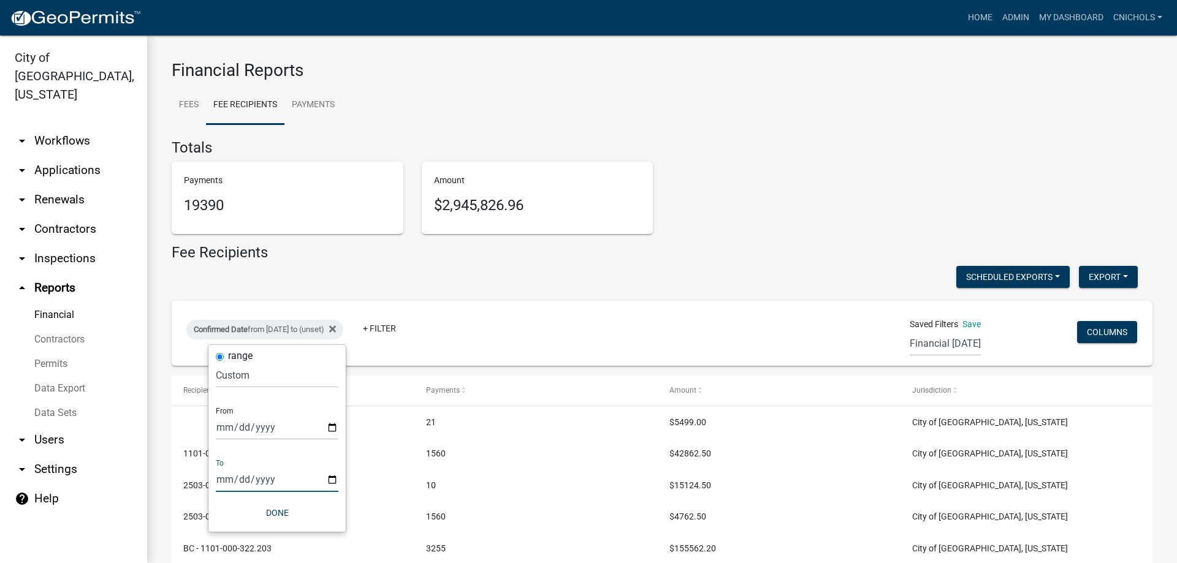
type input "[DATE]"
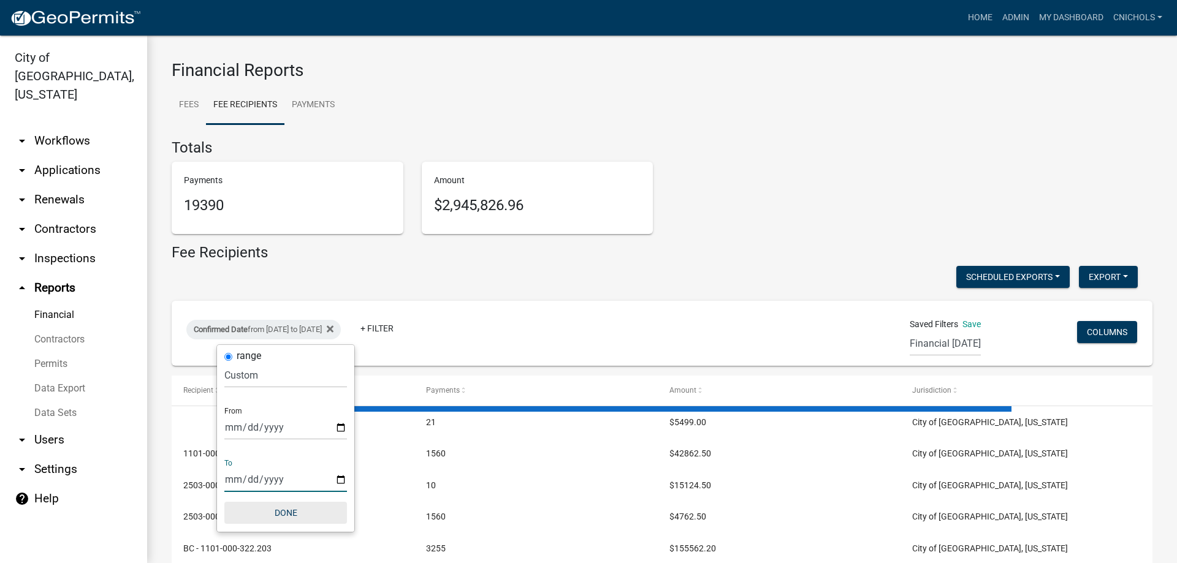
click at [290, 512] on button "Done" at bounding box center [285, 513] width 123 height 22
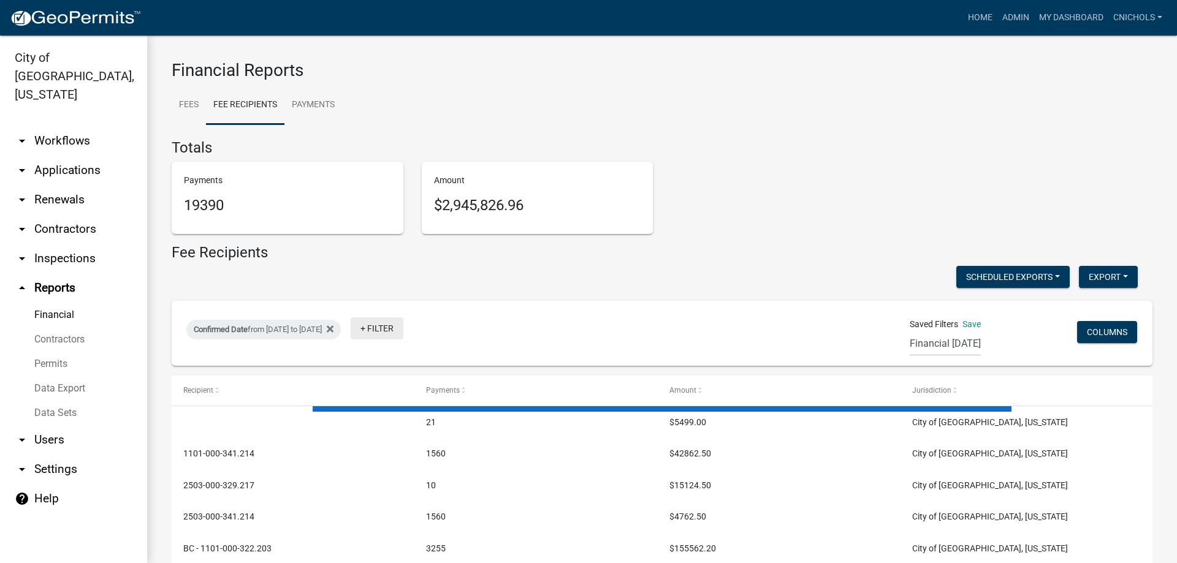
click at [403, 333] on link "+ Filter" at bounding box center [377, 328] width 53 height 22
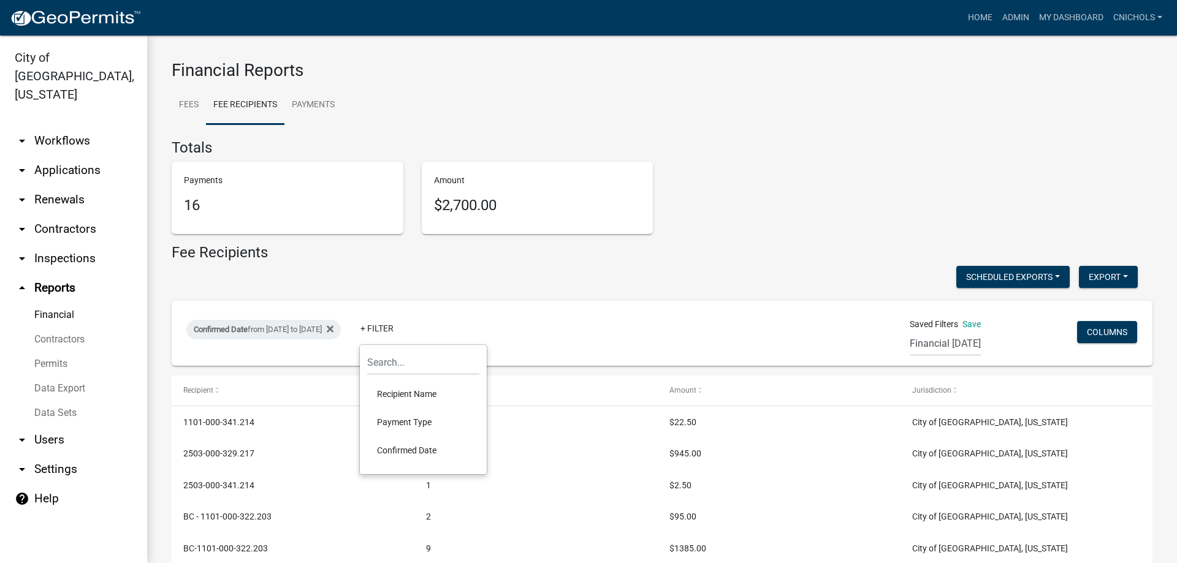
click at [410, 417] on li "Payment Type" at bounding box center [423, 422] width 112 height 28
click at [404, 378] on select "Select an option Online CreditCardPOS Check Cash" at bounding box center [432, 375] width 123 height 25
select select "Check"
click at [387, 363] on select "Select an option Online CreditCardPOS Check Cash" at bounding box center [432, 375] width 123 height 25
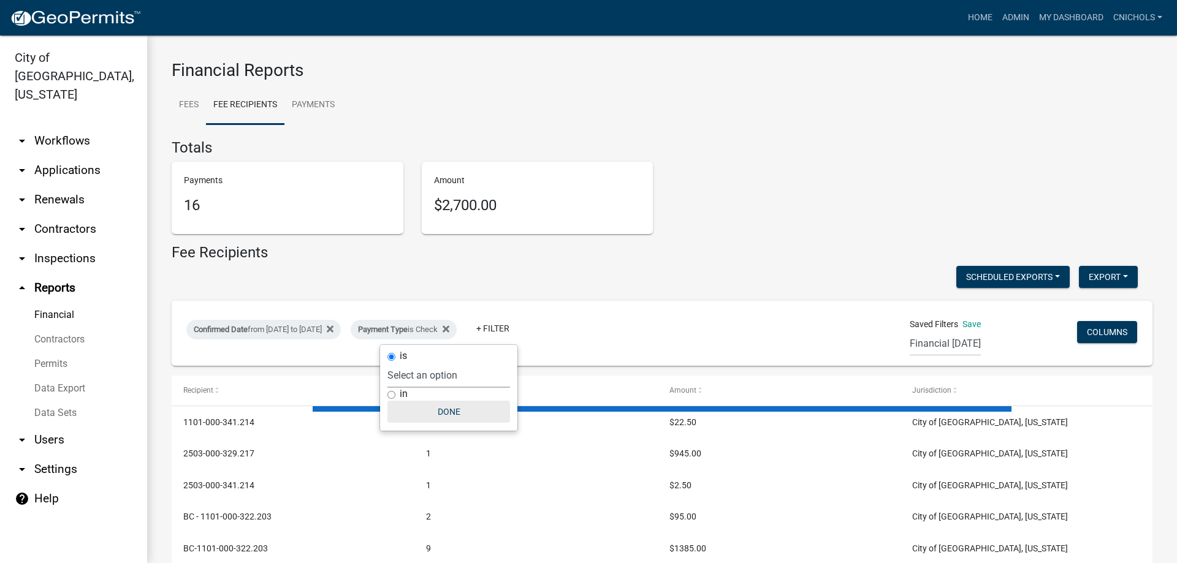
click at [452, 411] on button "Done" at bounding box center [448, 412] width 123 height 22
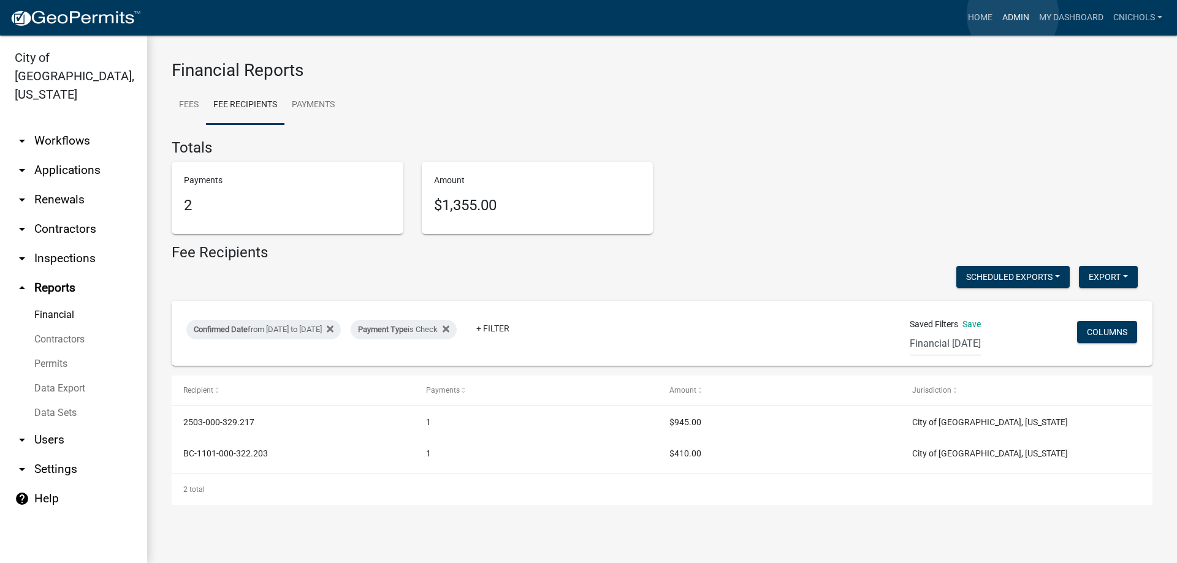
click at [1012, 15] on link "Admin" at bounding box center [1015, 17] width 37 height 23
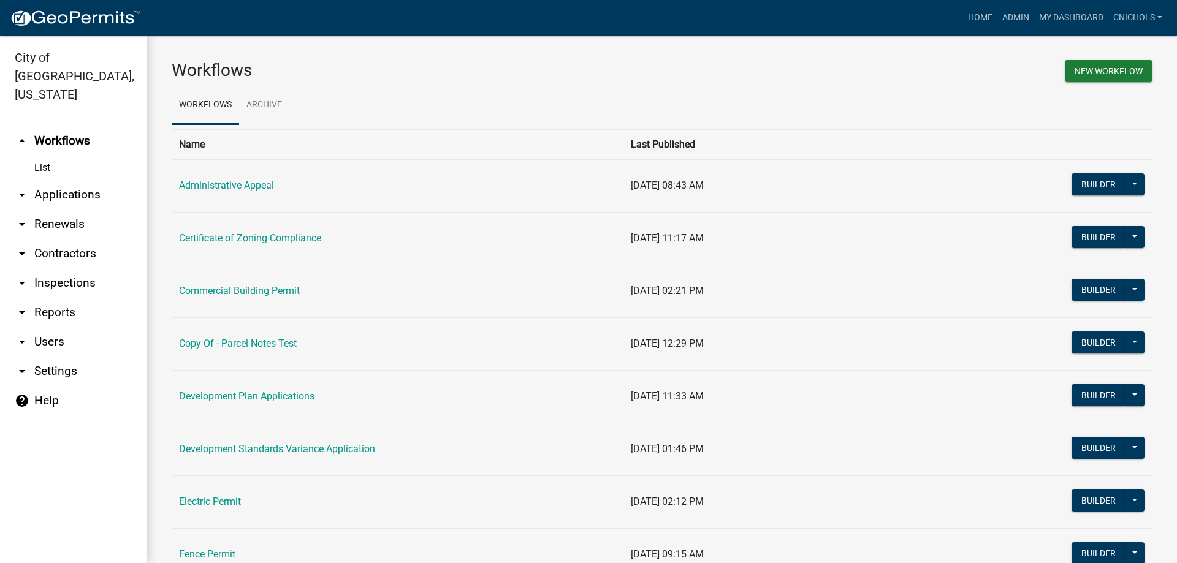
click at [65, 180] on link "arrow_drop_down Applications" at bounding box center [73, 194] width 147 height 29
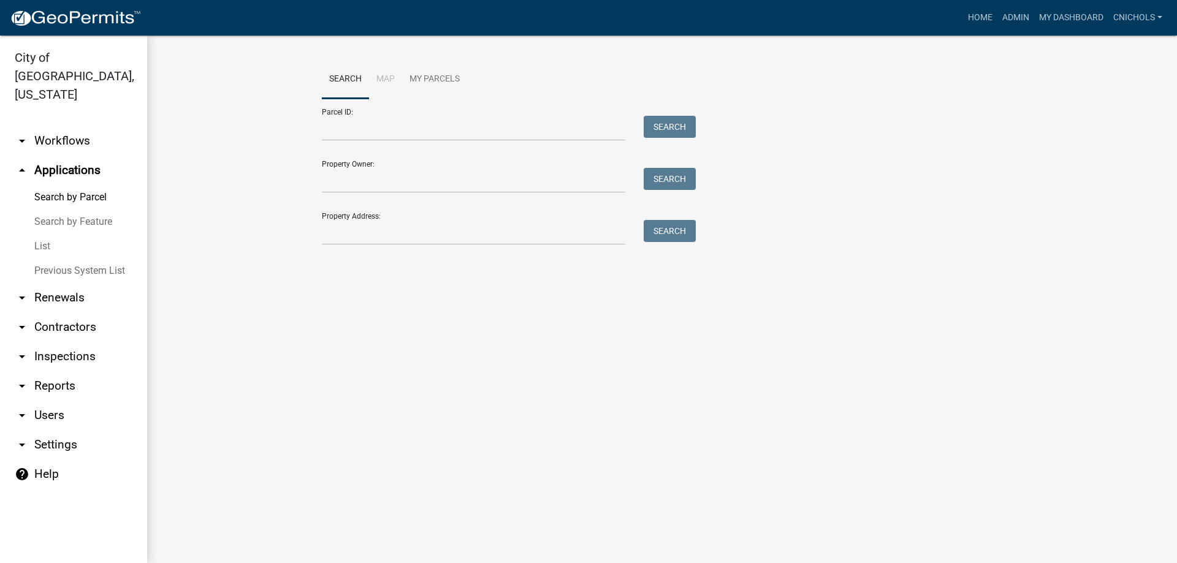
click at [47, 234] on link "List" at bounding box center [73, 246] width 147 height 25
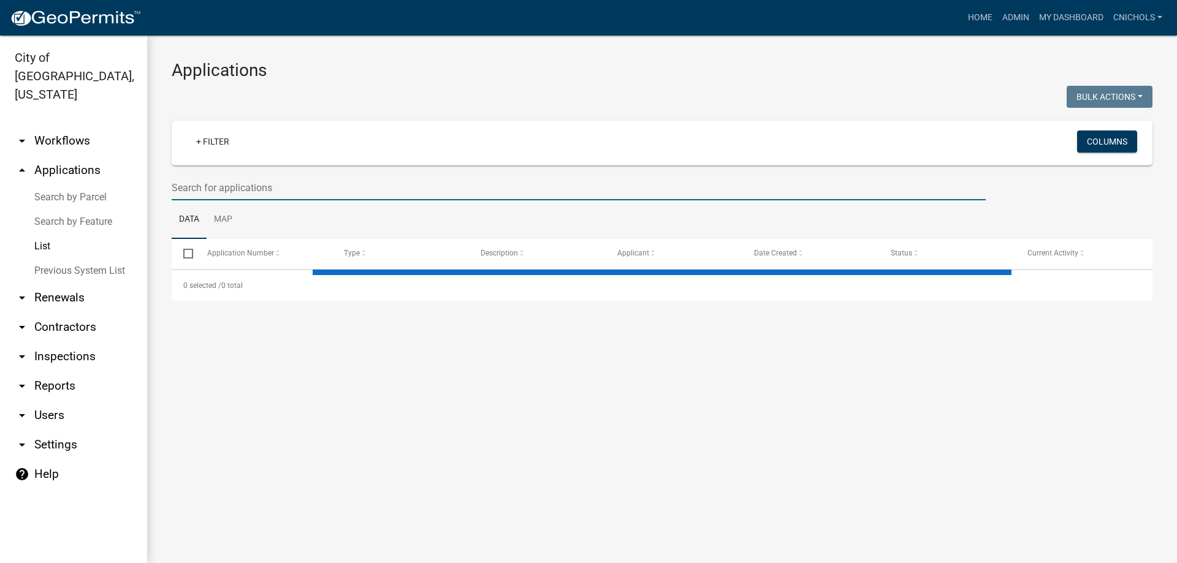
click at [224, 187] on input "text" at bounding box center [579, 187] width 814 height 25
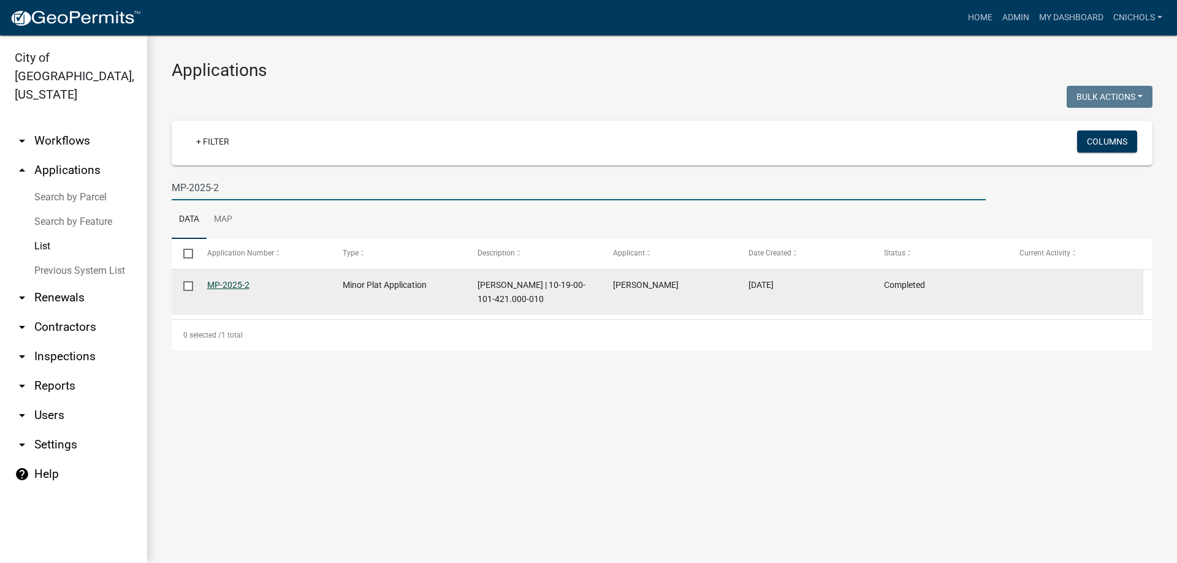
type input "MP-2025-2"
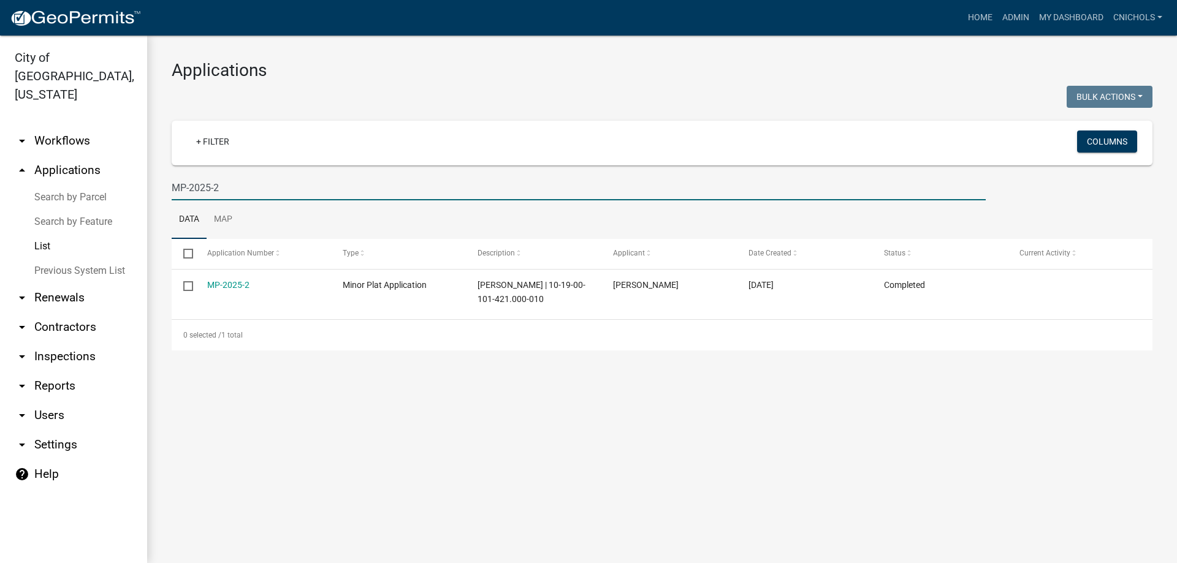
click at [222, 282] on link "MP-2025-2" at bounding box center [228, 285] width 42 height 10
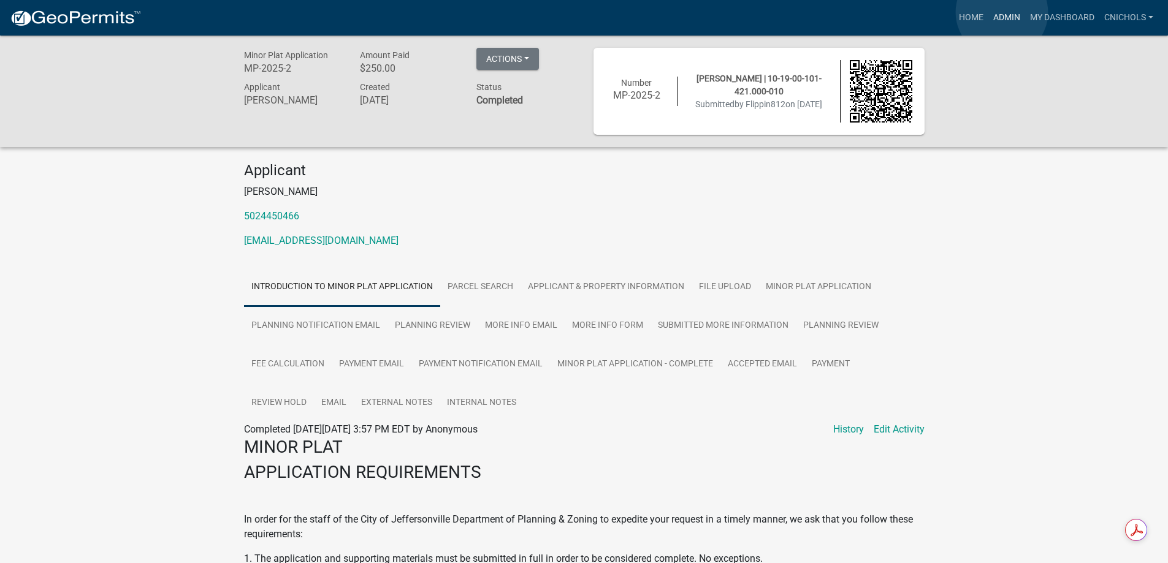
click at [1001, 12] on link "Admin" at bounding box center [1006, 17] width 37 height 23
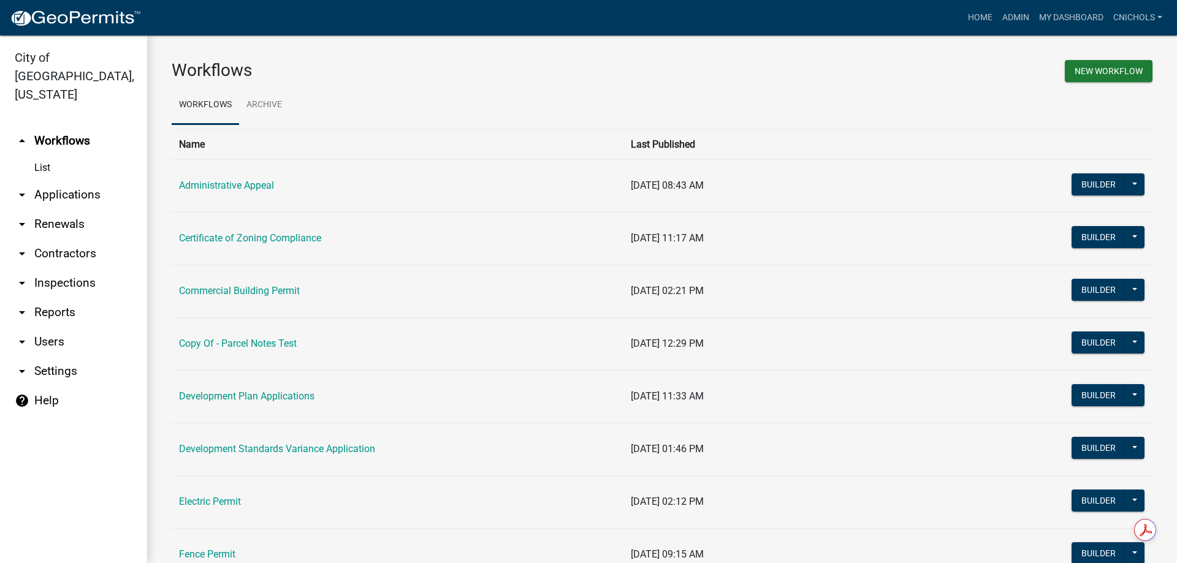
click at [77, 180] on link "arrow_drop_down Applications" at bounding box center [73, 194] width 147 height 29
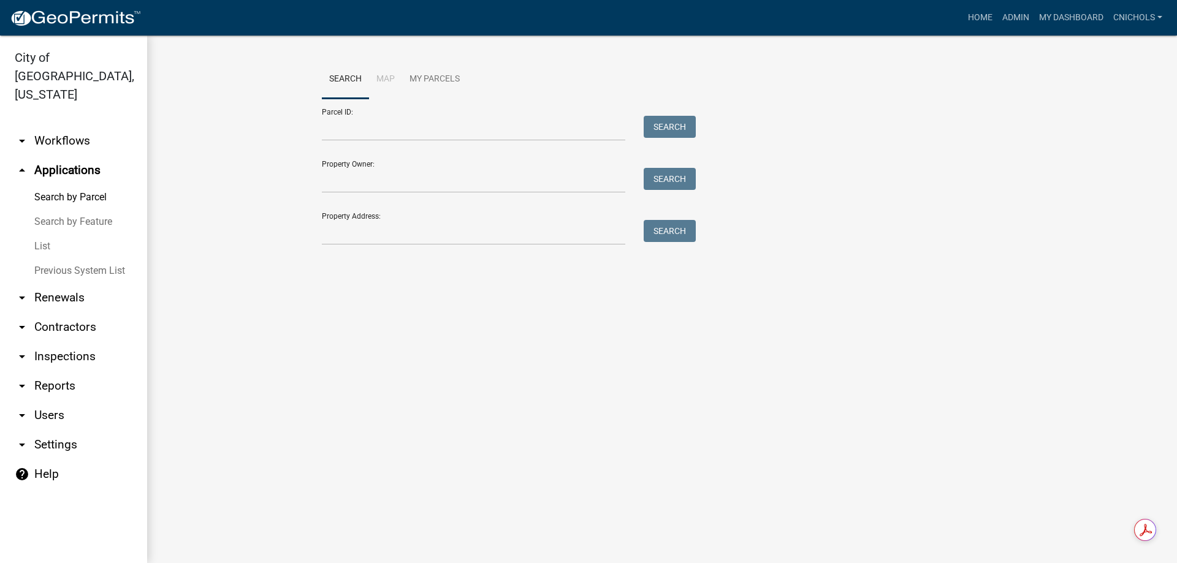
drag, startPoint x: 39, startPoint y: 225, endPoint x: 53, endPoint y: 221, distance: 14.1
click at [40, 234] on link "List" at bounding box center [73, 246] width 147 height 25
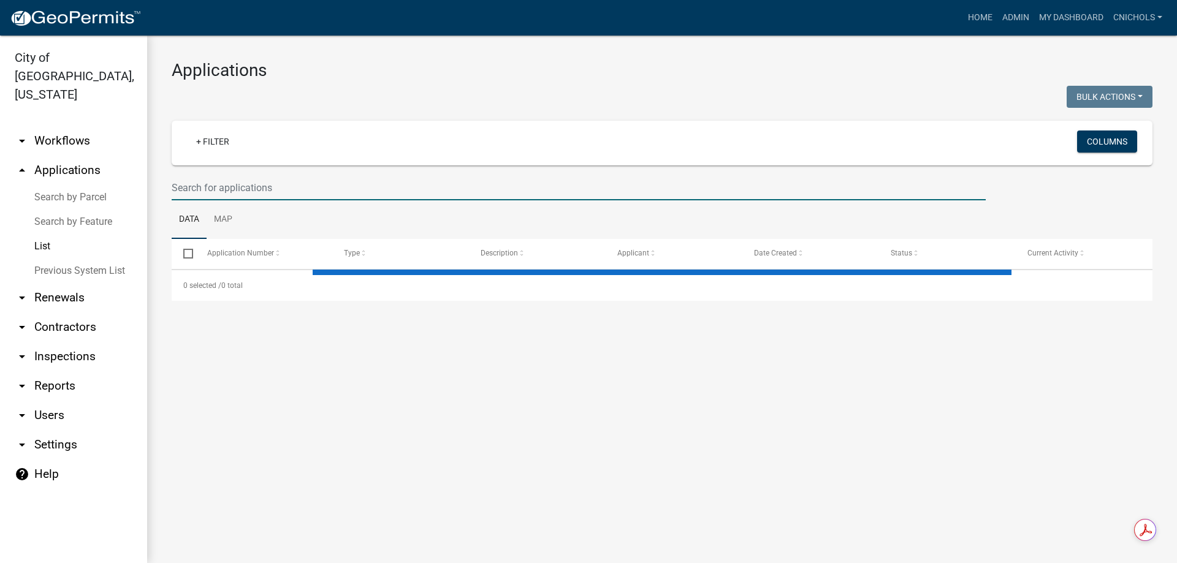
click at [203, 184] on input "text" at bounding box center [579, 187] width 814 height 25
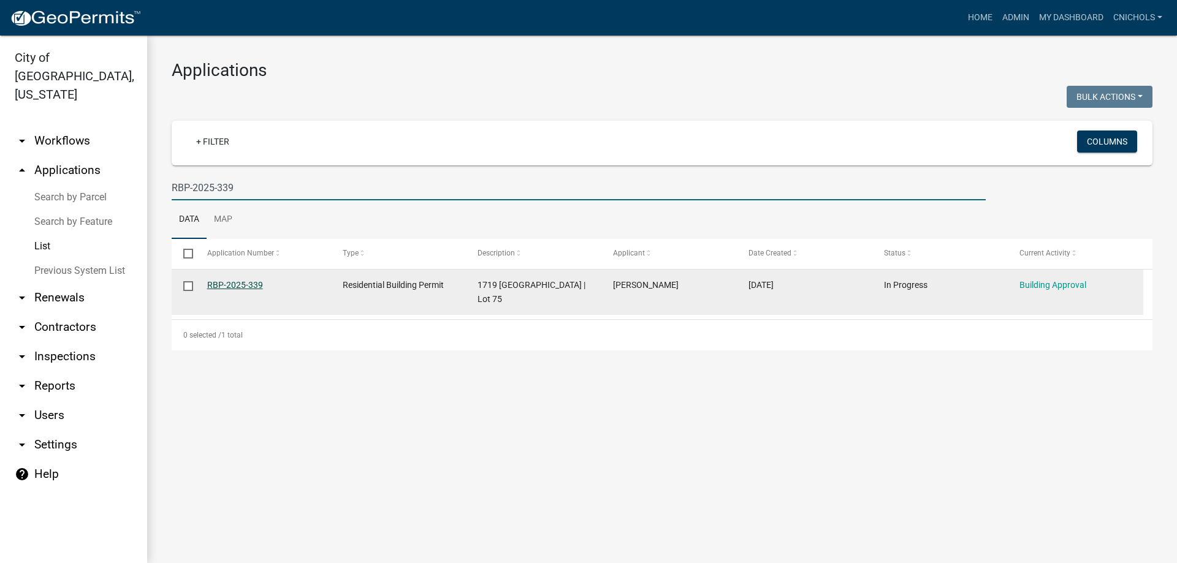
type input "RBP-2025-339"
click at [246, 282] on link "RBP-2025-339" at bounding box center [235, 285] width 56 height 10
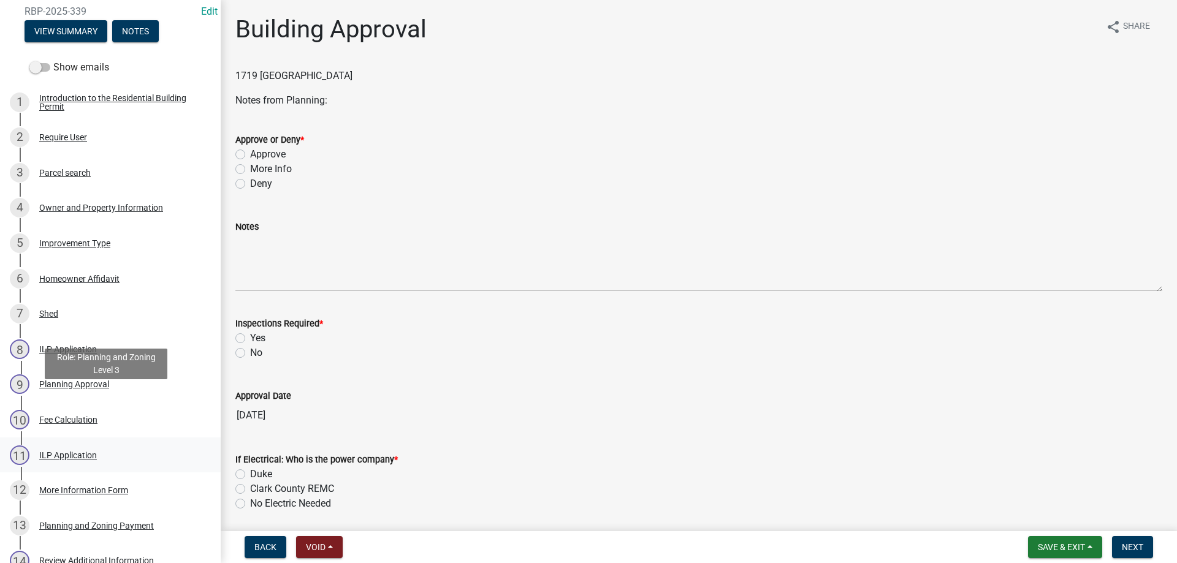
scroll to position [184, 0]
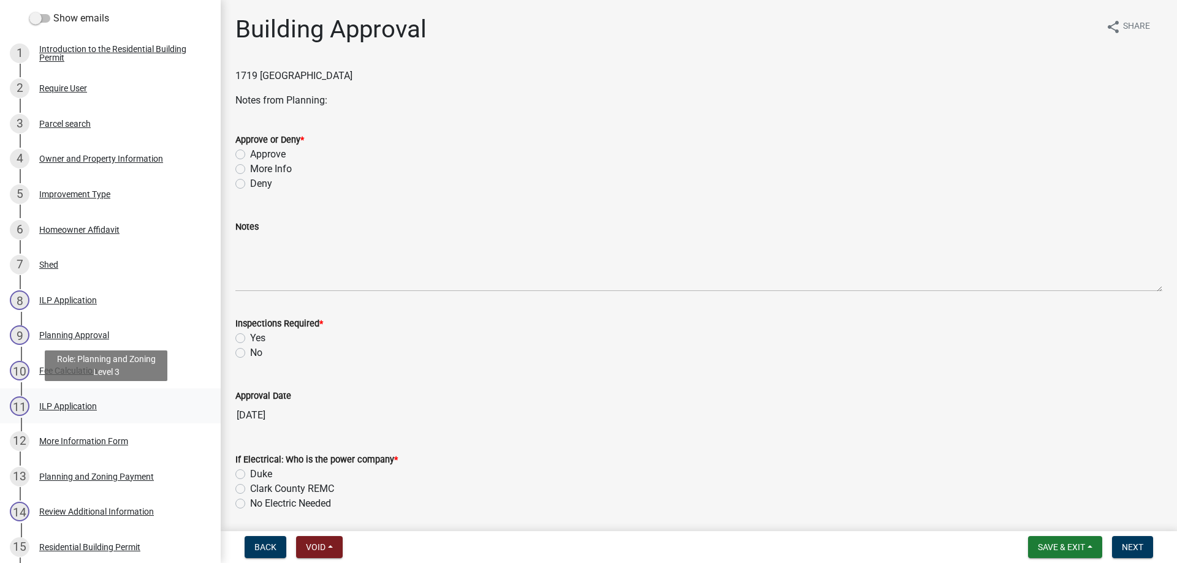
click at [66, 404] on div "ILP Application" at bounding box center [68, 406] width 58 height 9
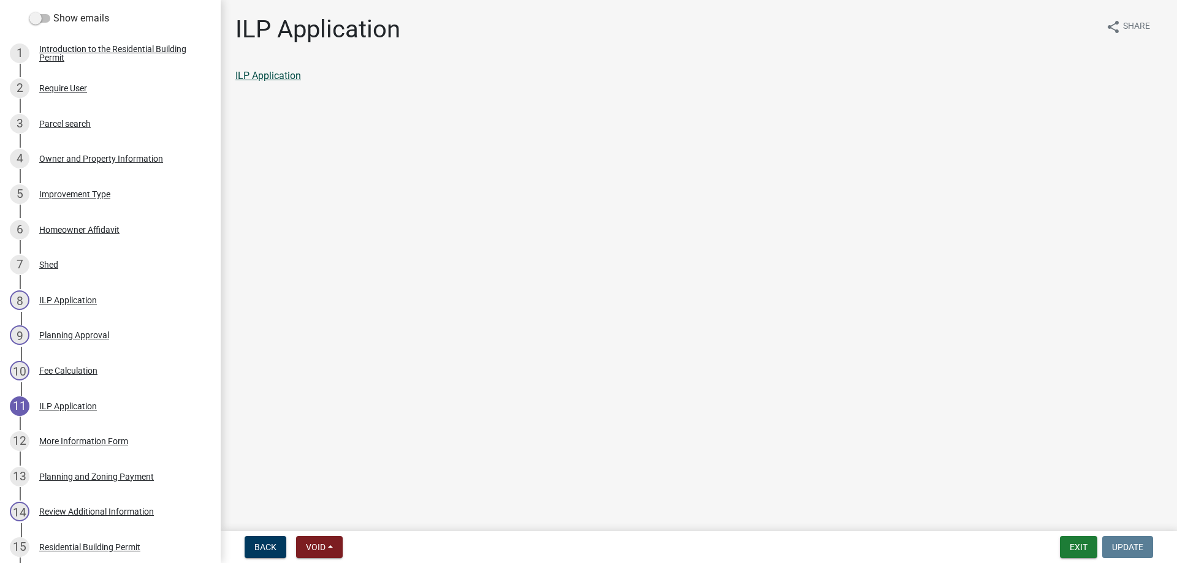
click at [270, 72] on link "ILP Application" at bounding box center [268, 76] width 66 height 12
click at [1084, 547] on button "Exit" at bounding box center [1078, 547] width 37 height 22
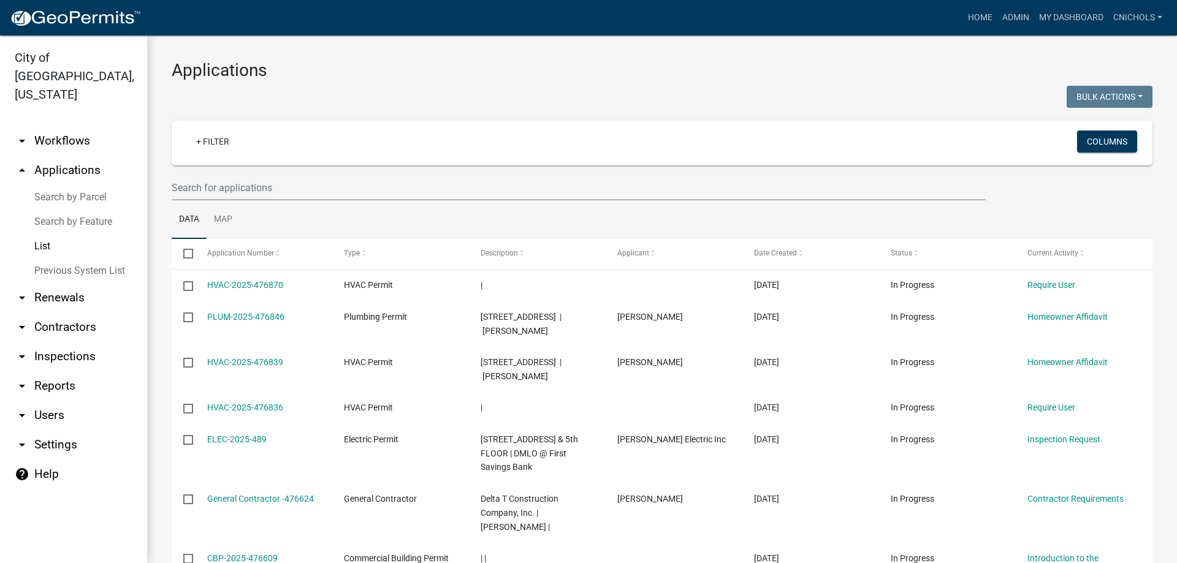
drag, startPoint x: 54, startPoint y: 369, endPoint x: 65, endPoint y: 369, distance: 11.0
click at [55, 371] on link "arrow_drop_down Reports" at bounding box center [73, 385] width 147 height 29
select select "0: null"
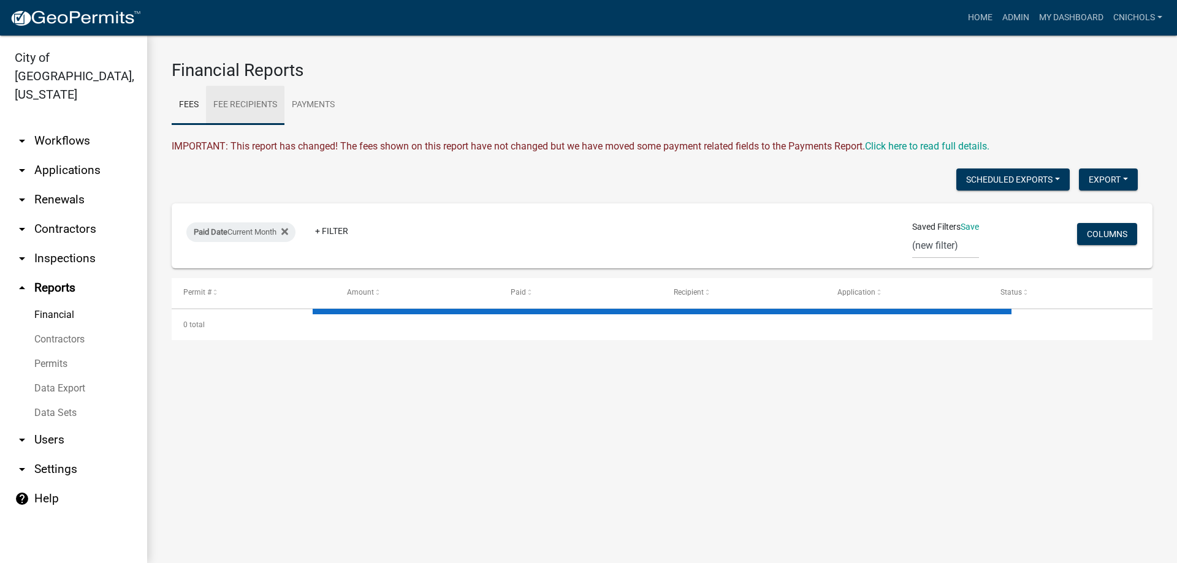
click at [256, 105] on link "Fee Recipients" at bounding box center [245, 105] width 78 height 39
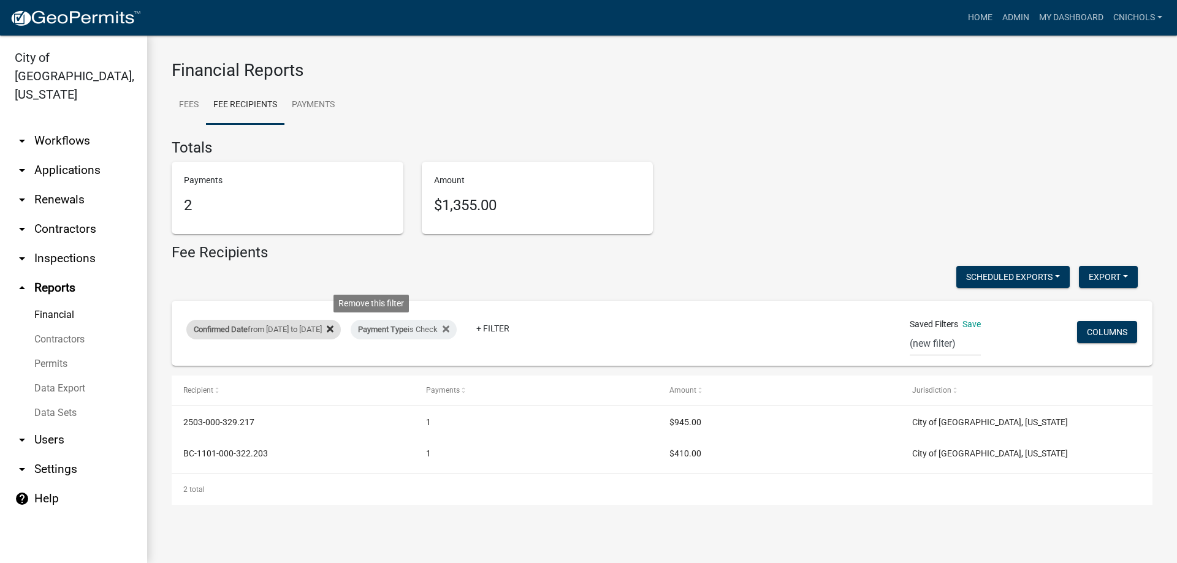
click at [333, 325] on icon at bounding box center [330, 329] width 7 height 10
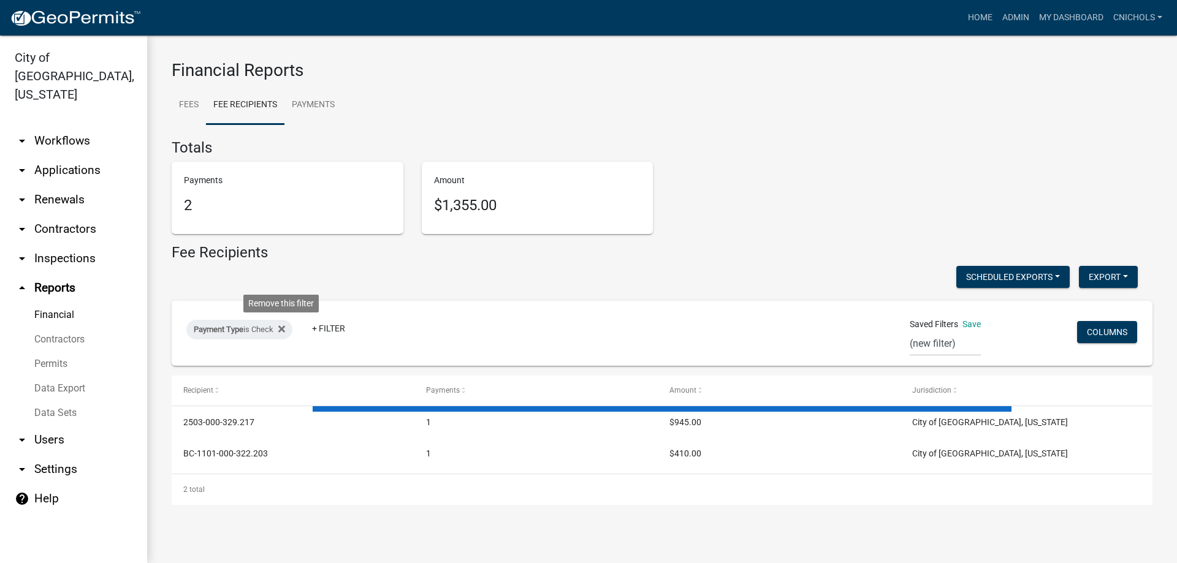
click at [284, 327] on icon at bounding box center [281, 329] width 7 height 10
click at [219, 331] on link "+ Filter" at bounding box center [212, 332] width 53 height 22
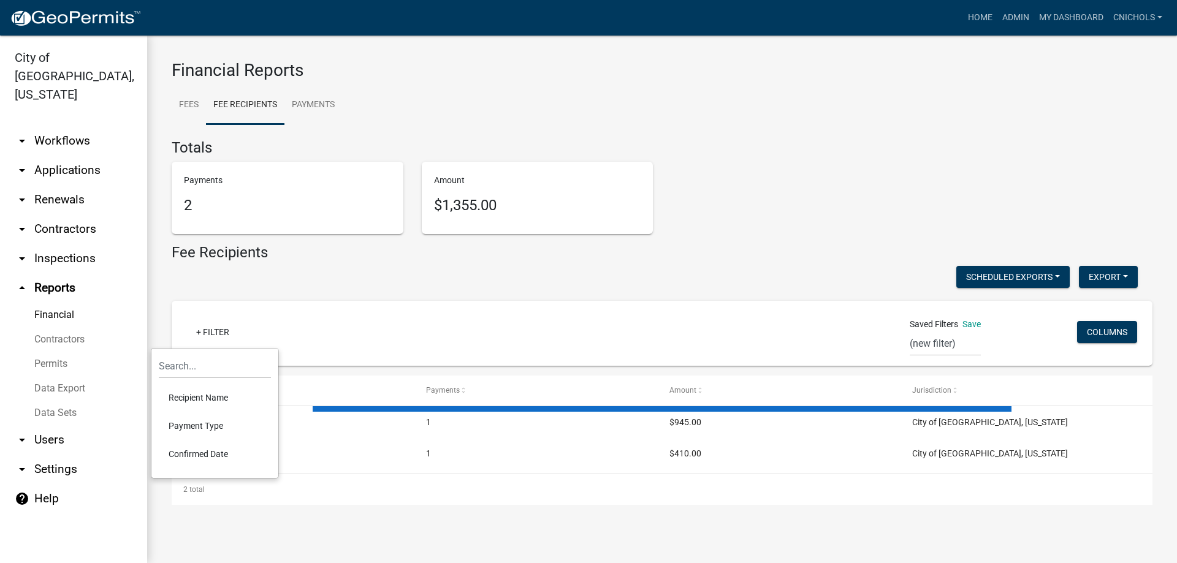
click at [213, 450] on li "Confirmed Date" at bounding box center [215, 454] width 112 height 28
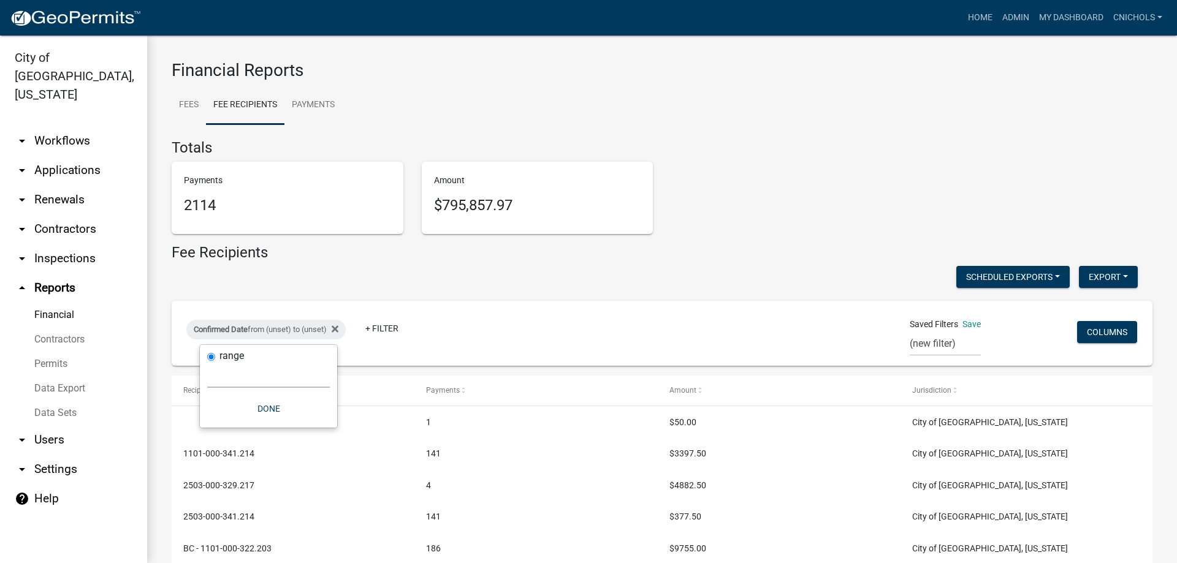
click at [238, 376] on select "[DATE] [DATE] Current Week Previous Week Current Month Last Month Current Calen…" at bounding box center [268, 375] width 123 height 25
select select "custom"
click at [207, 363] on select "[DATE] [DATE] Current Week Previous Week Current Month Last Month Current Calen…" at bounding box center [268, 375] width 123 height 25
click at [322, 426] on input "date" at bounding box center [268, 427] width 123 height 25
type input "[DATE]"
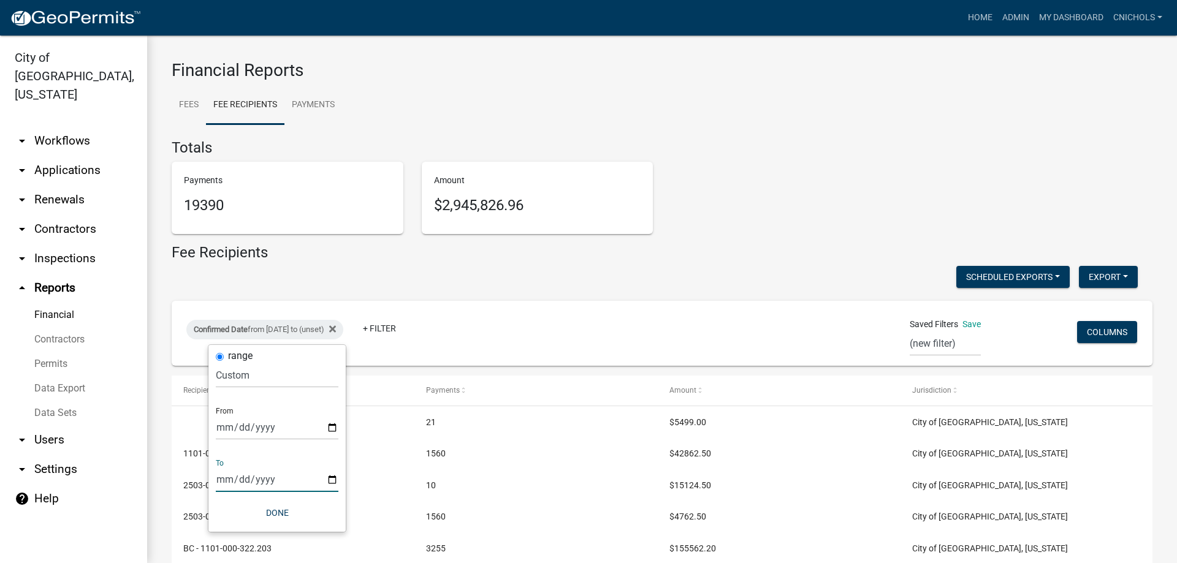
drag, startPoint x: 330, startPoint y: 477, endPoint x: 328, endPoint y: 468, distance: 9.3
click at [330, 476] on input "date" at bounding box center [277, 479] width 123 height 25
type input "[DATE]"
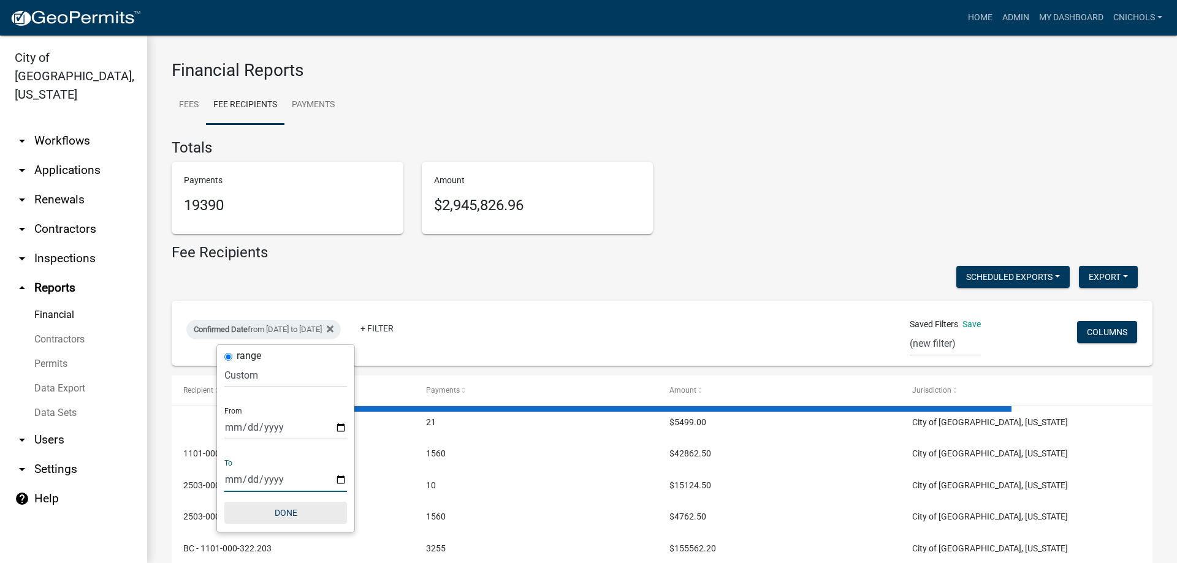
drag, startPoint x: 282, startPoint y: 514, endPoint x: 335, endPoint y: 419, distance: 108.4
click at [283, 512] on button "Done" at bounding box center [285, 513] width 123 height 22
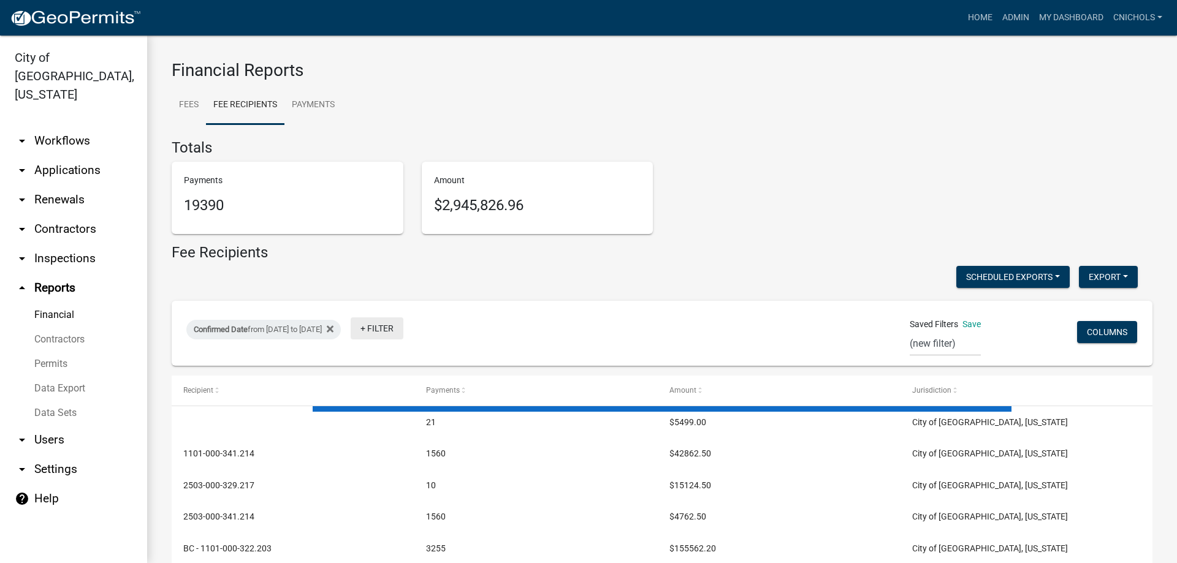
click at [403, 327] on link "+ Filter" at bounding box center [377, 328] width 53 height 22
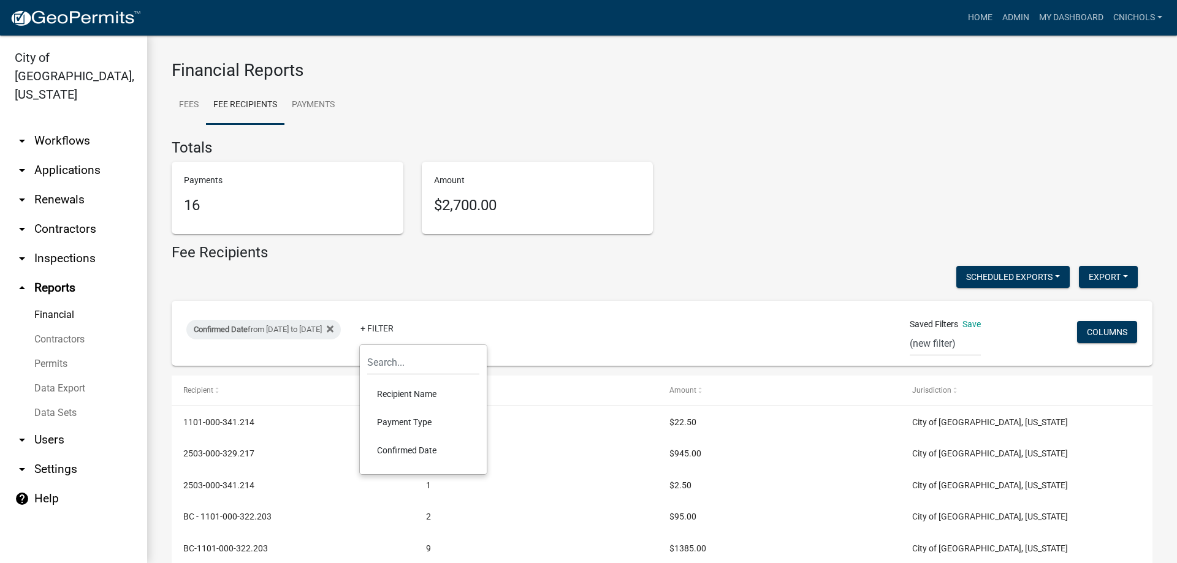
click at [400, 419] on li "Payment Type" at bounding box center [423, 422] width 112 height 28
click at [390, 381] on select "Select an option Online CreditCardPOS Check Cash" at bounding box center [432, 375] width 123 height 25
click at [387, 363] on select "Select an option Online CreditCardPOS Check Cash" at bounding box center [432, 375] width 123 height 25
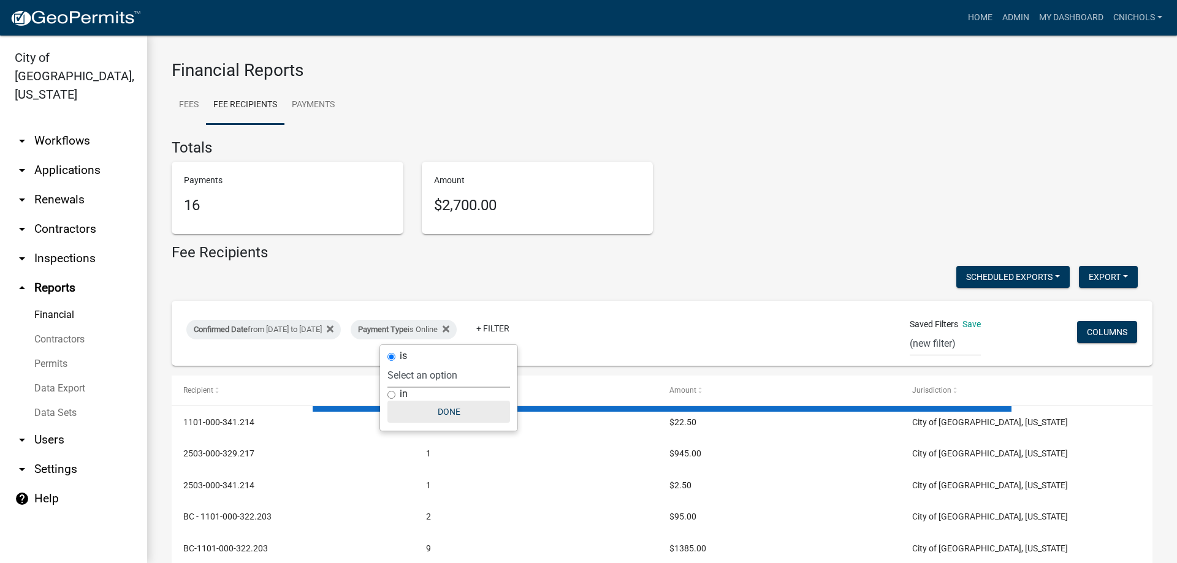
click at [450, 414] on button "Done" at bounding box center [448, 412] width 123 height 22
select select "0: null"
